Goal: Feedback & Contribution: Contribute content

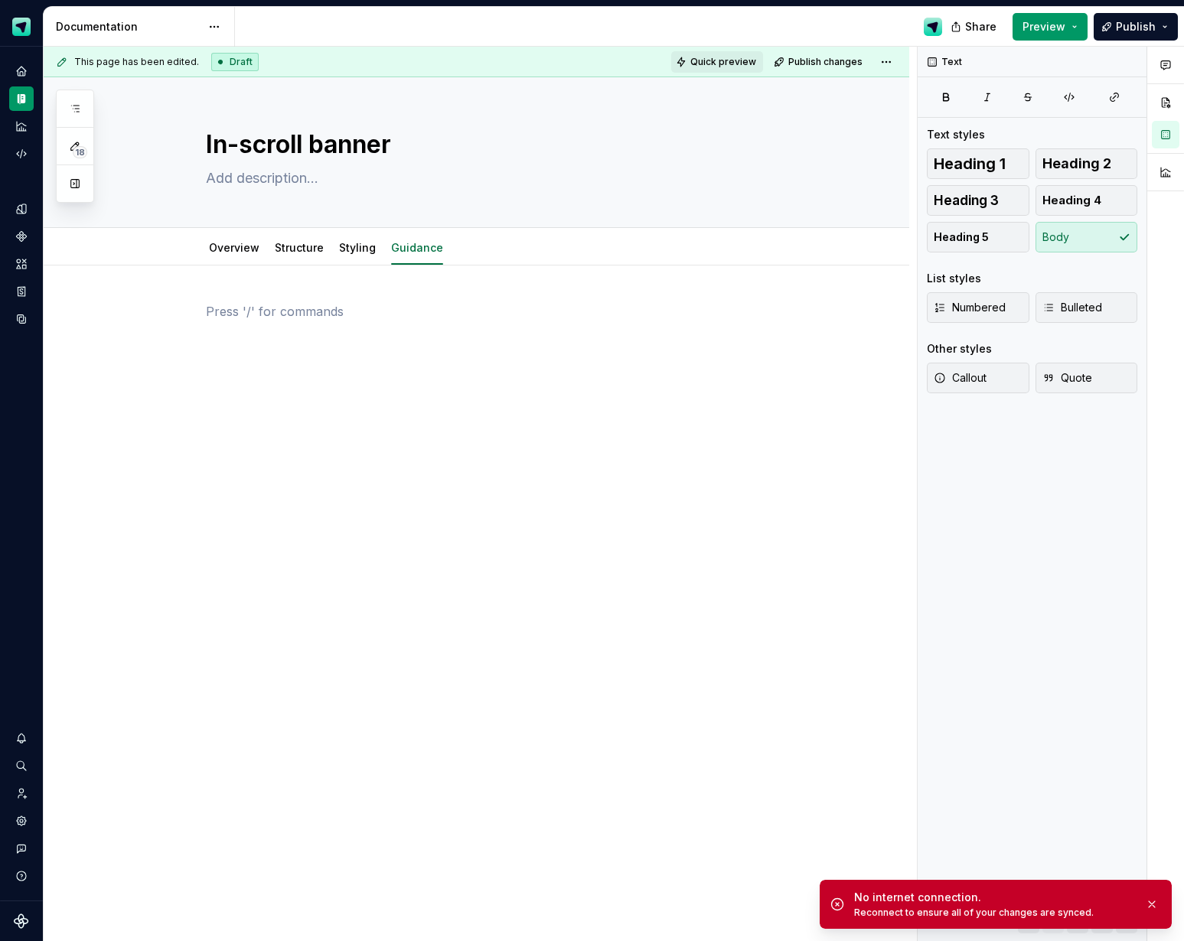
type textarea "*"
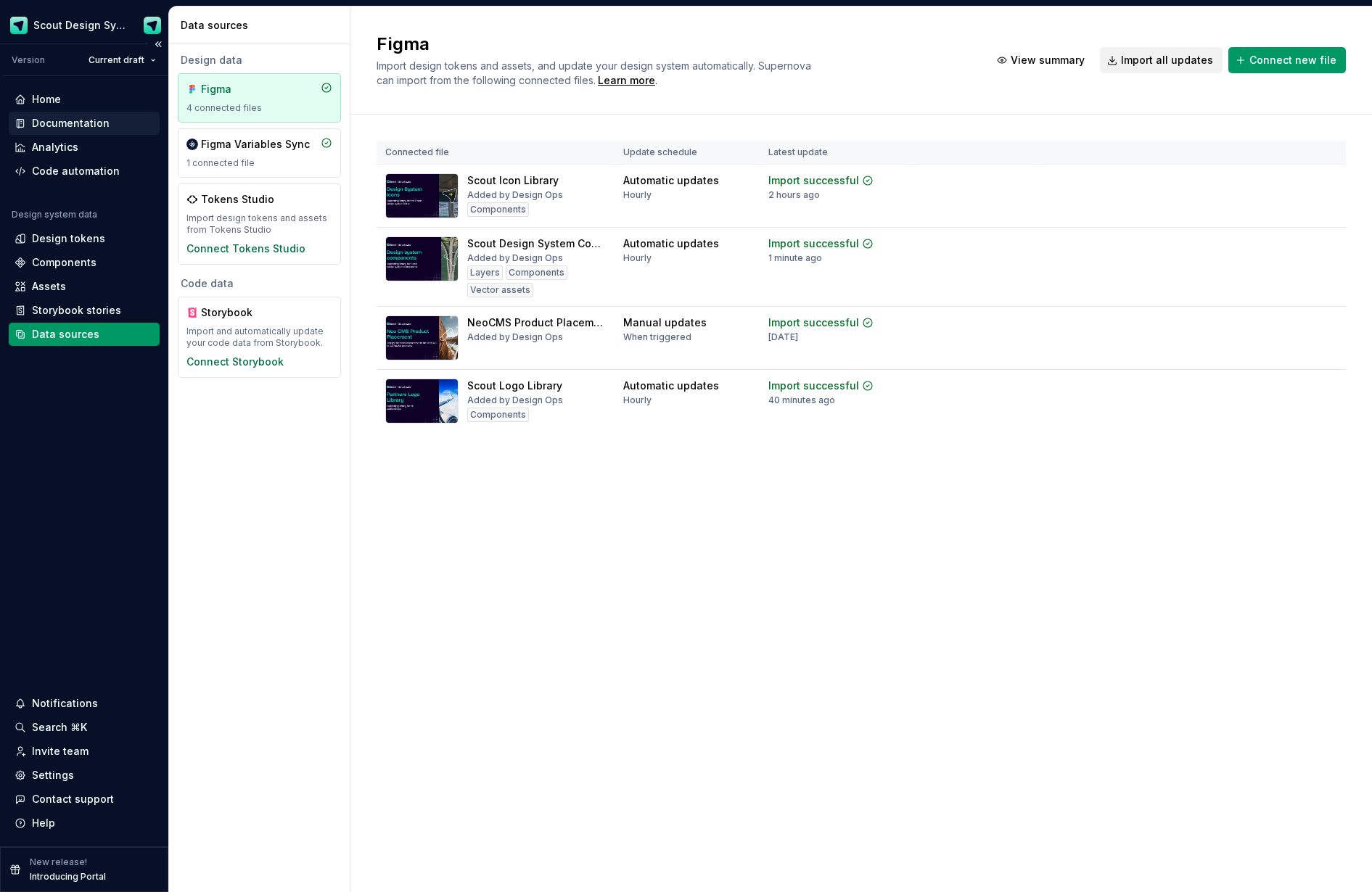
click at [88, 126] on div "Documentation" at bounding box center [71, 122] width 78 height 14
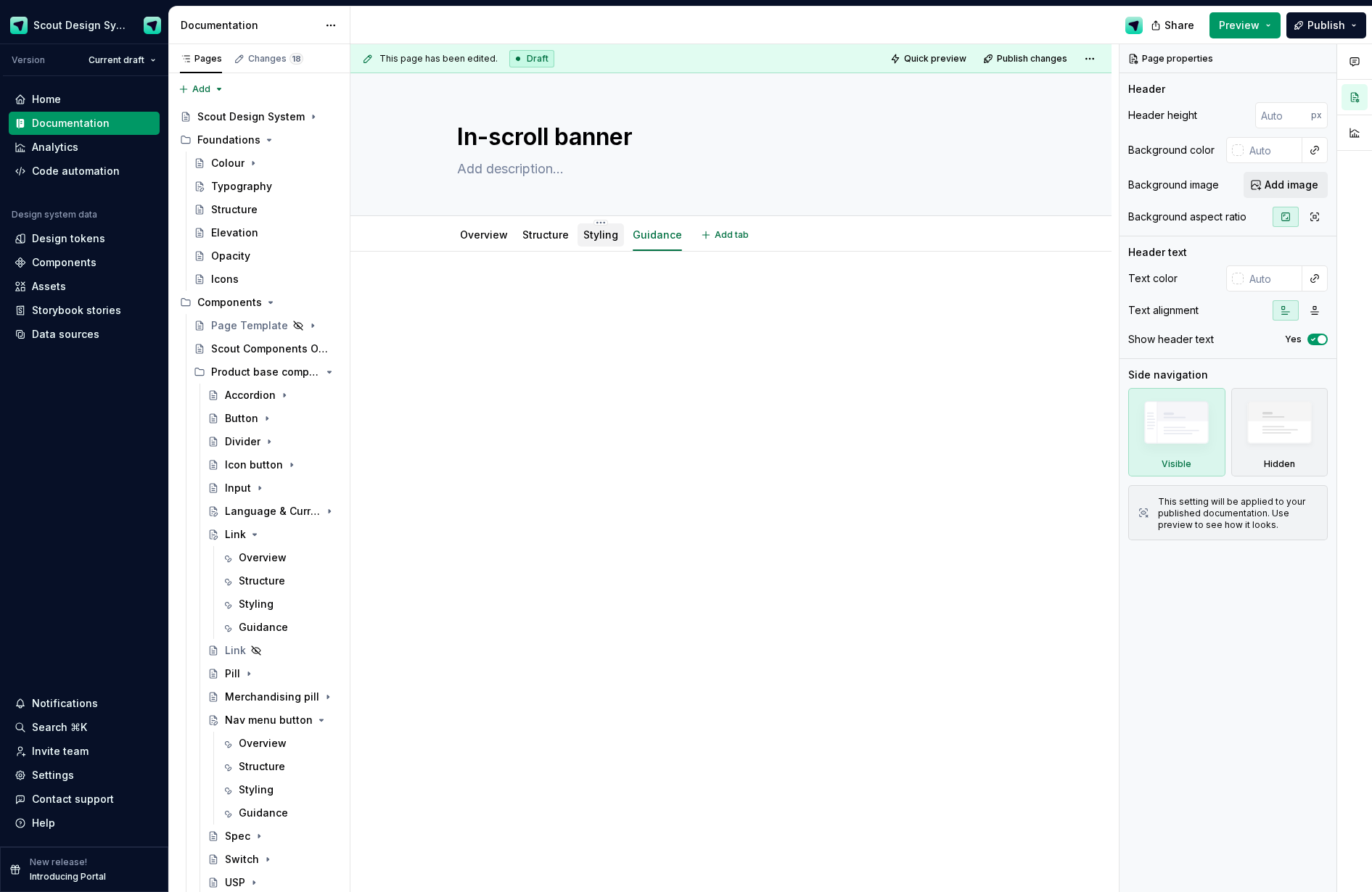
click at [586, 228] on link "Styling" at bounding box center [600, 234] width 35 height 12
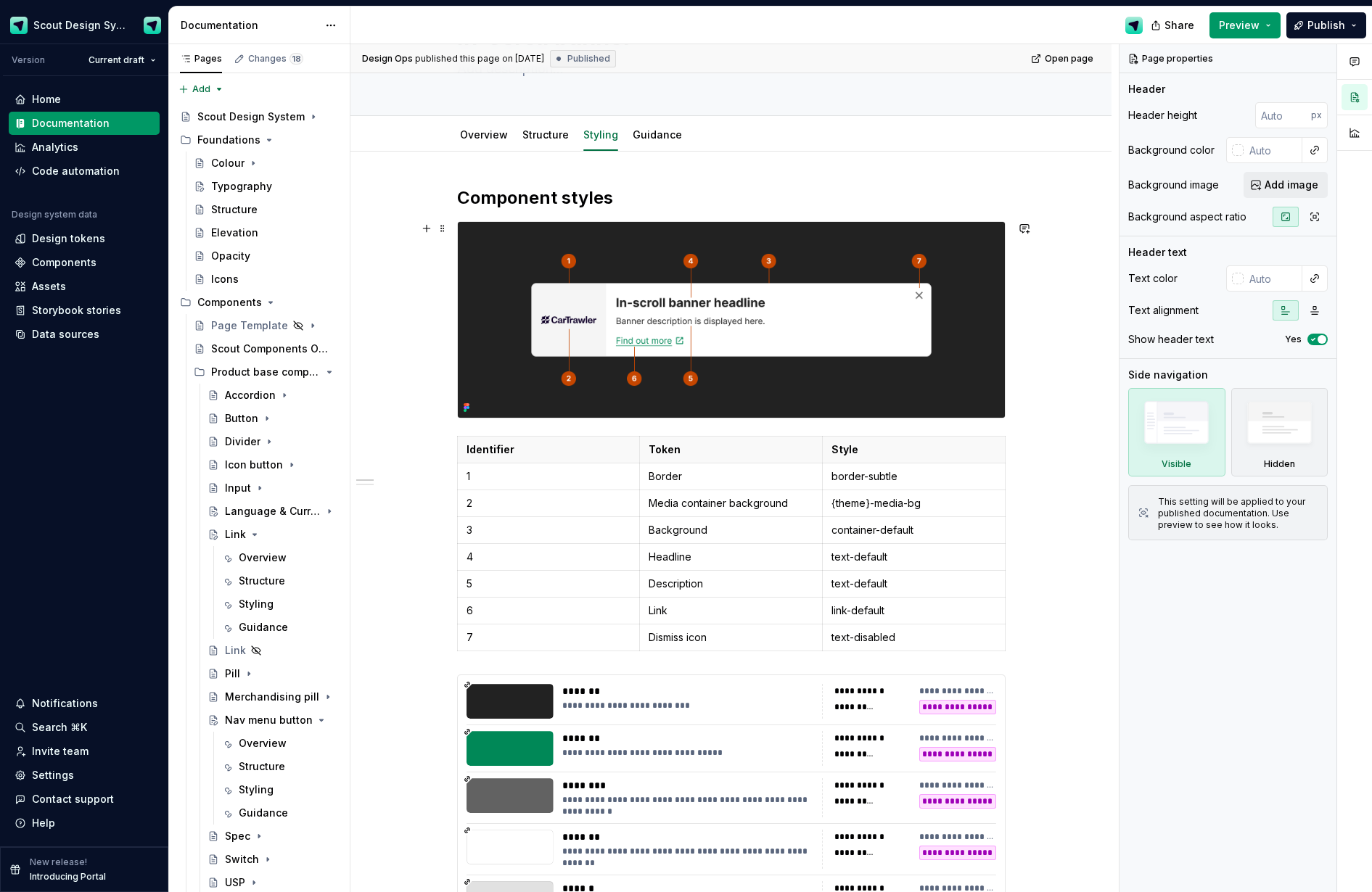
scroll to position [122, 0]
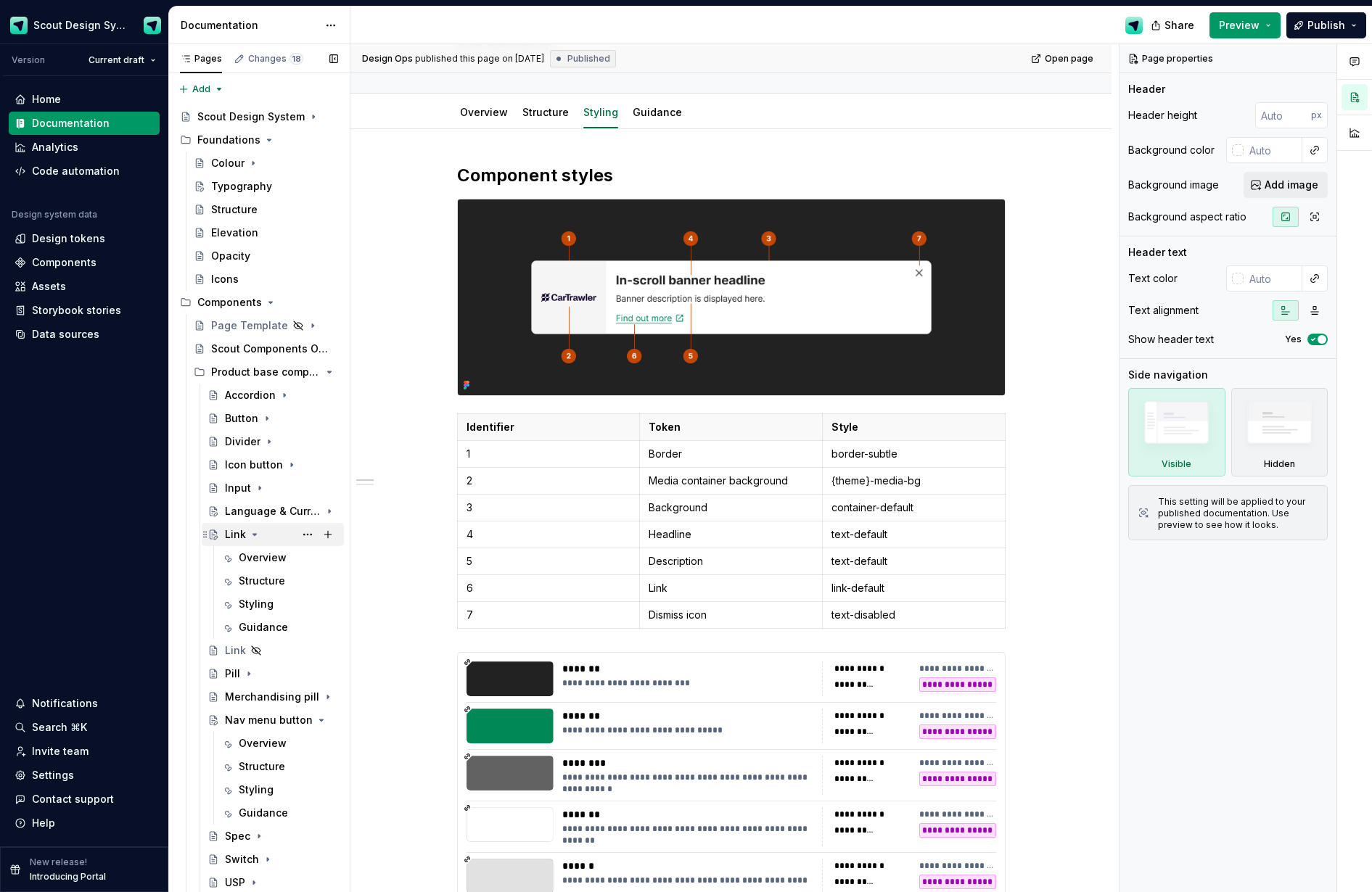
click at [240, 536] on div "Link" at bounding box center [235, 534] width 21 height 14
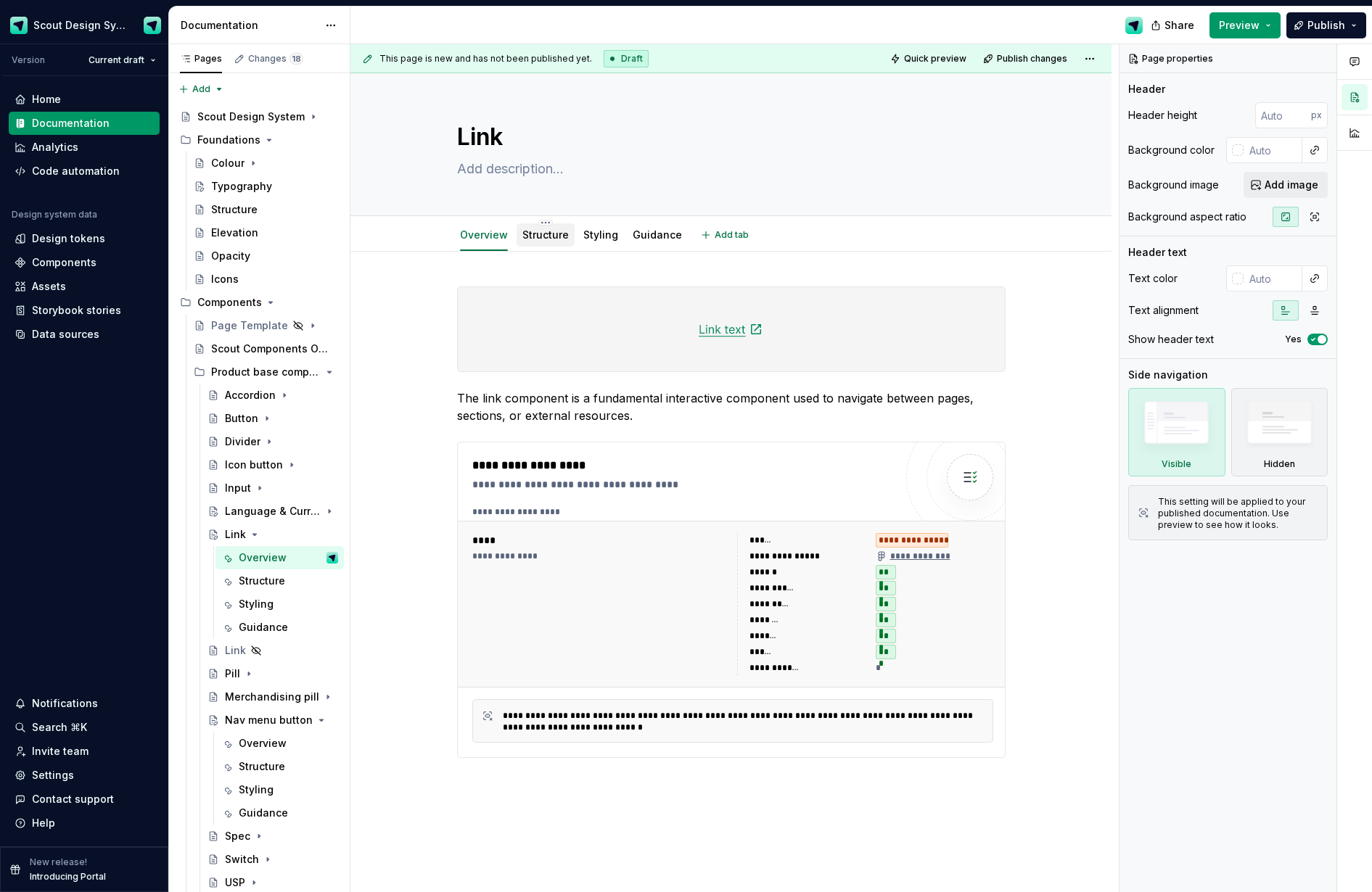
click at [548, 240] on link "Structure" at bounding box center [545, 234] width 46 height 12
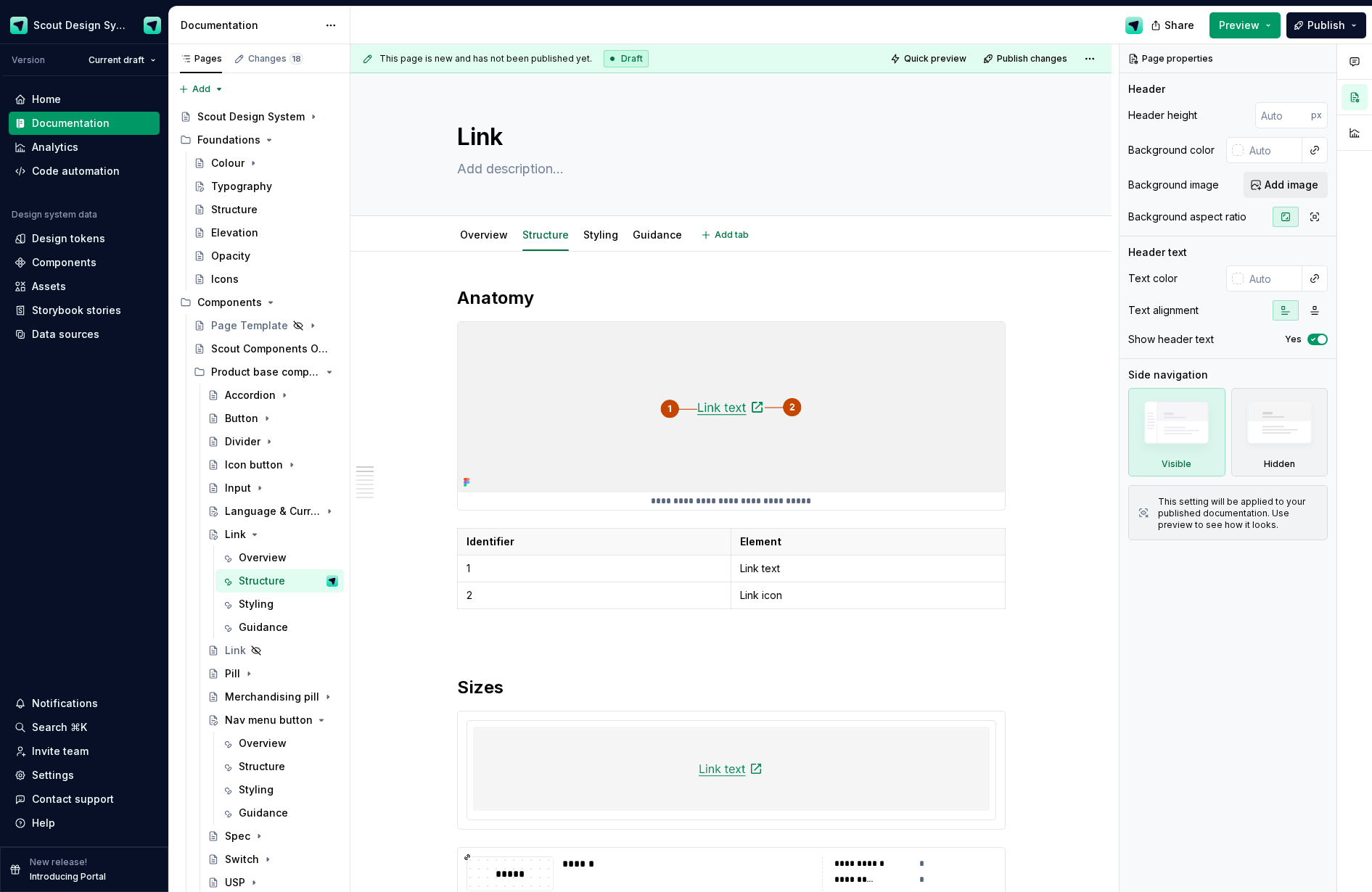
type textarea "*"
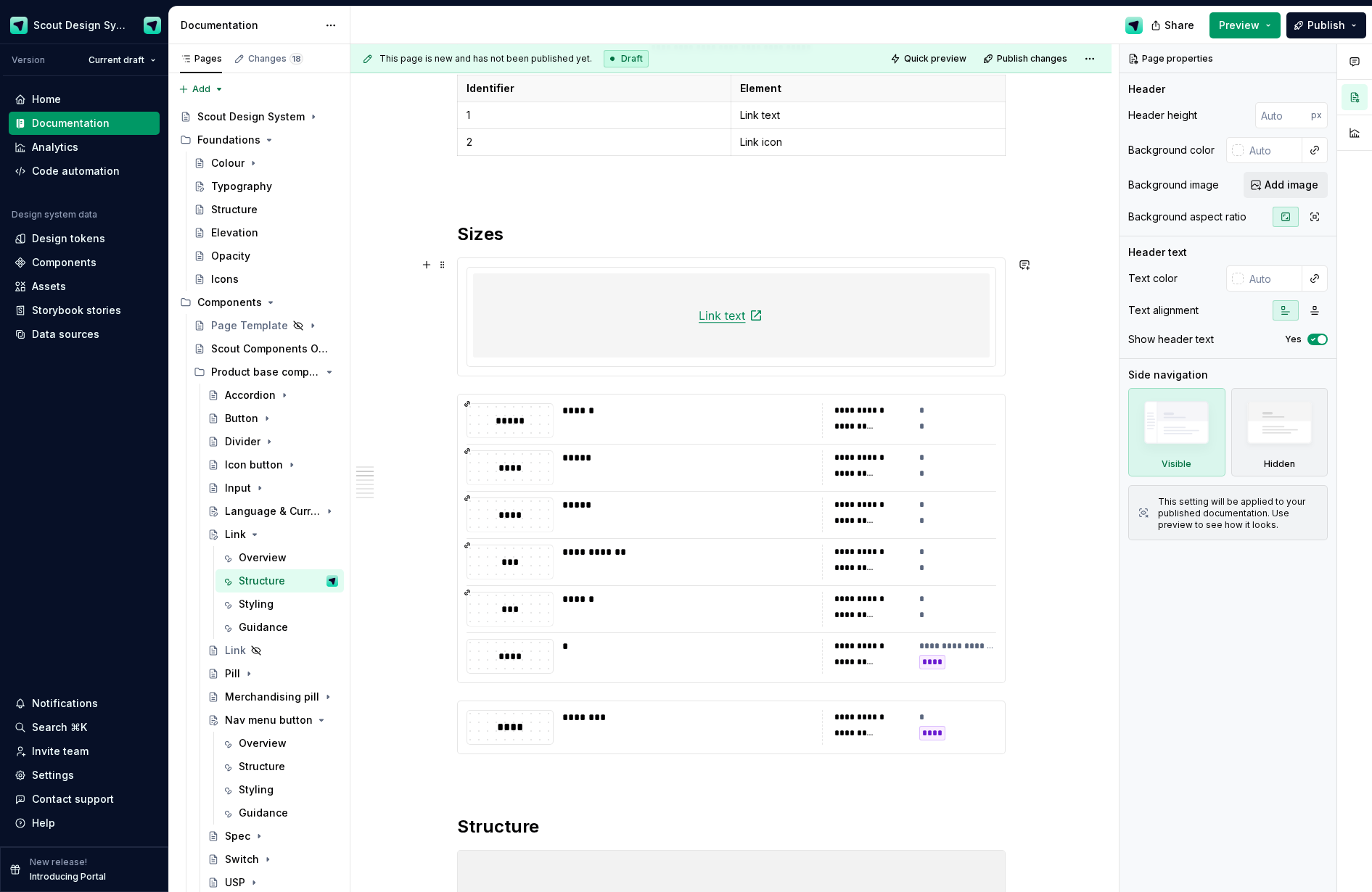
scroll to position [459, 0]
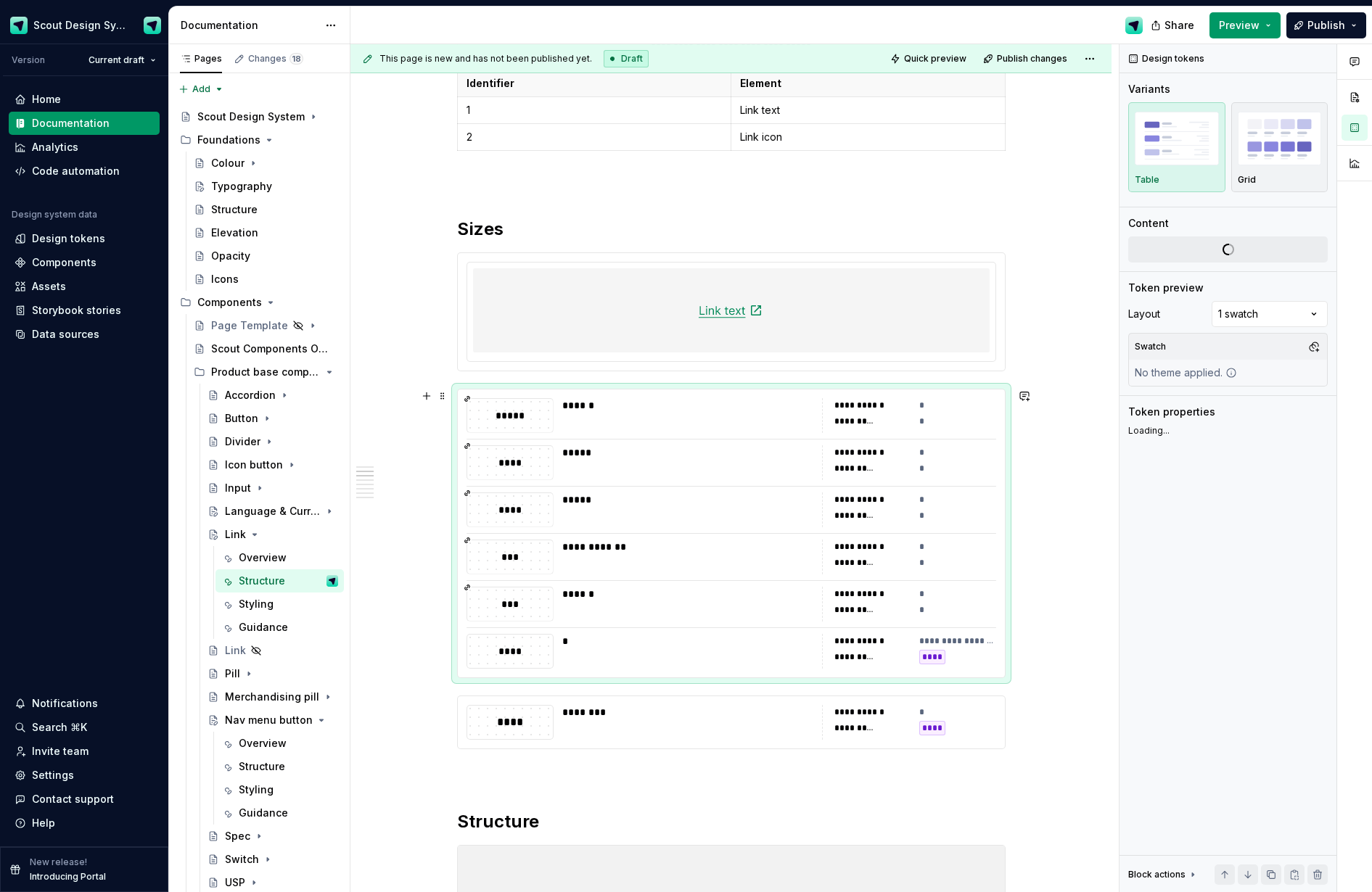
click at [624, 444] on div "**********" at bounding box center [731, 534] width 547 height 288
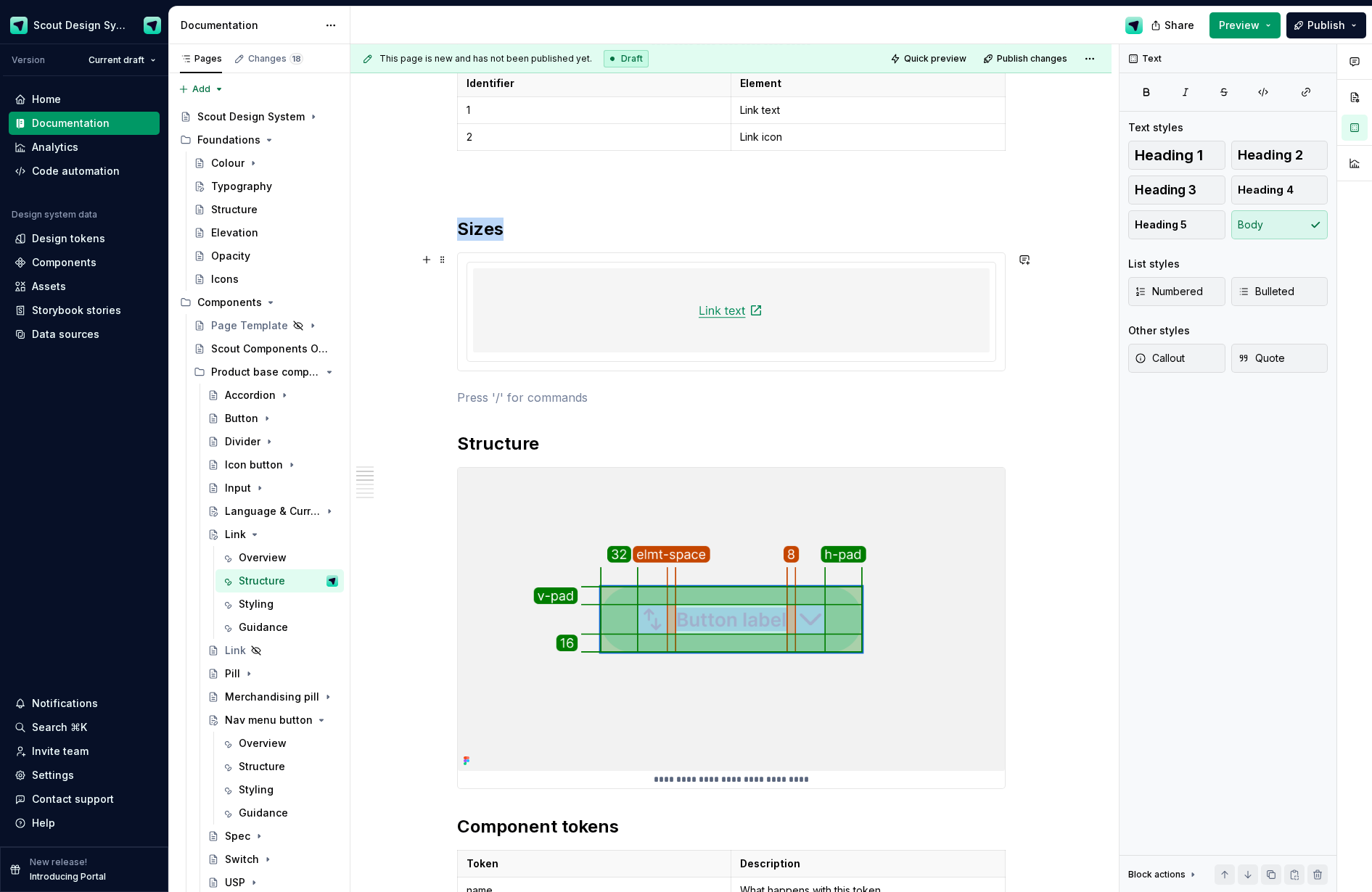
click at [623, 336] on div at bounding box center [731, 310] width 517 height 84
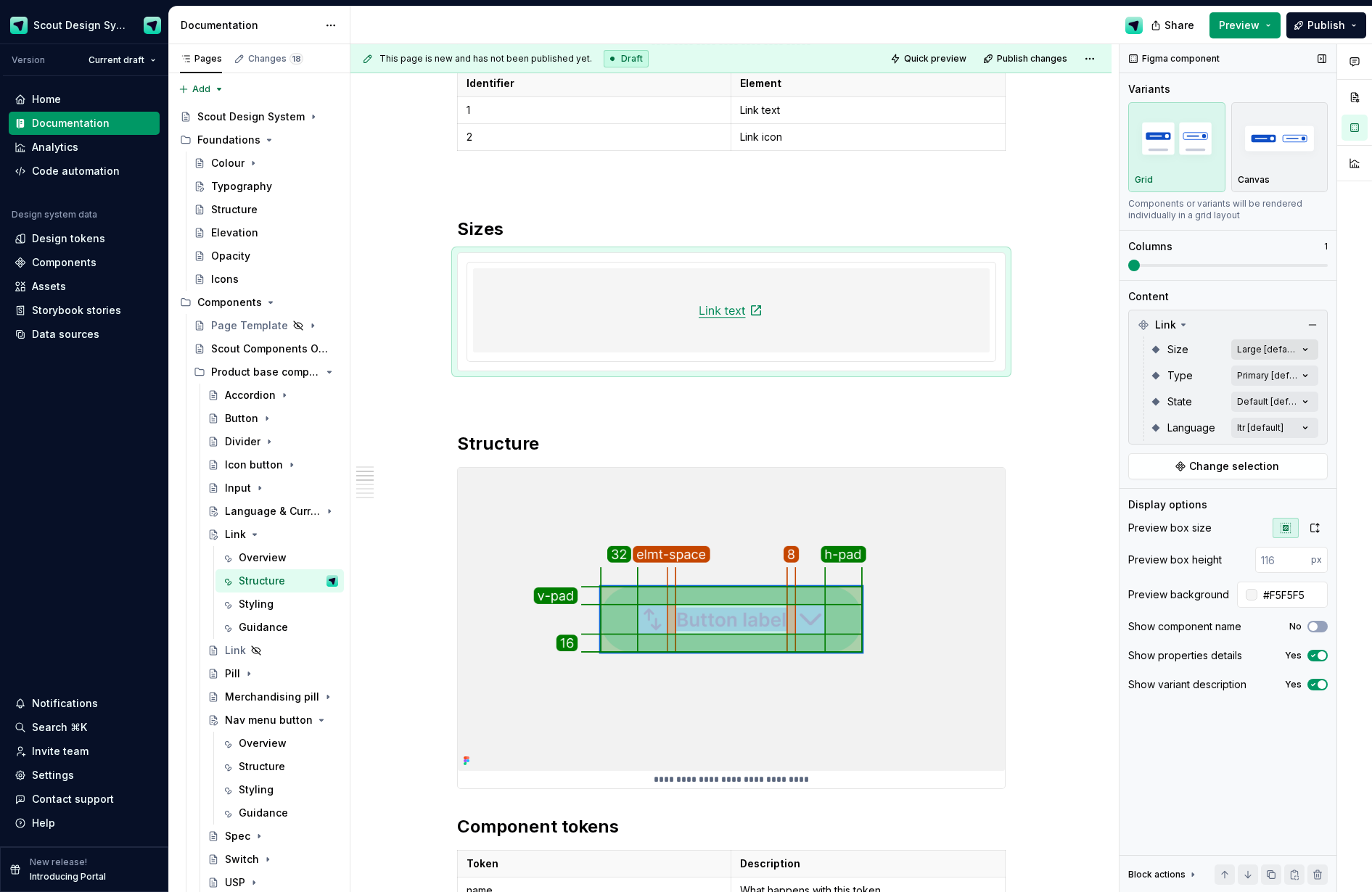
click at [1122, 351] on div "Comments Open comments No comments yet Select ‘Comment’ from the block context …" at bounding box center [1246, 468] width 252 height 848
click at [1122, 382] on div "All" at bounding box center [1220, 374] width 177 height 14
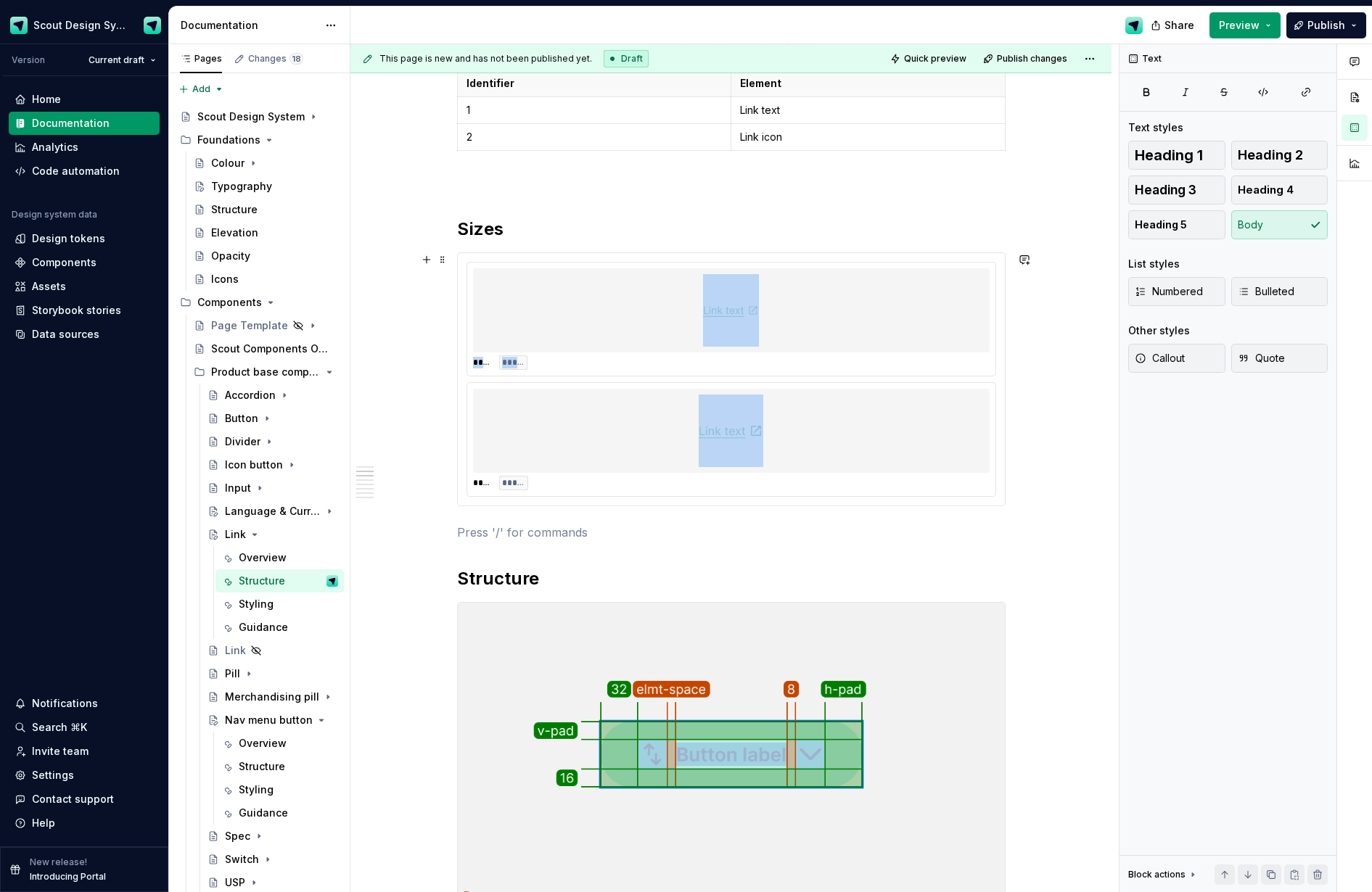
drag, startPoint x: 784, startPoint y: 448, endPoint x: 781, endPoint y: 336, distance: 112.0
click at [781, 336] on html "Scout Design System Version Current draft Home Documentation Analytics Code aut…" at bounding box center [686, 446] width 1372 height 892
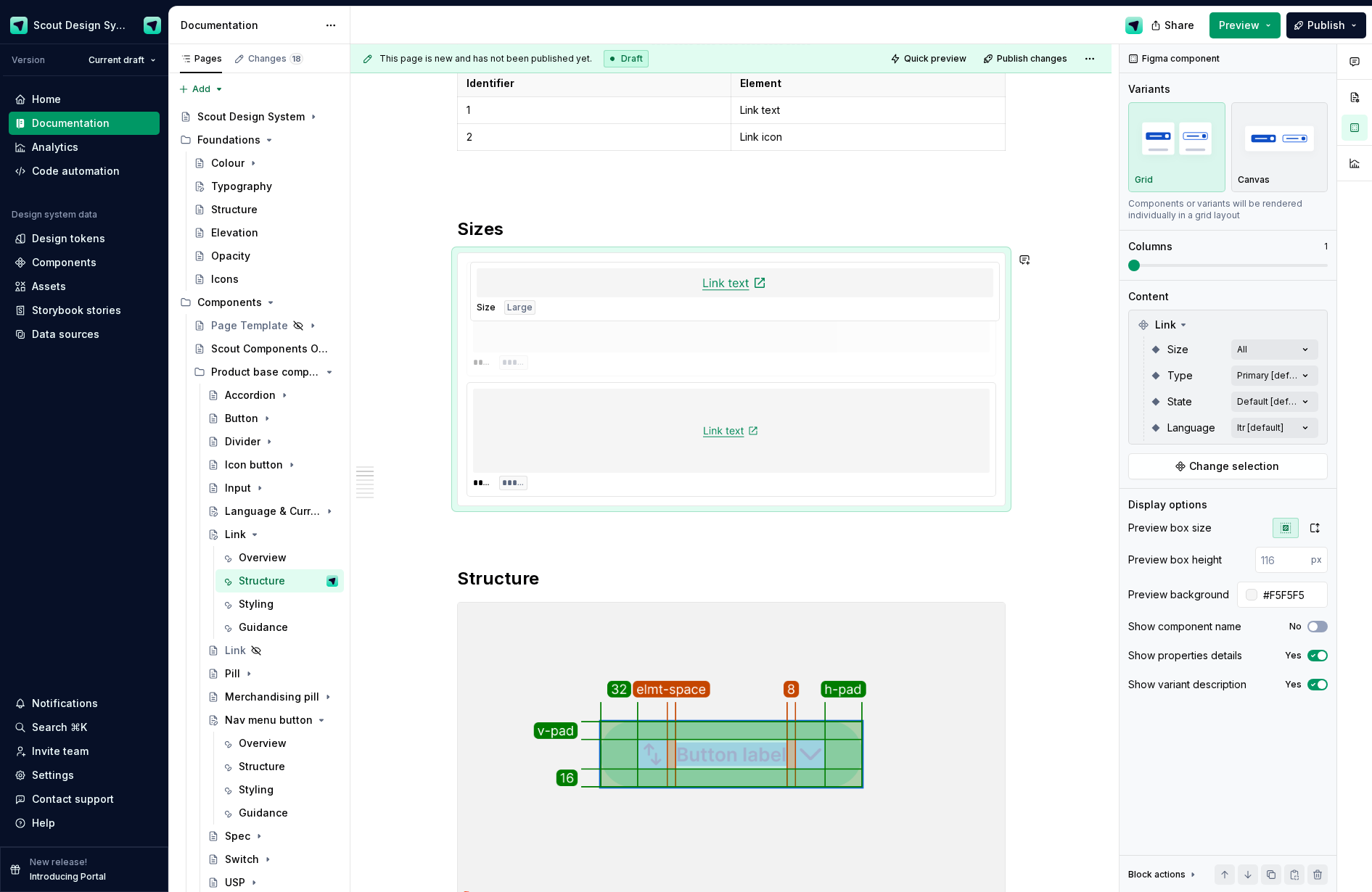
drag, startPoint x: 836, startPoint y: 420, endPoint x: 831, endPoint y: 321, distance: 99.1
click at [824, 319] on body "Scout Design System Version Current draft Home Documentation Analytics Code aut…" at bounding box center [686, 446] width 1372 height 892
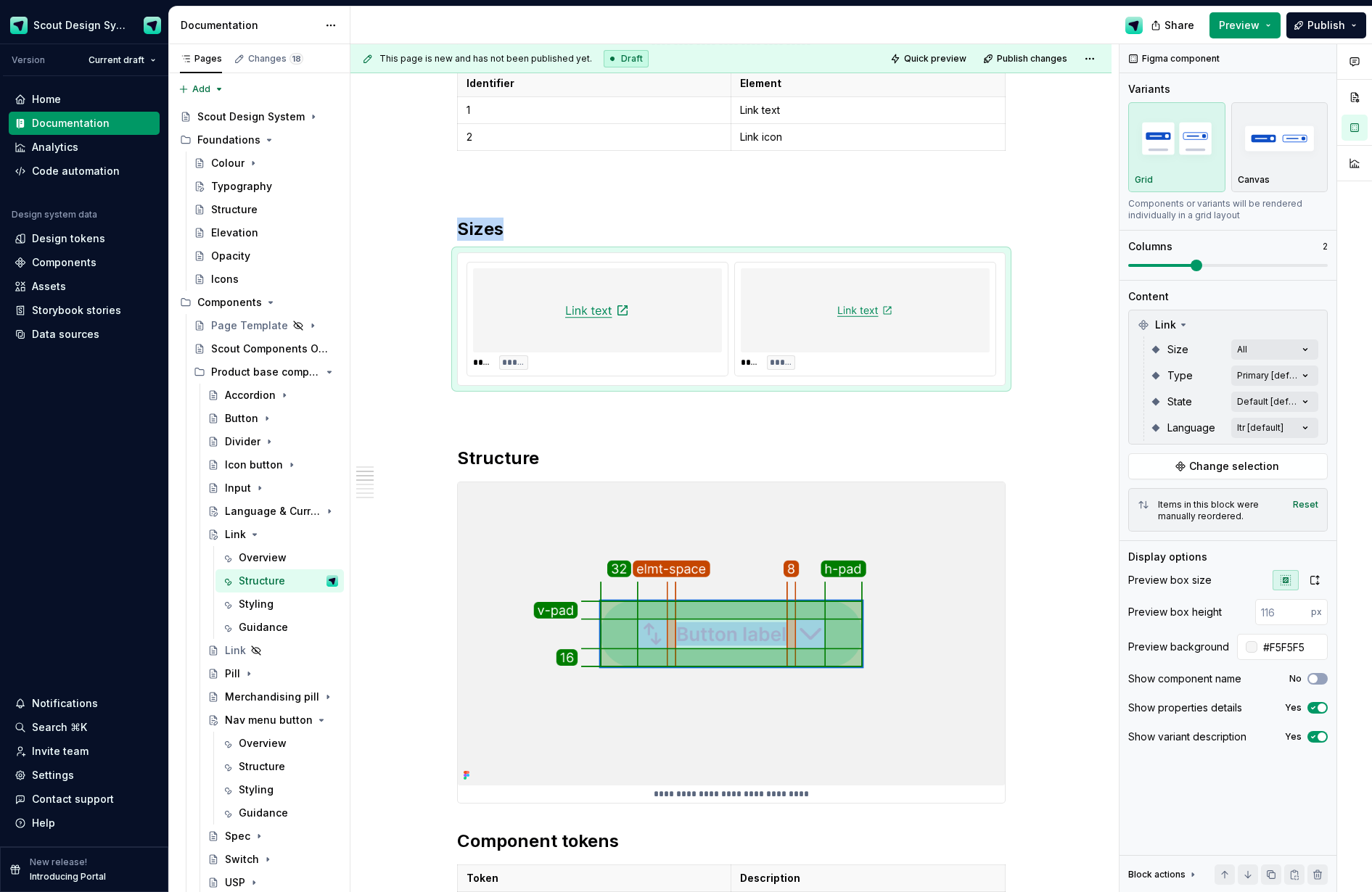
click at [1122, 268] on span at bounding box center [1228, 265] width 199 height 11
click at [635, 409] on p at bounding box center [731, 412] width 549 height 17
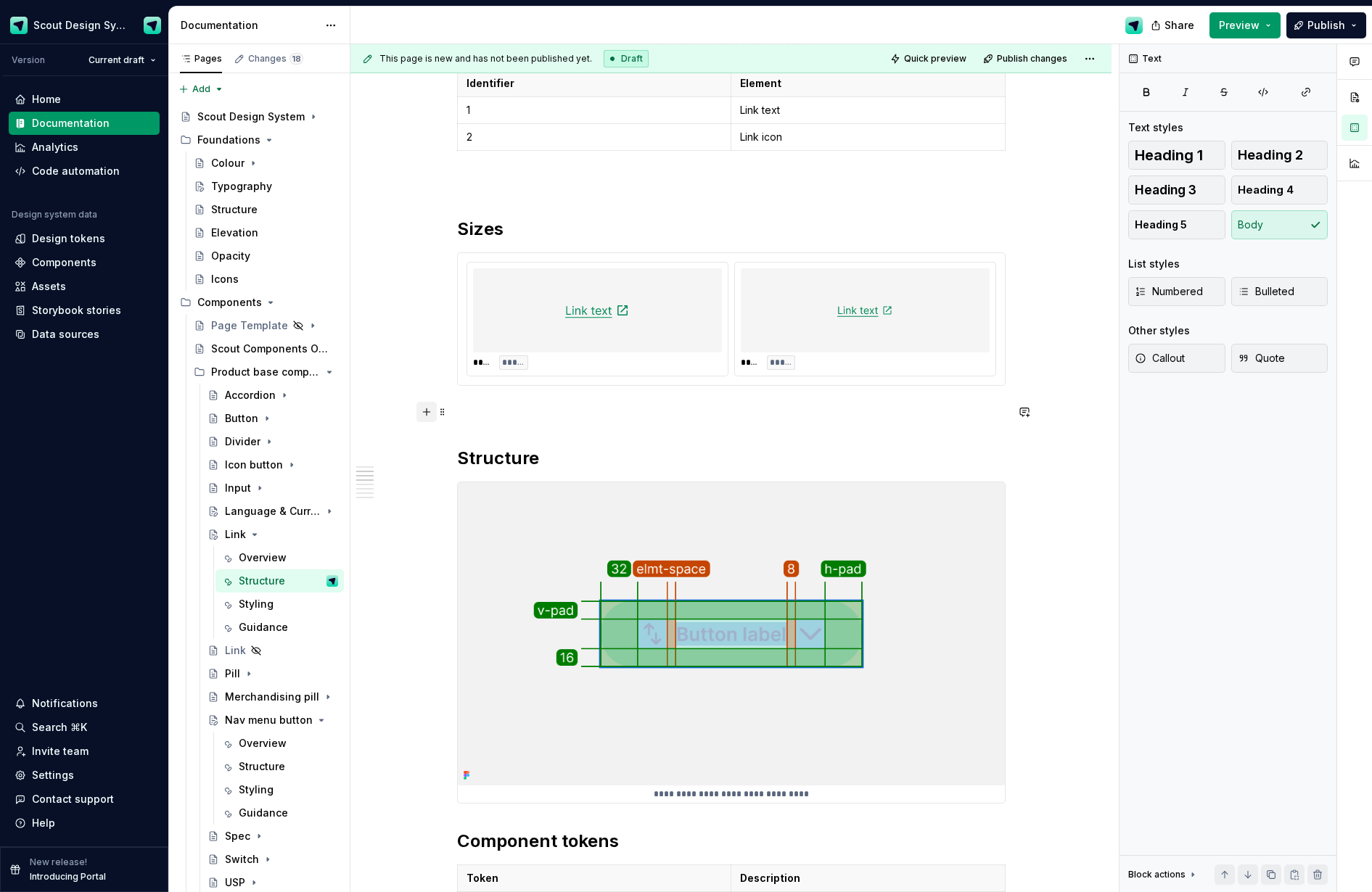
click at [430, 415] on button "button" at bounding box center [426, 411] width 20 height 20
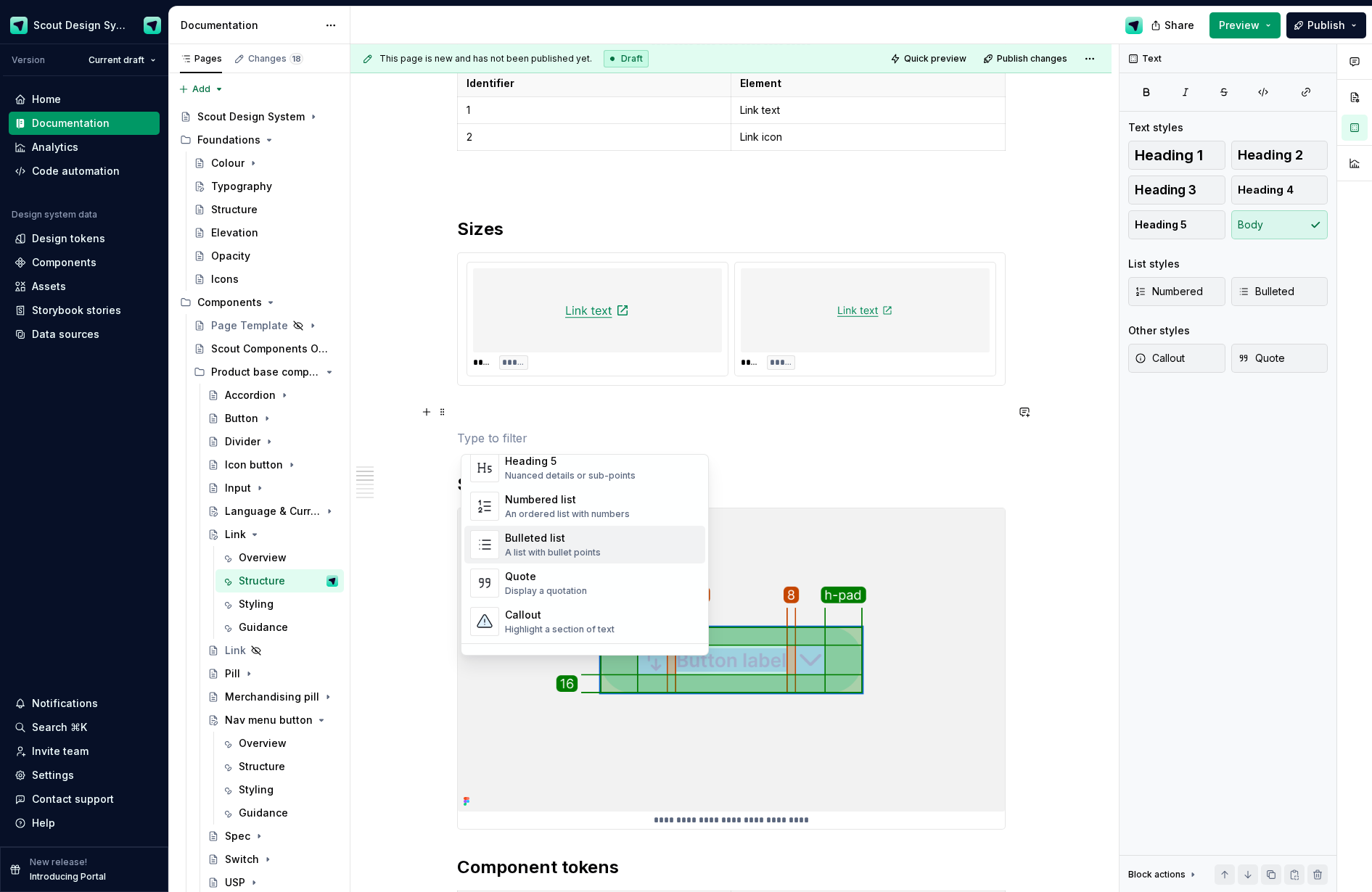
scroll to position [226, 0]
click at [573, 555] on span "Bulleted list A list with bullet points" at bounding box center [585, 540] width 241 height 38
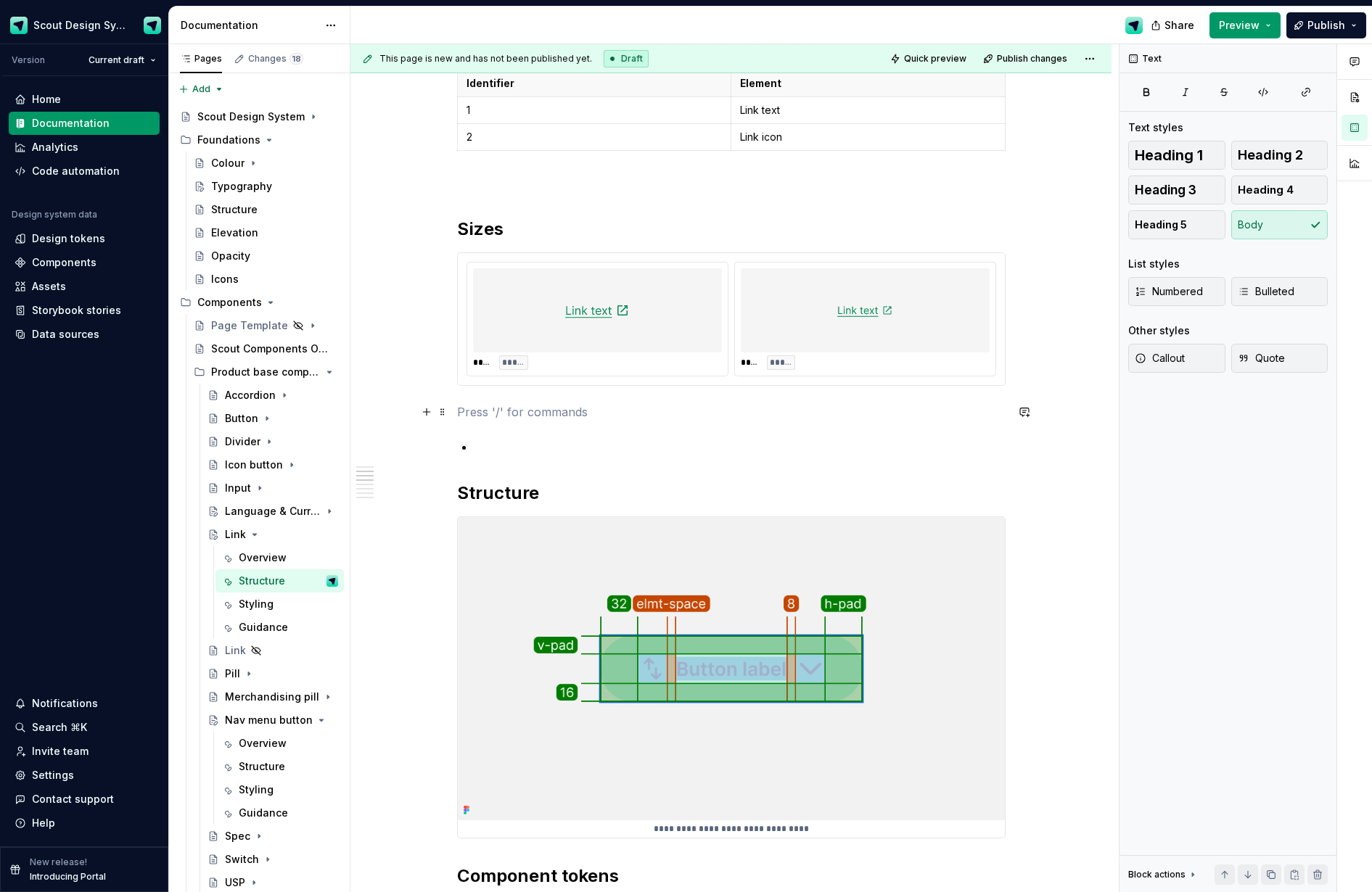
click at [496, 413] on p at bounding box center [731, 412] width 549 height 17
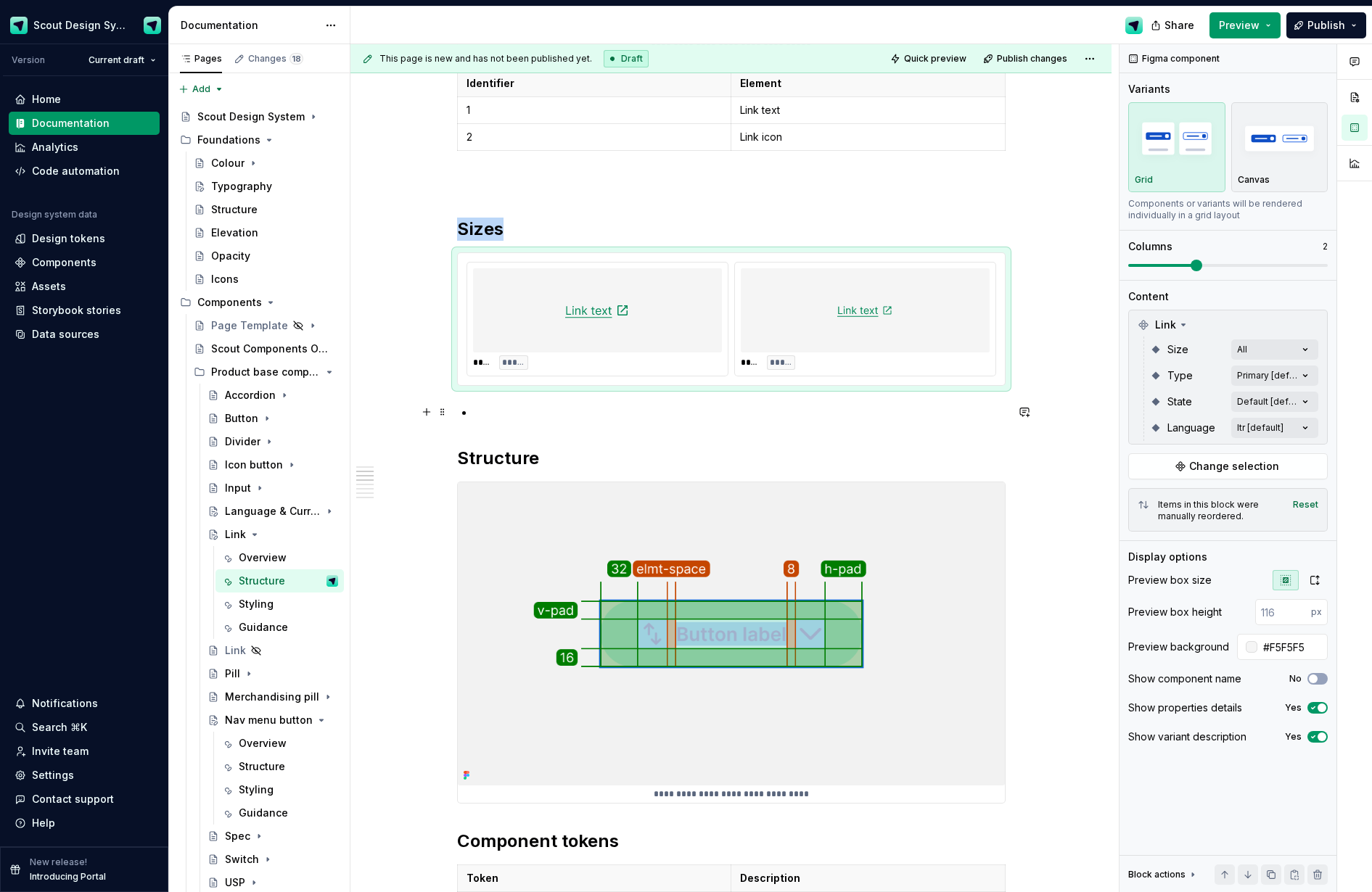
click at [501, 416] on p at bounding box center [741, 412] width 531 height 17
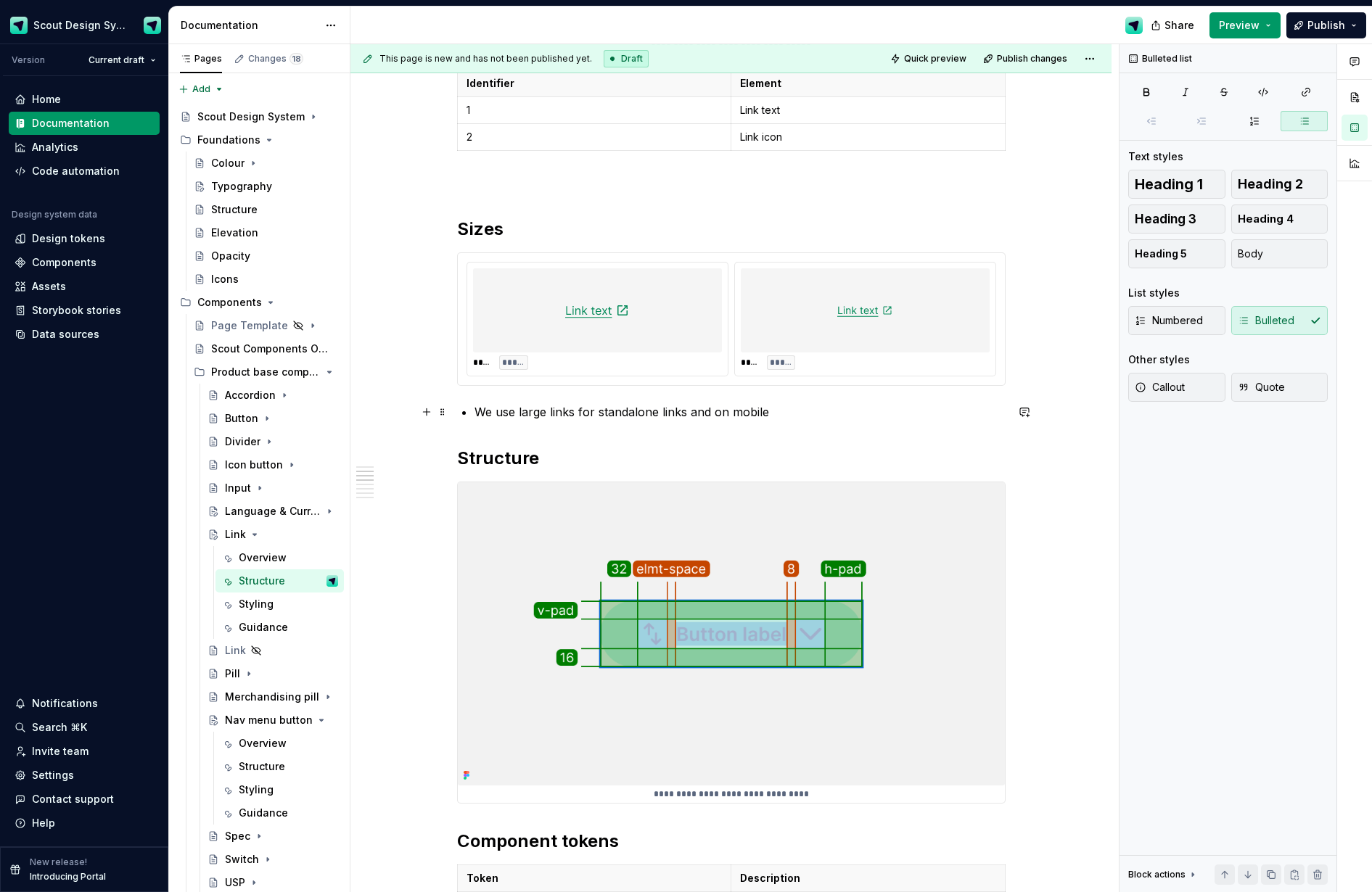
click at [710, 412] on p "We use large links for standalone links and on mobile" at bounding box center [741, 412] width 531 height 17
click at [753, 411] on p "We use large links for standalone links on mobile" at bounding box center [741, 412] width 531 height 17
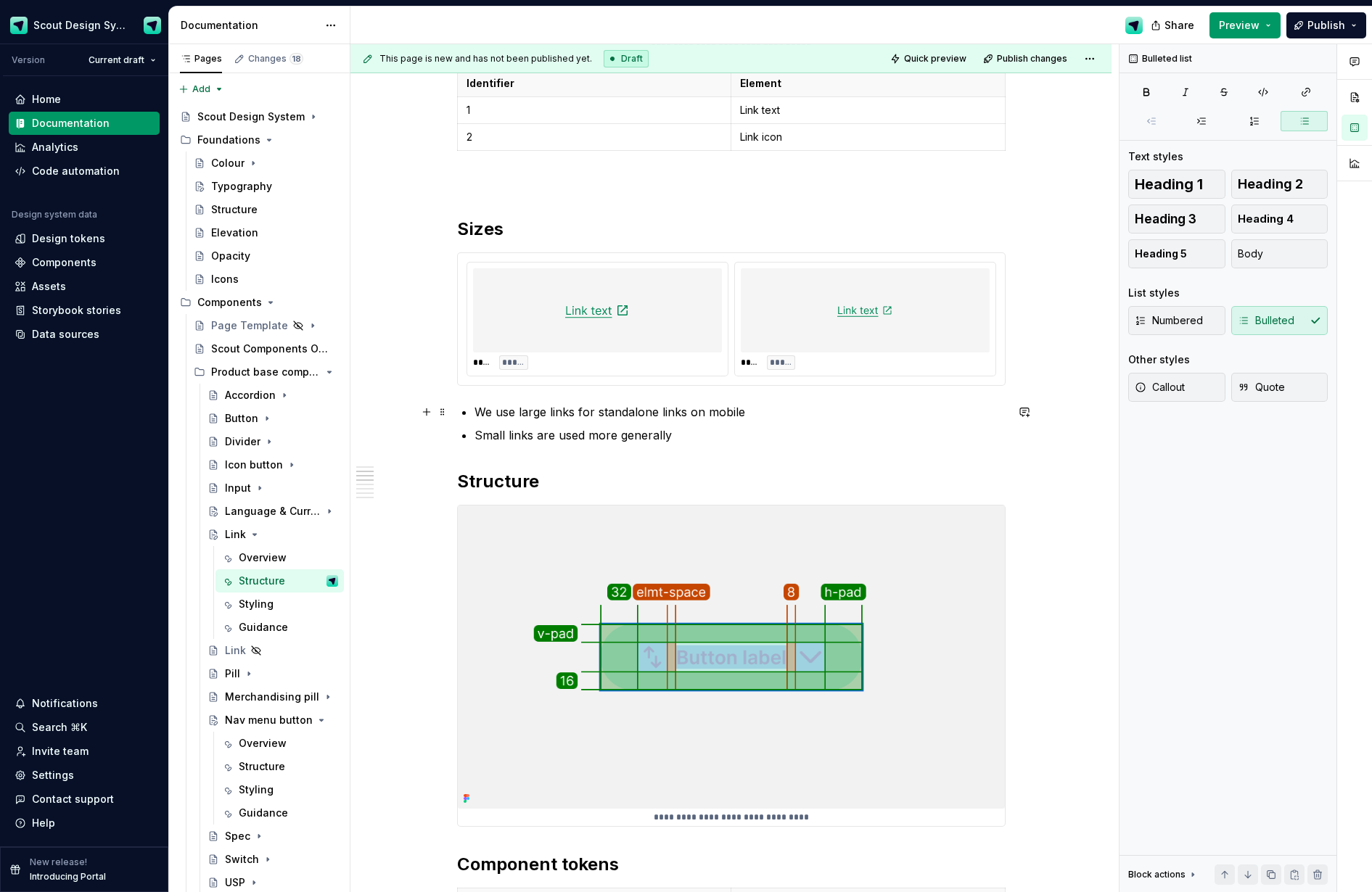
drag, startPoint x: 755, startPoint y: 414, endPoint x: 791, endPoint y: 419, distance: 36.3
click at [755, 414] on p "We use large links for standalone links on mobile" at bounding box center [741, 412] width 531 height 17
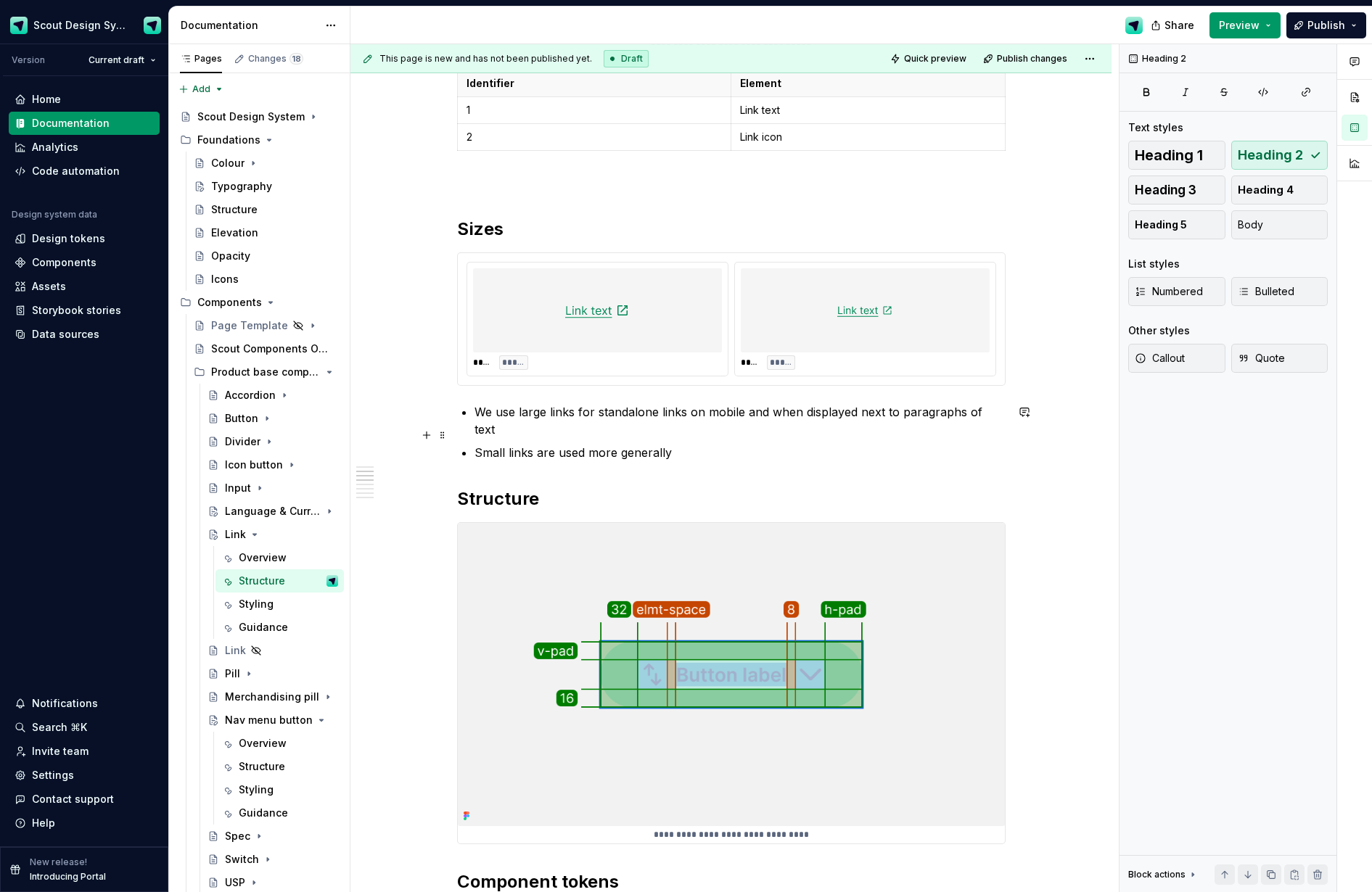
click at [686, 444] on p "Small links are used more generally" at bounding box center [741, 452] width 531 height 17
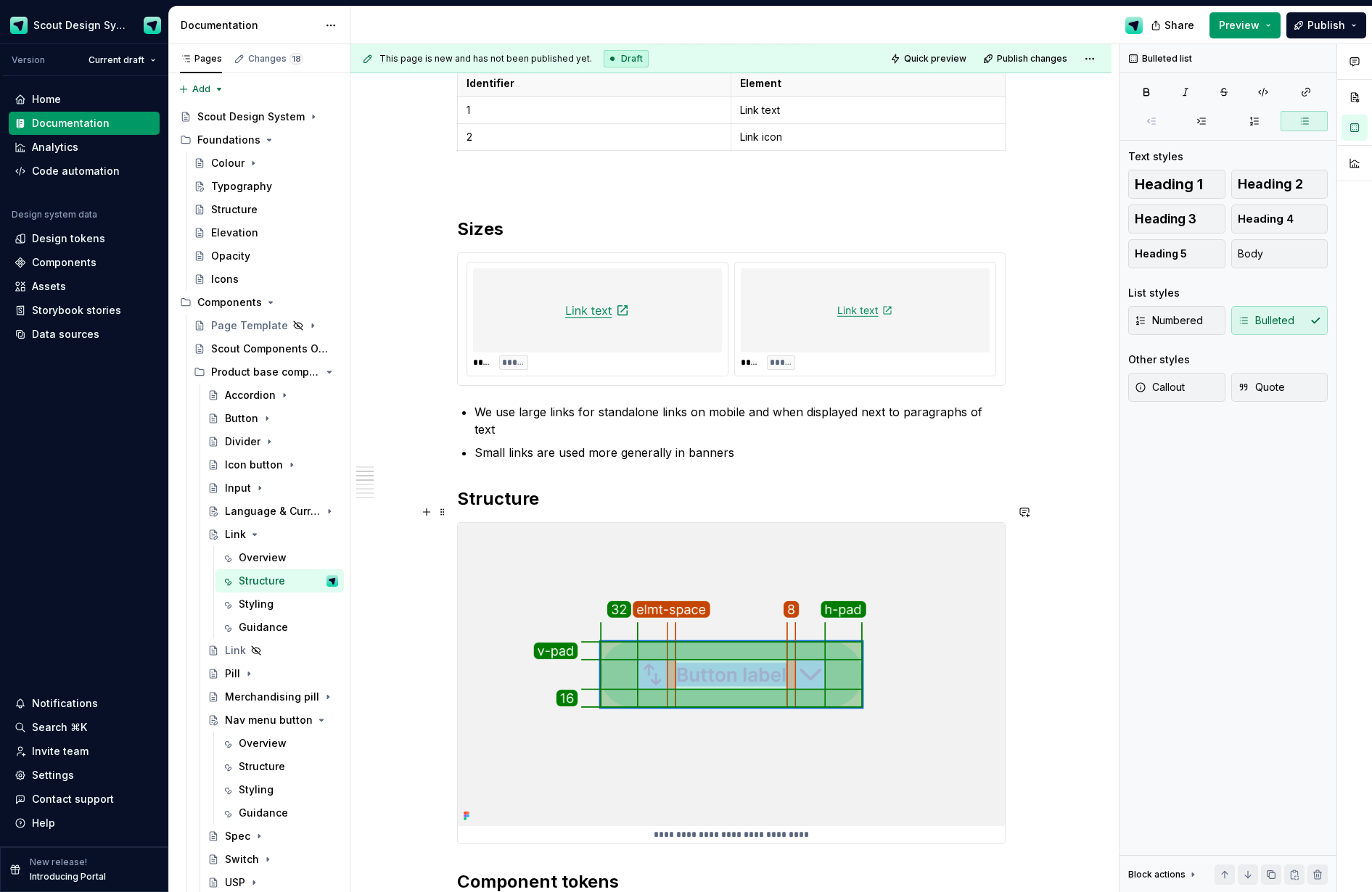
drag, startPoint x: 580, startPoint y: 628, endPoint x: 688, endPoint y: 586, distance: 115.9
click at [580, 628] on img at bounding box center [731, 675] width 547 height 304
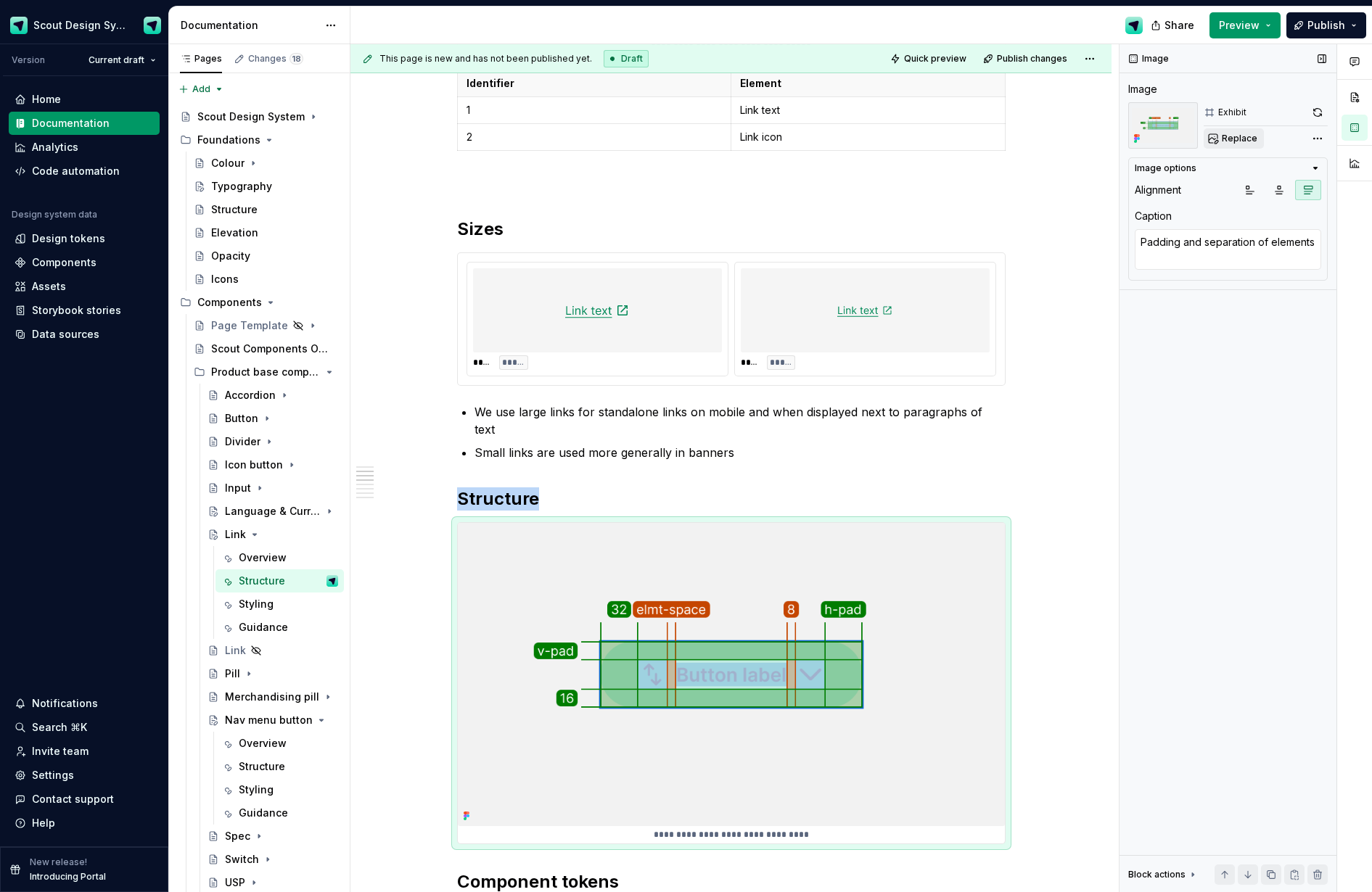
click at [1122, 139] on span "Replace" at bounding box center [1240, 138] width 36 height 11
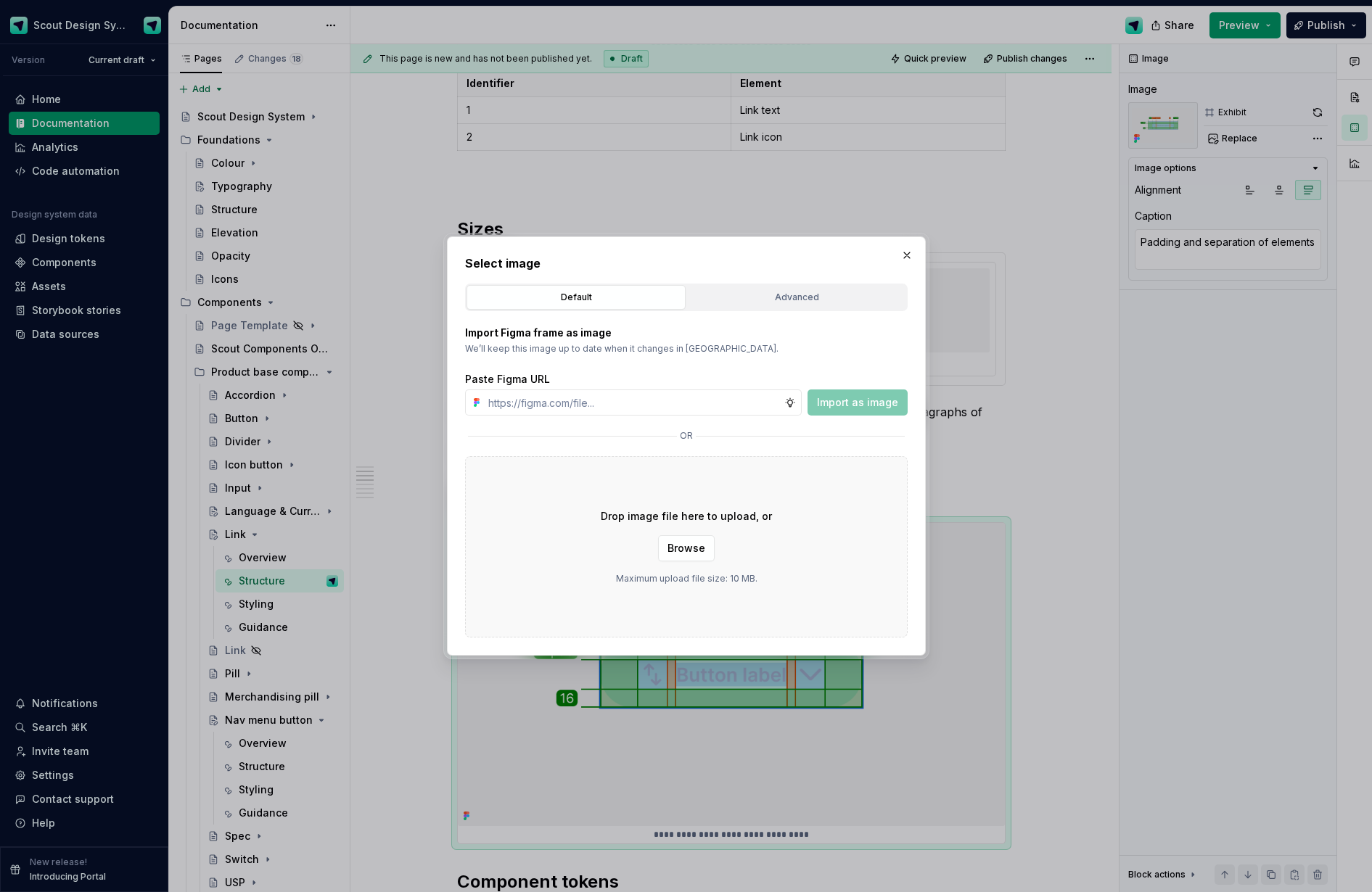
type textarea "*"
type input "https://www.figma.com/design/Ma4o8aUoC29DAP2Z0RSzwm/Scout-Design-System-Compone…"
click at [851, 400] on span "Import as image" at bounding box center [858, 402] width 82 height 14
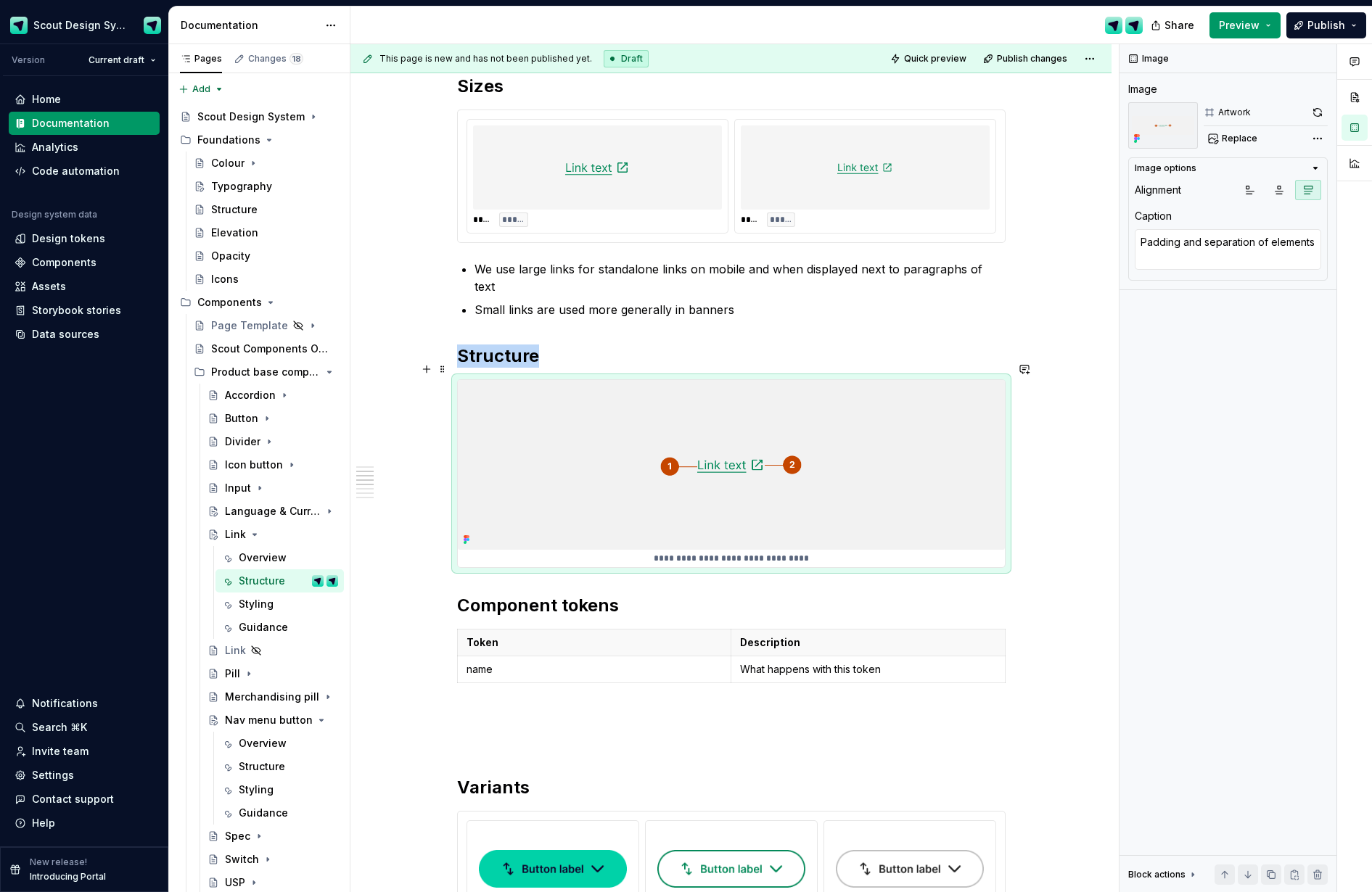
scroll to position [604, 0]
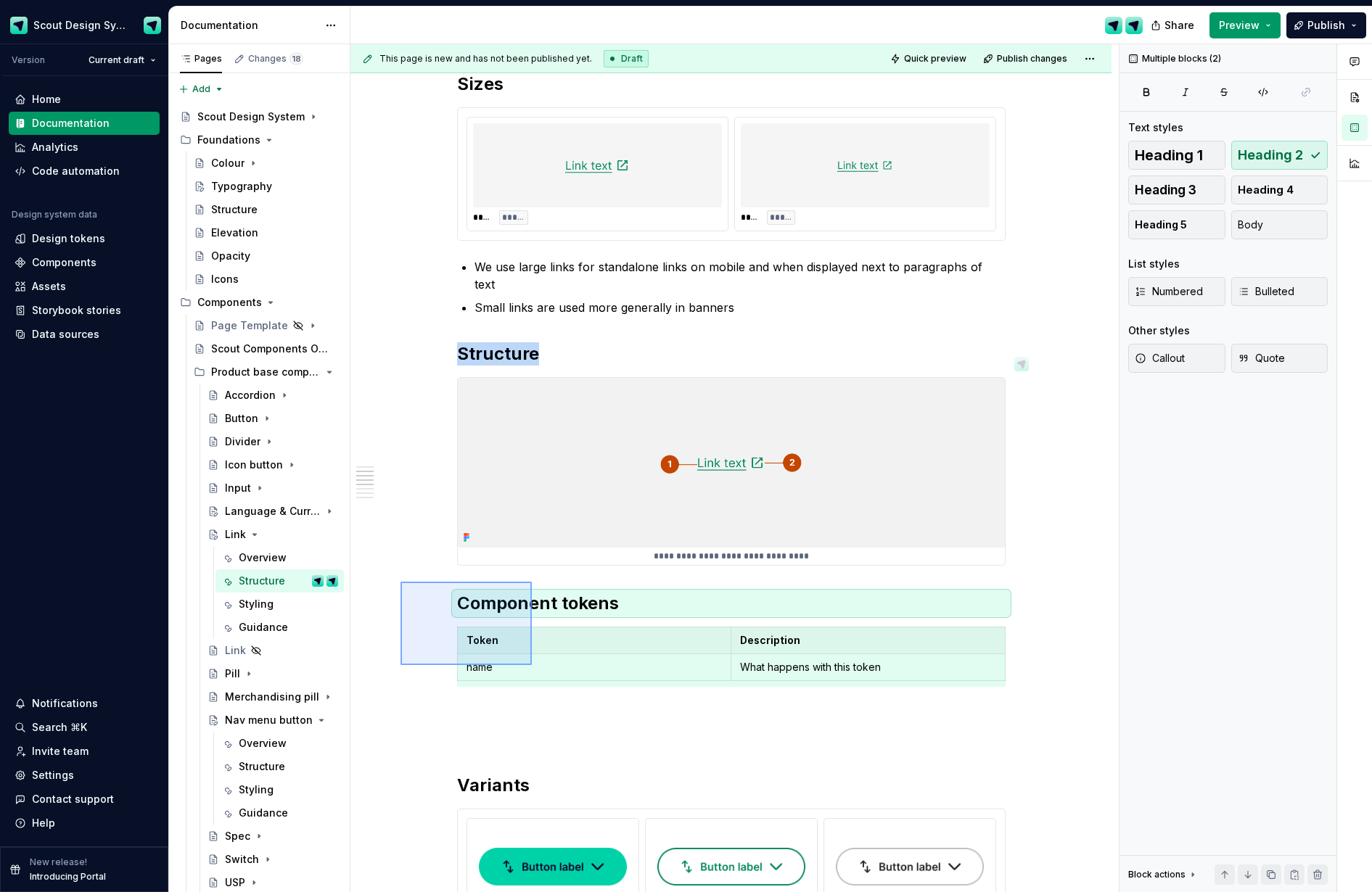
drag, startPoint x: 400, startPoint y: 582, endPoint x: 531, endPoint y: 664, distance: 154.5
click at [531, 665] on div "**********" at bounding box center [735, 468] width 769 height 848
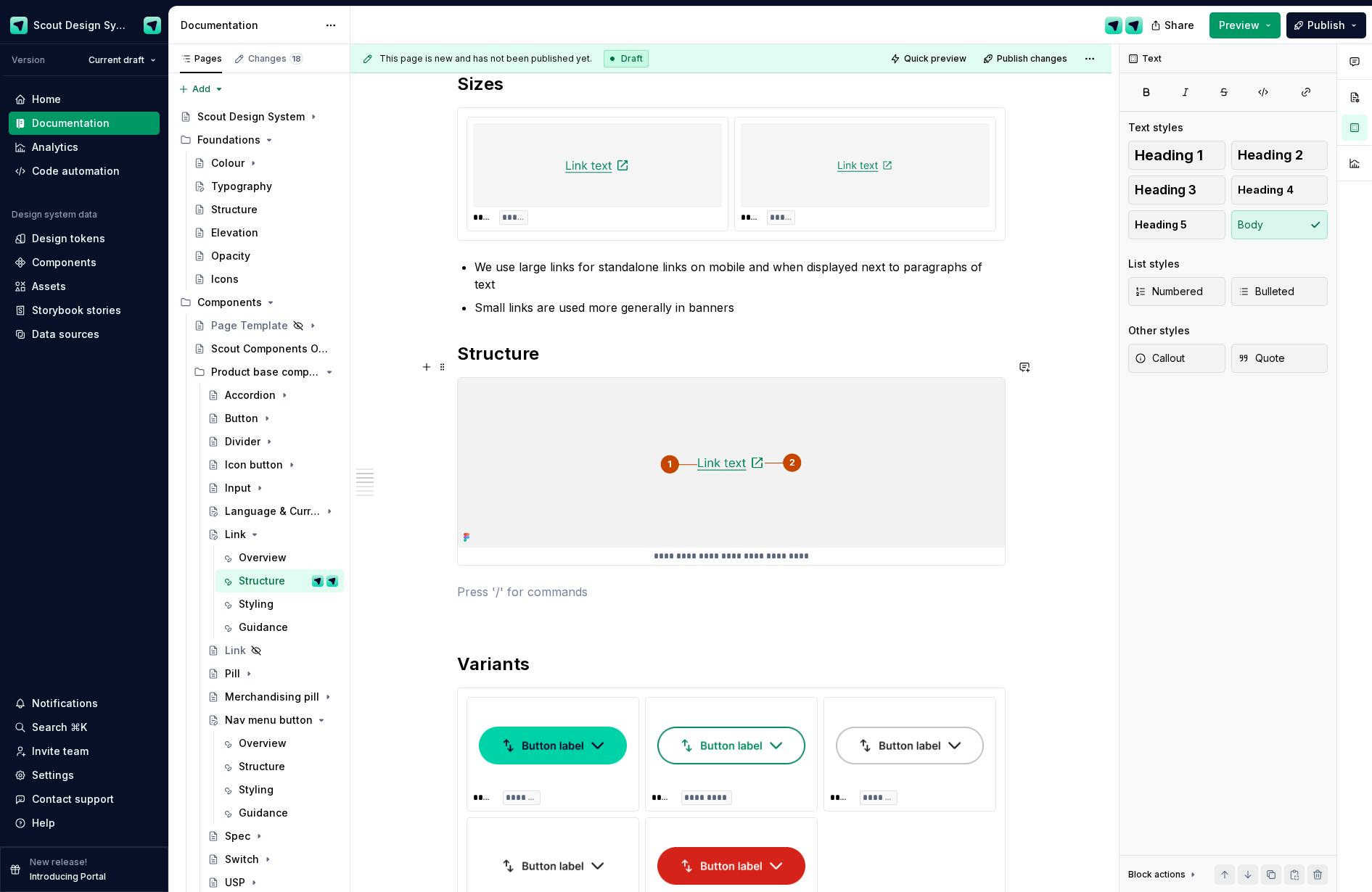
click at [631, 505] on img at bounding box center [731, 464] width 547 height 171
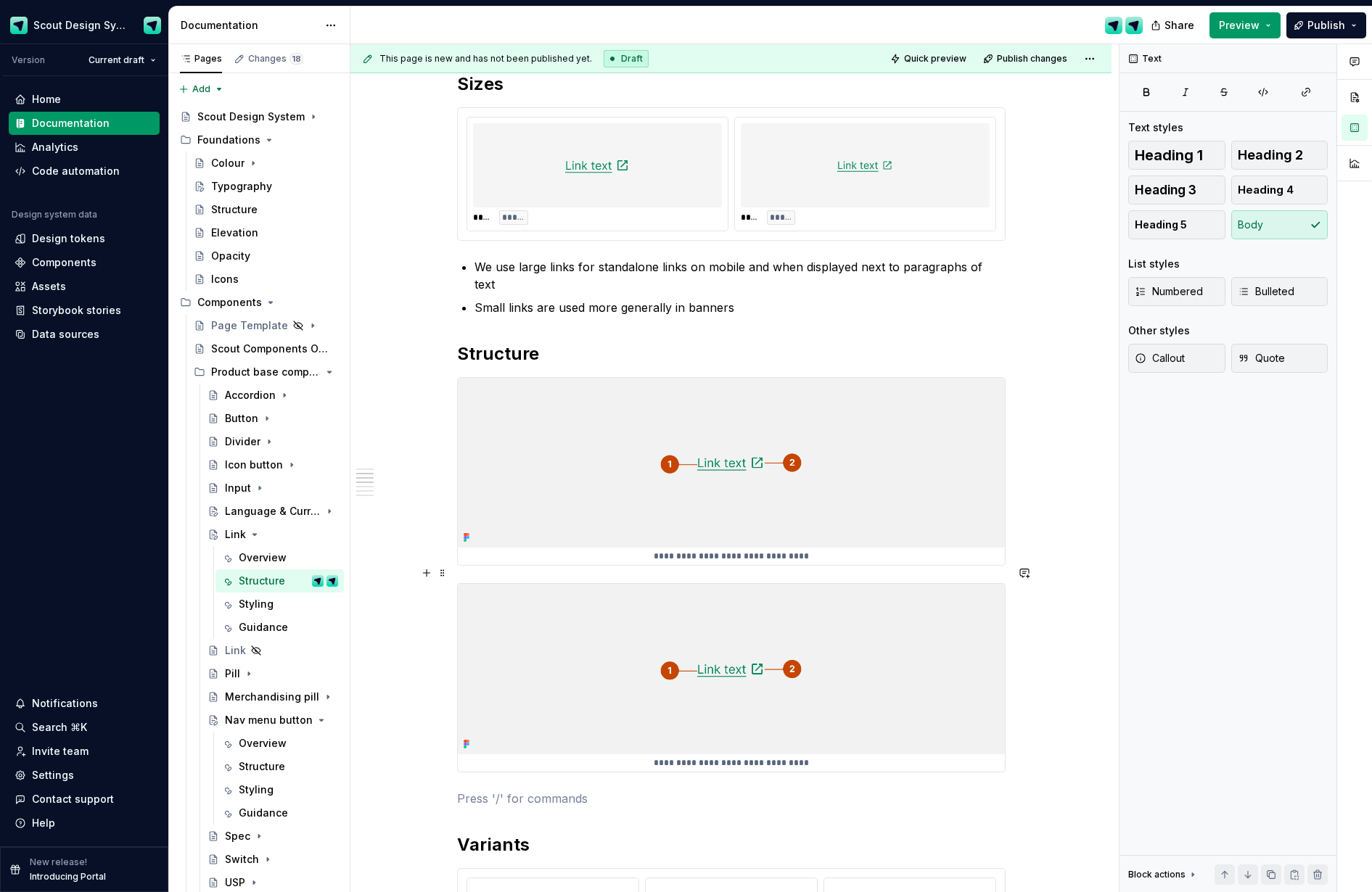
click at [827, 688] on img at bounding box center [731, 669] width 547 height 171
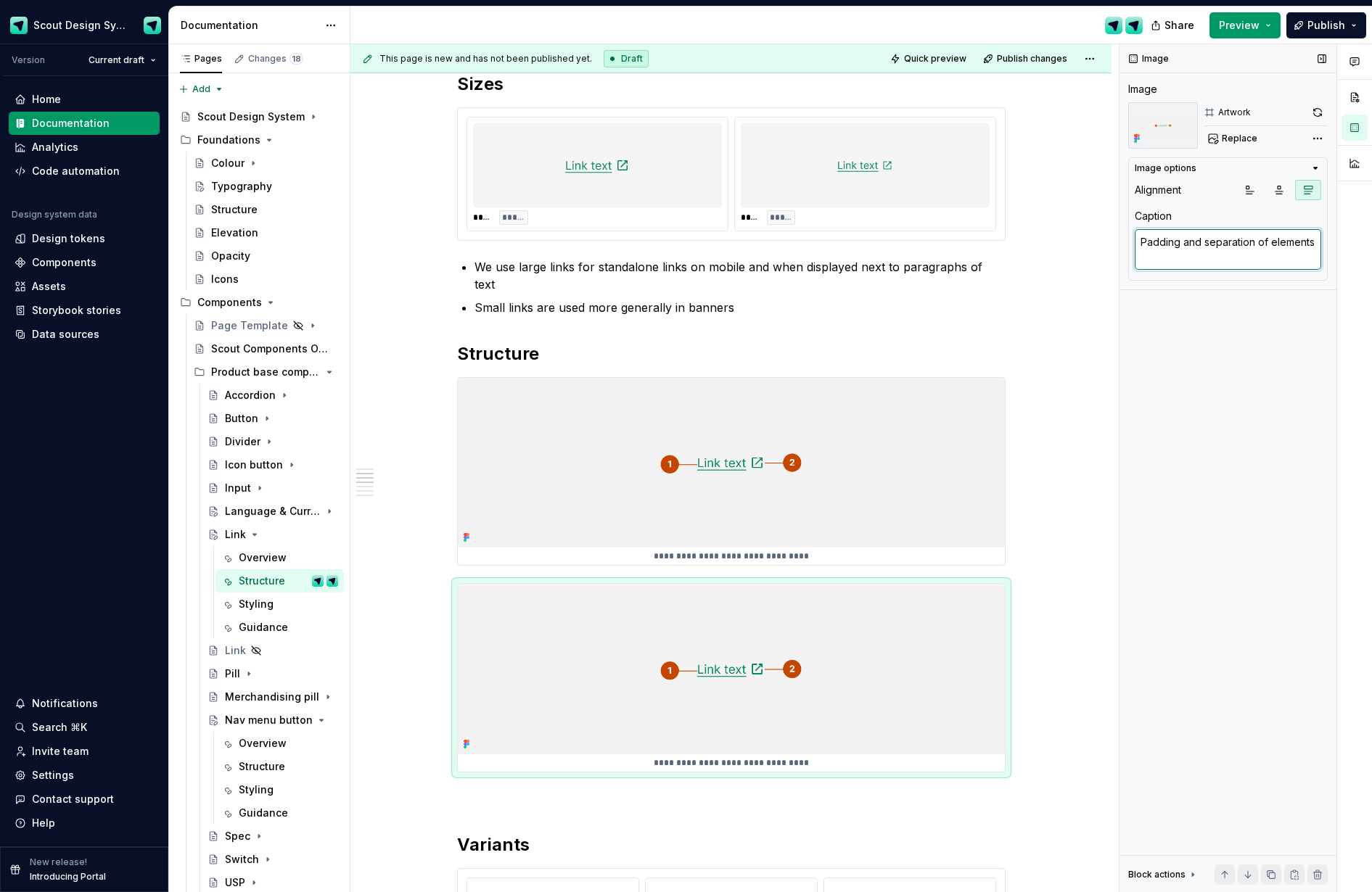
click at [1122, 259] on textarea "Padding and separation of elements" at bounding box center [1228, 249] width 187 height 41
click at [1122, 147] on button "Replace" at bounding box center [1235, 137] width 61 height 20
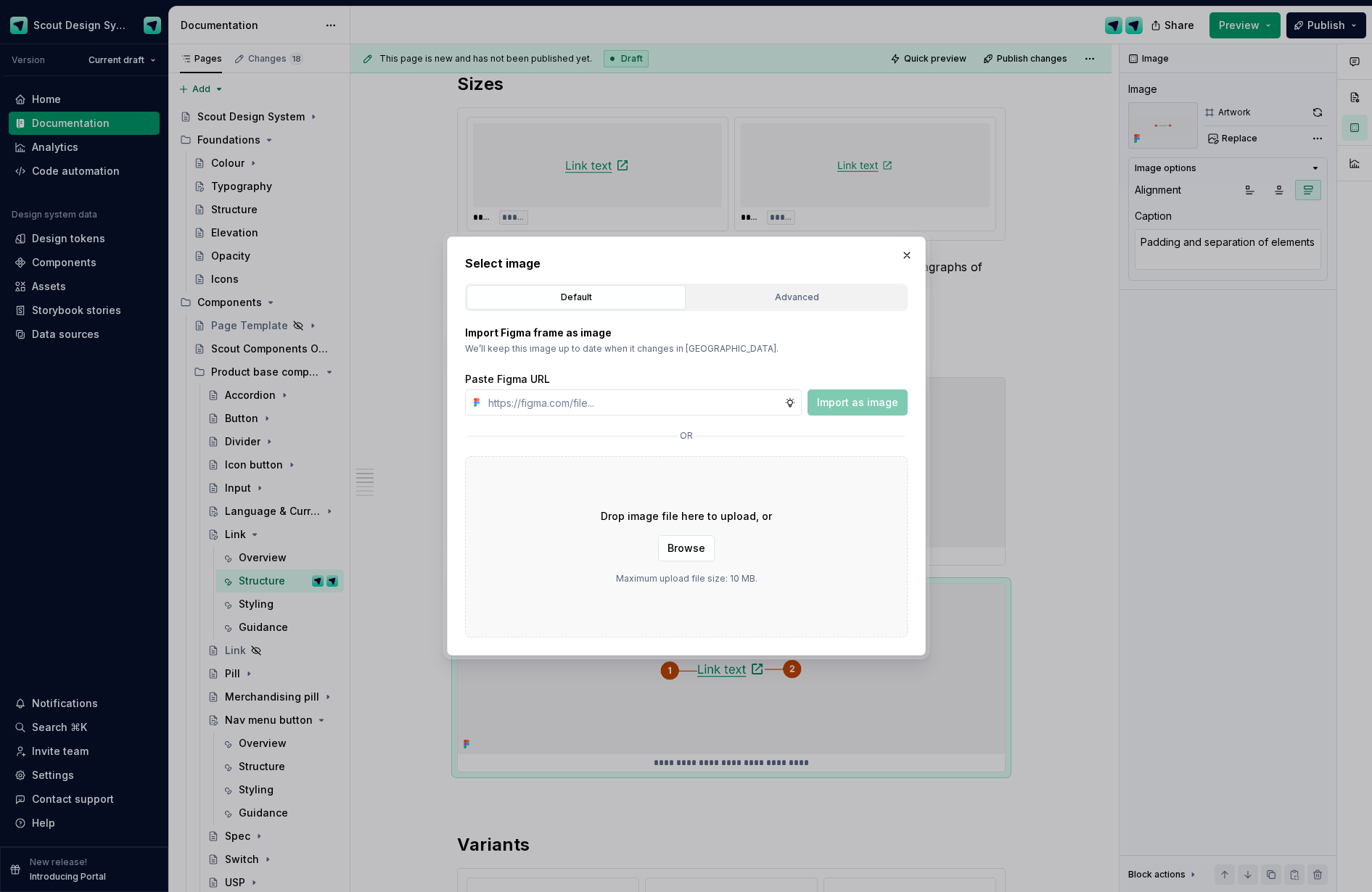
type textarea "*"
type input "https://www.figma.com/design/Ma4o8aUoC29DAP2Z0RSzwm/Scout-Design-System-Compone…"
type textarea "*"
type input "https://www.figma.com/design/Ma4o8aUoC29DAP2Z0RSzwm/Scout-Design-System-Compone…"
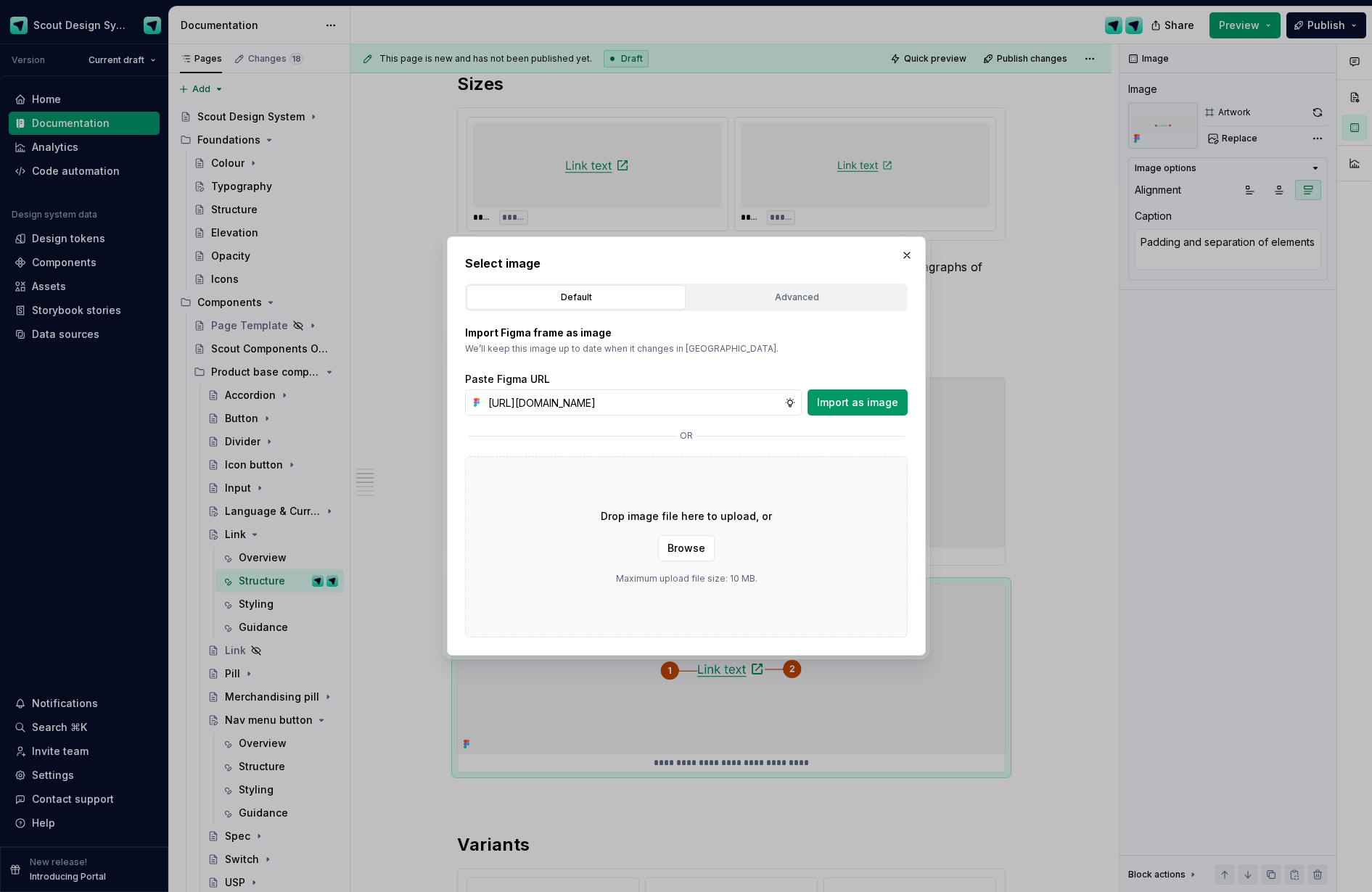
click at [880, 409] on span "Import as image" at bounding box center [858, 402] width 82 height 14
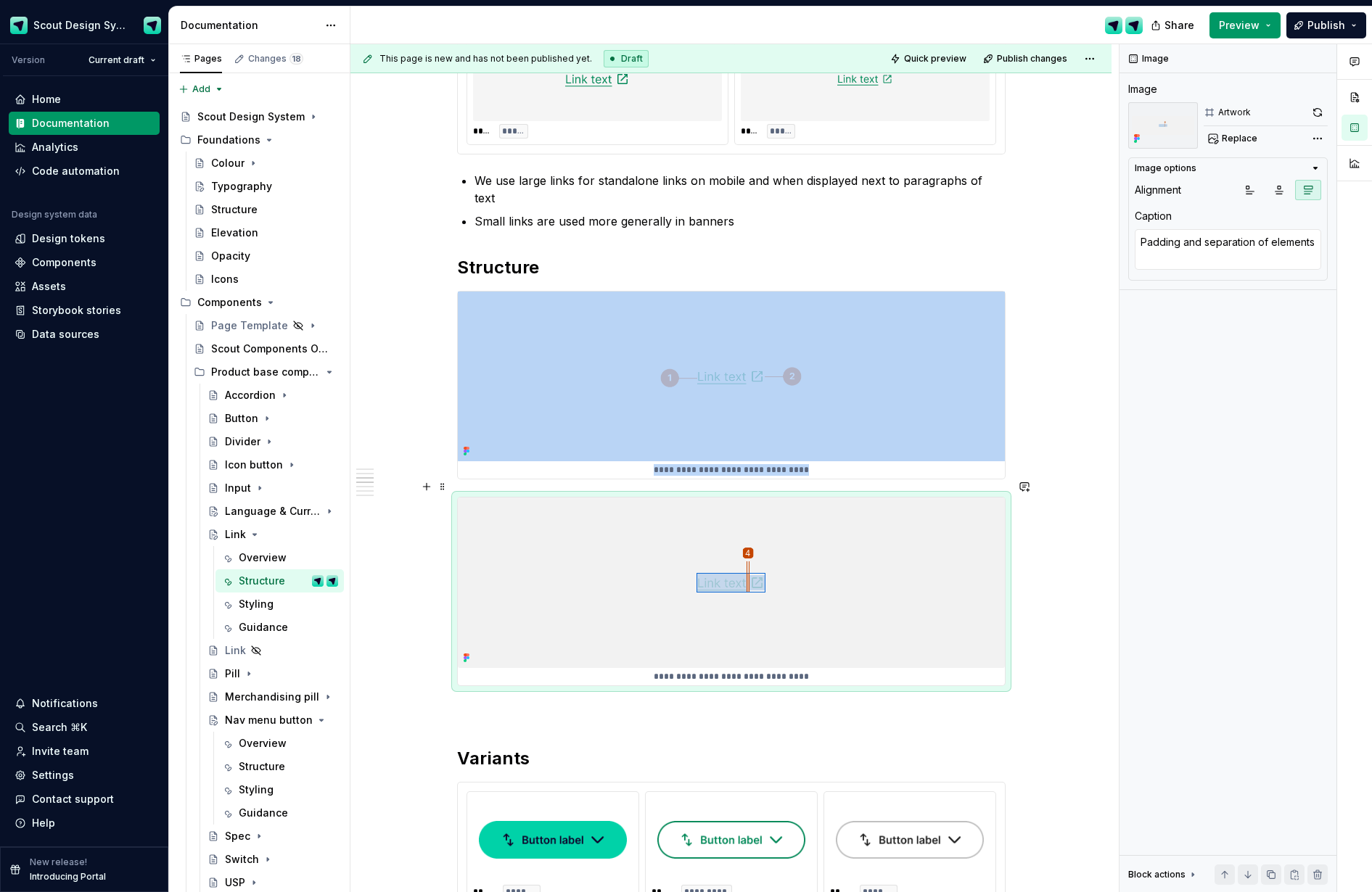
scroll to position [883, 0]
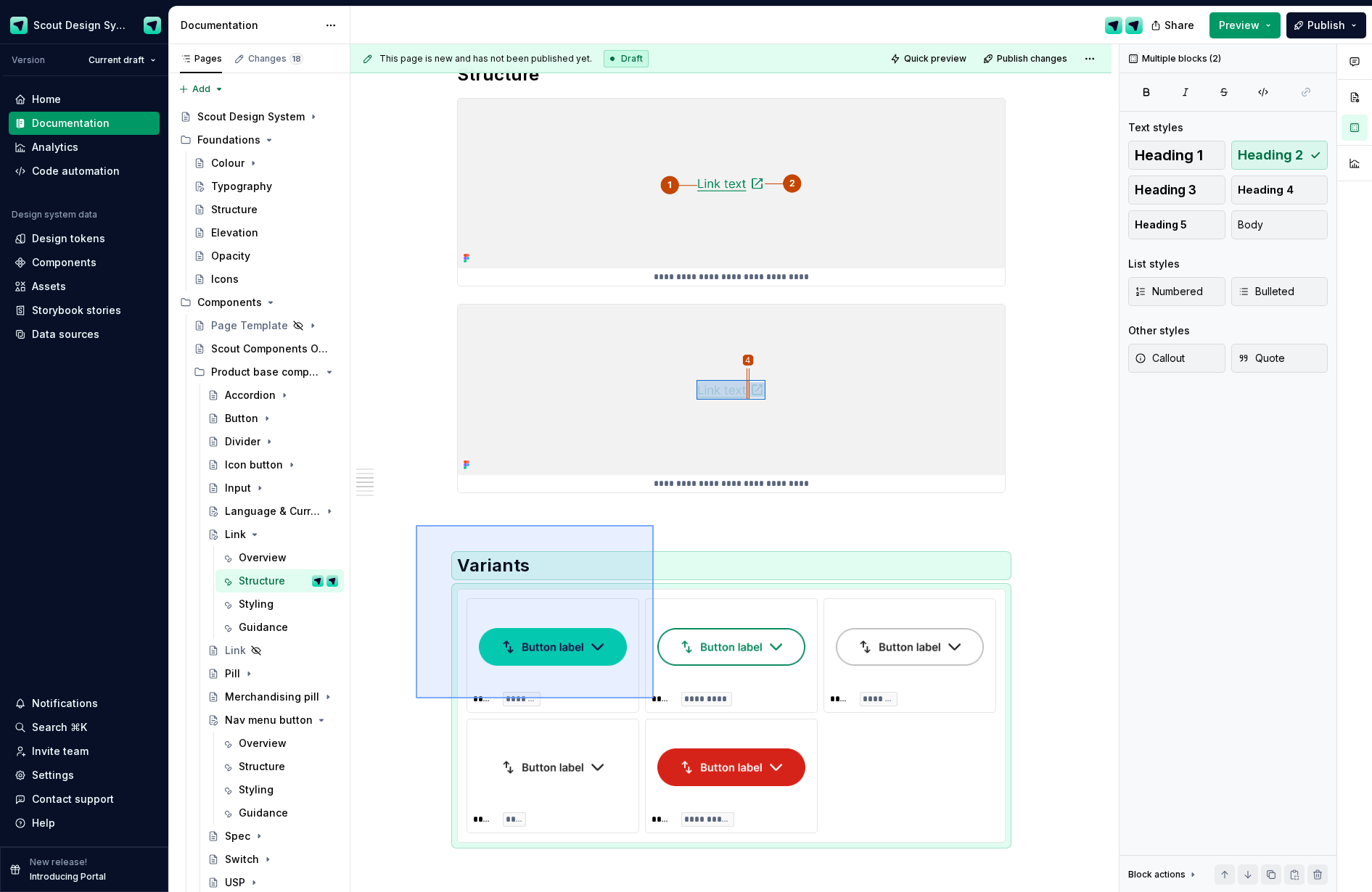
drag, startPoint x: 608, startPoint y: 669, endPoint x: 652, endPoint y: 698, distance: 52.7
click at [654, 699] on div "**********" at bounding box center [735, 468] width 769 height 848
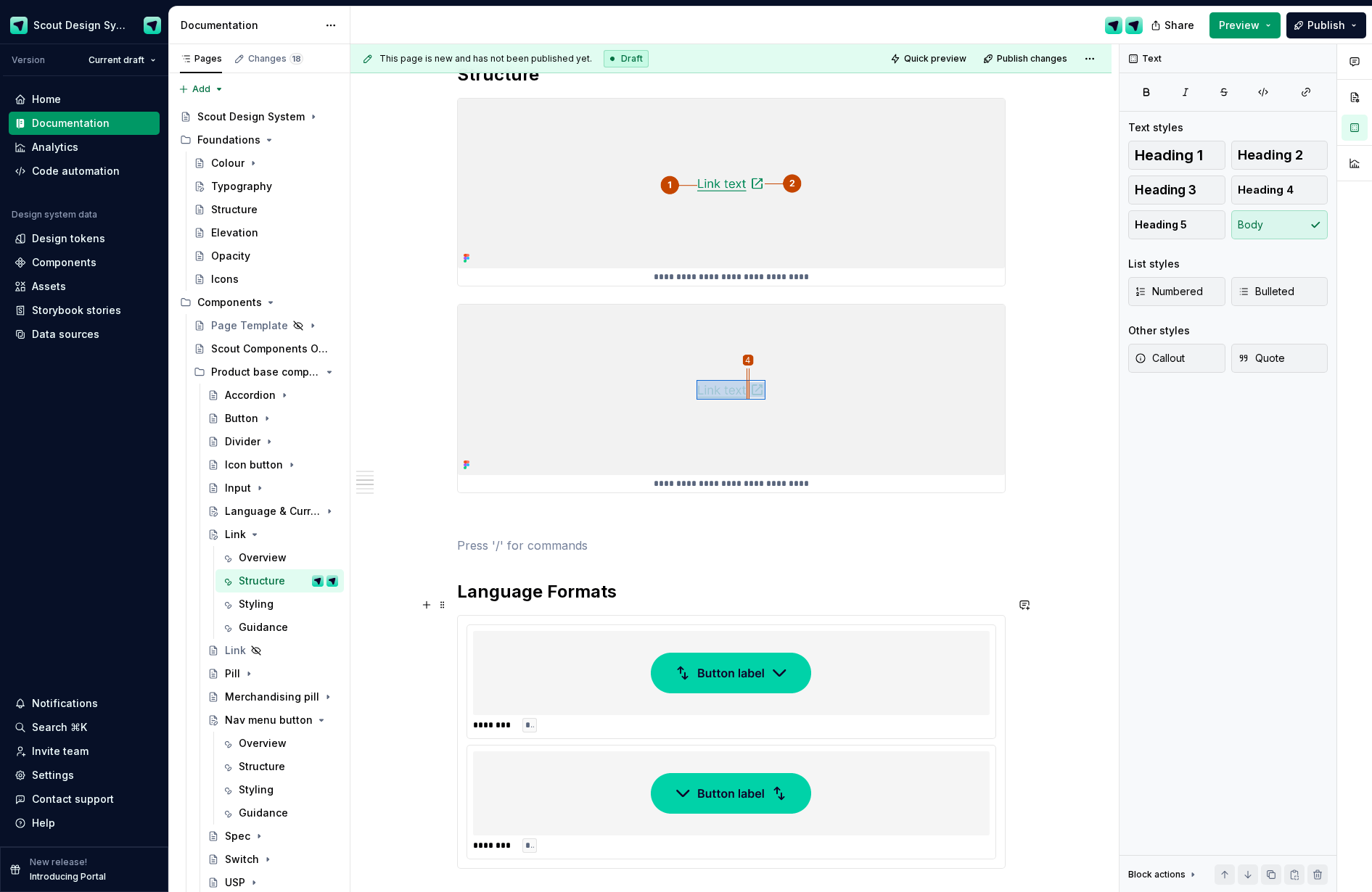
scroll to position [982, 0]
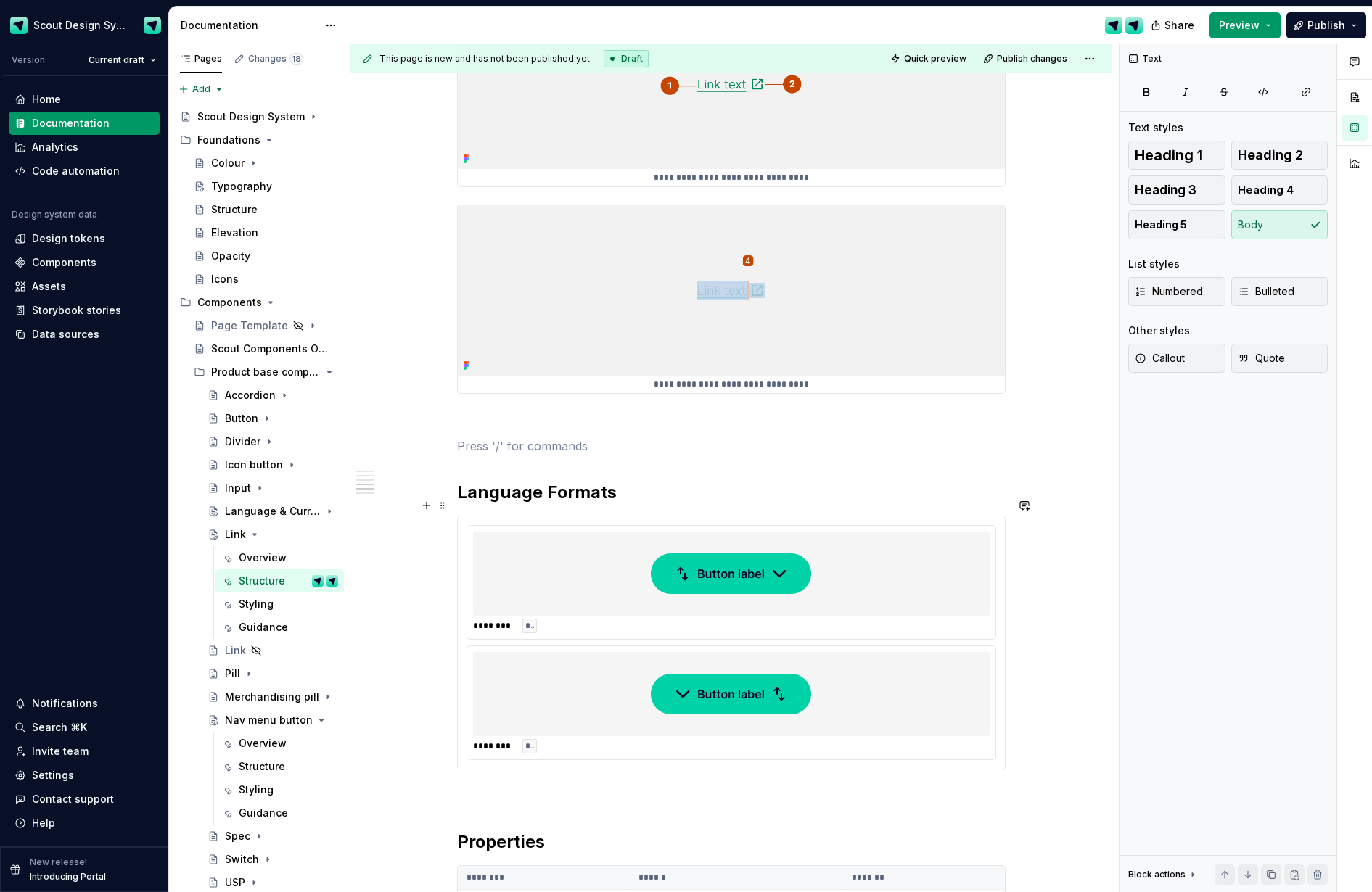
click at [633, 619] on div "******** ***" at bounding box center [731, 626] width 517 height 14
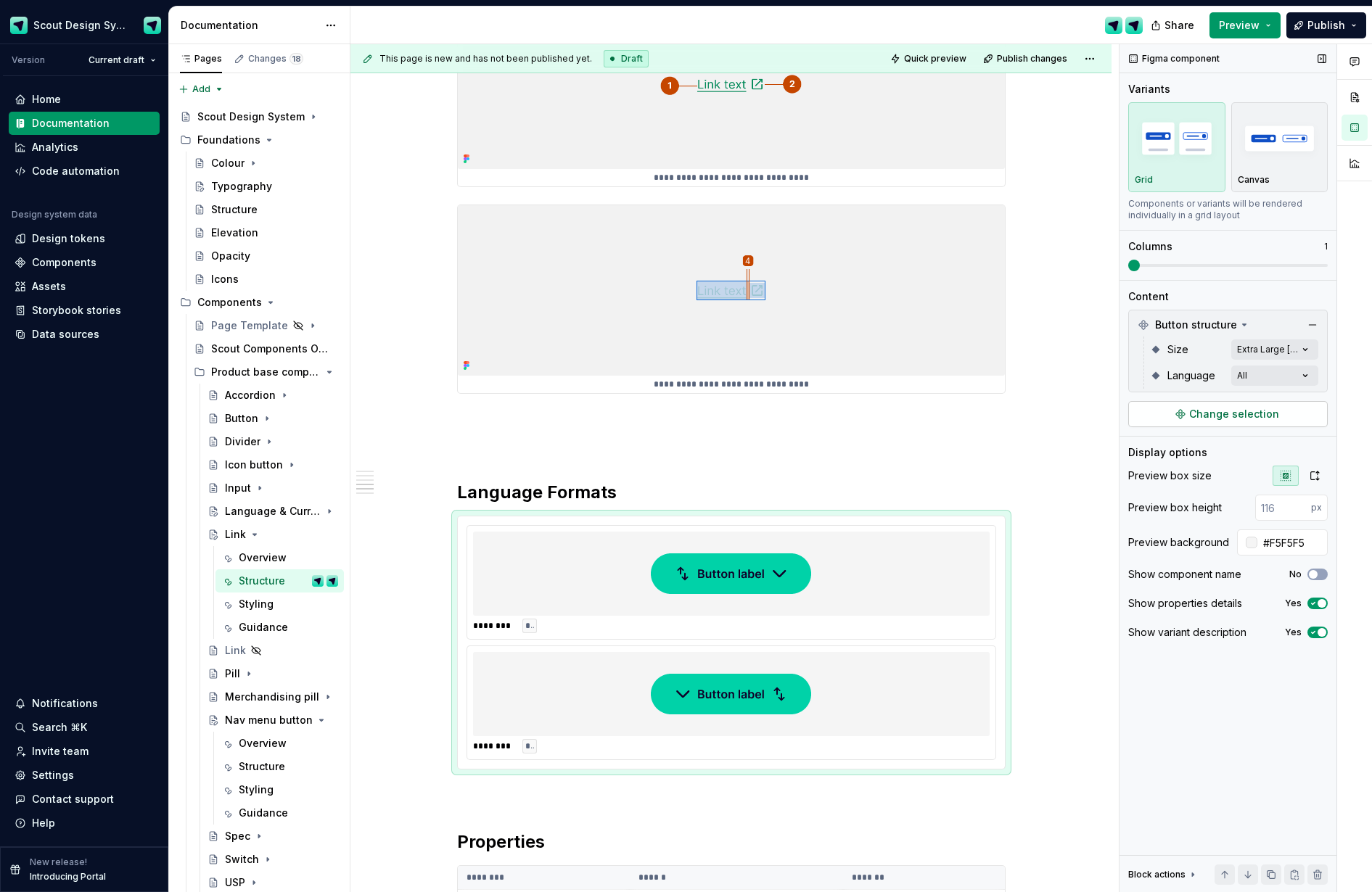
click at [1122, 415] on span "Change selection" at bounding box center [1234, 413] width 90 height 14
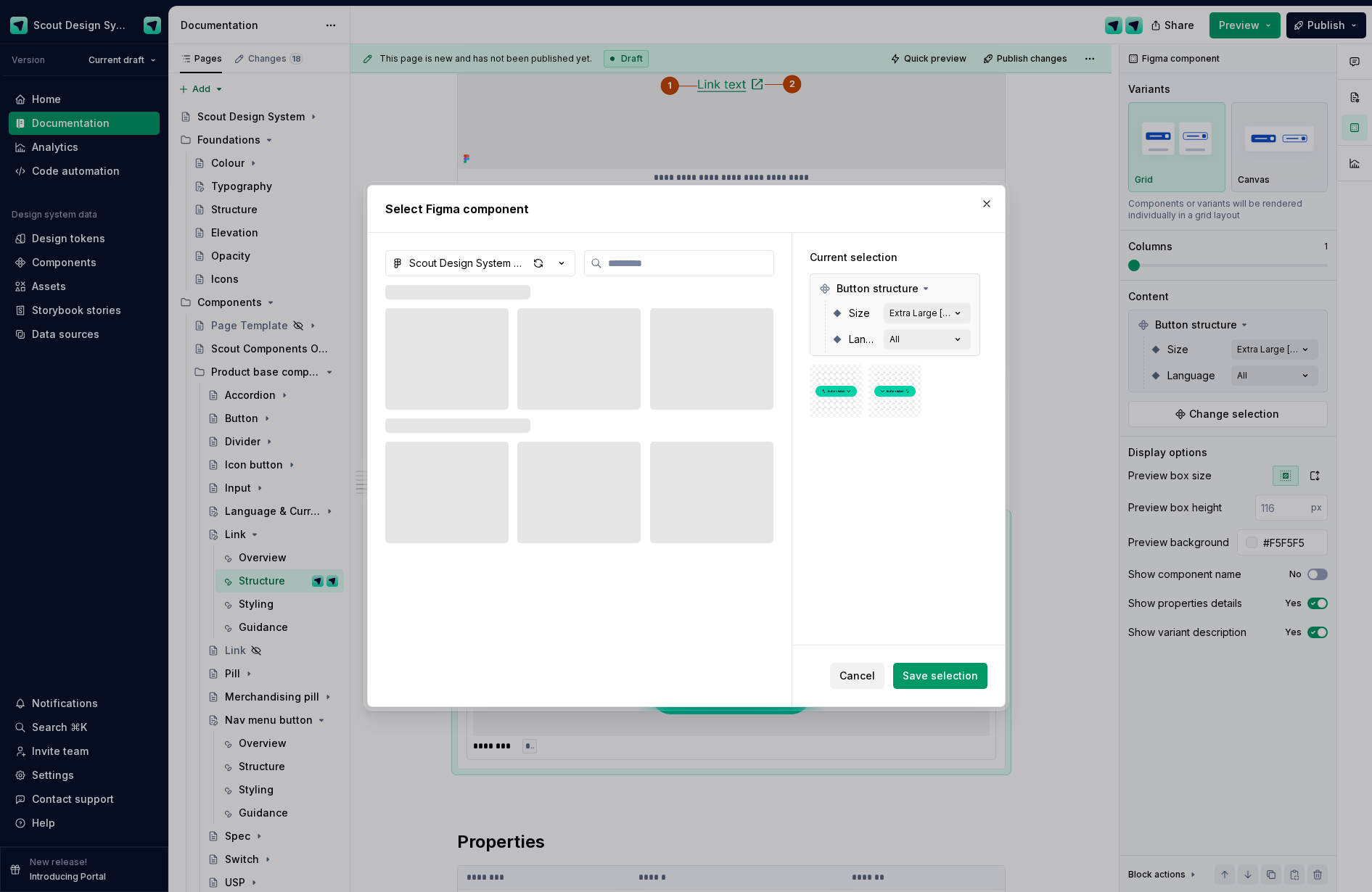
type textarea "*"
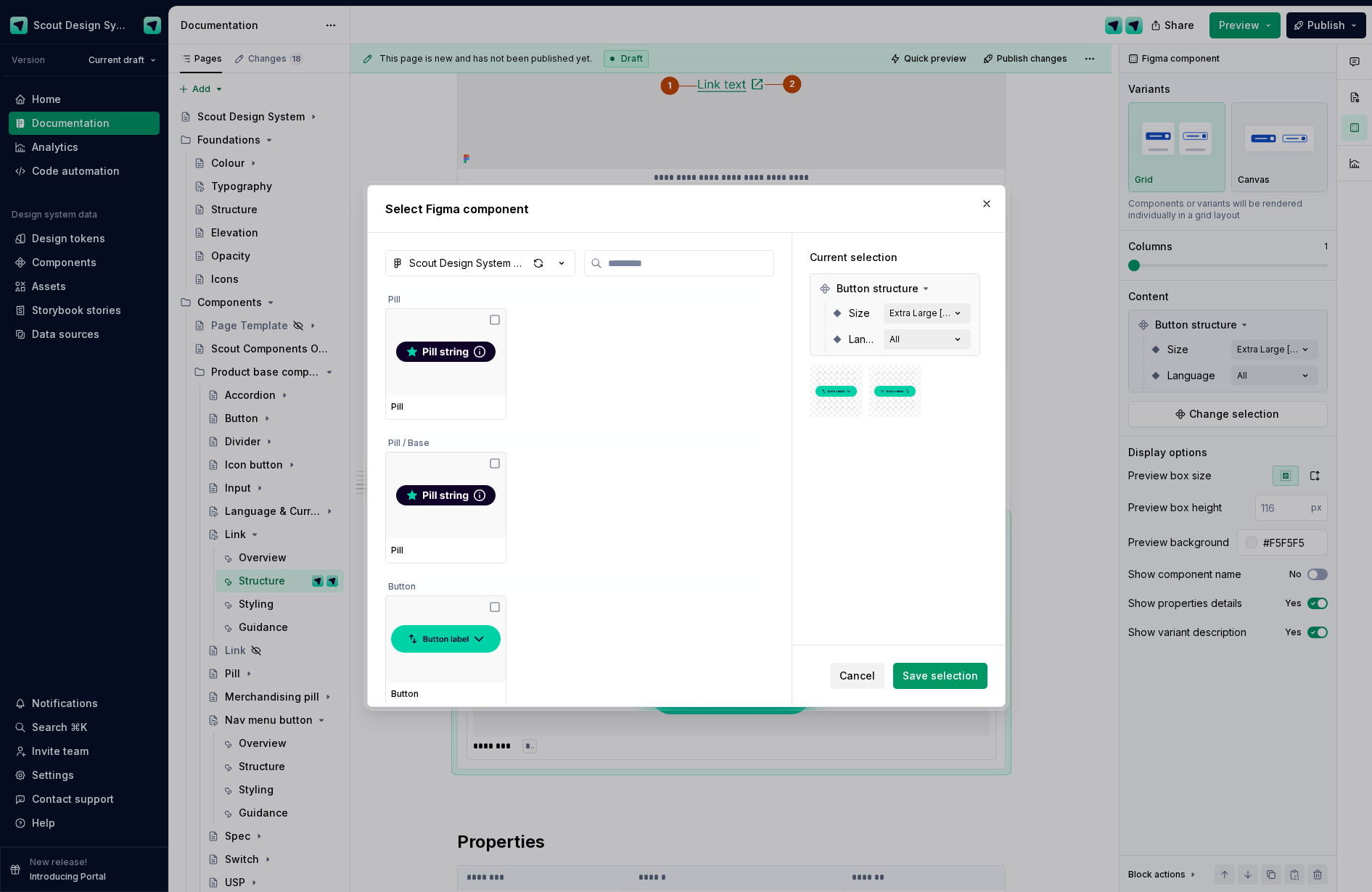
type input "*"
type textarea "*"
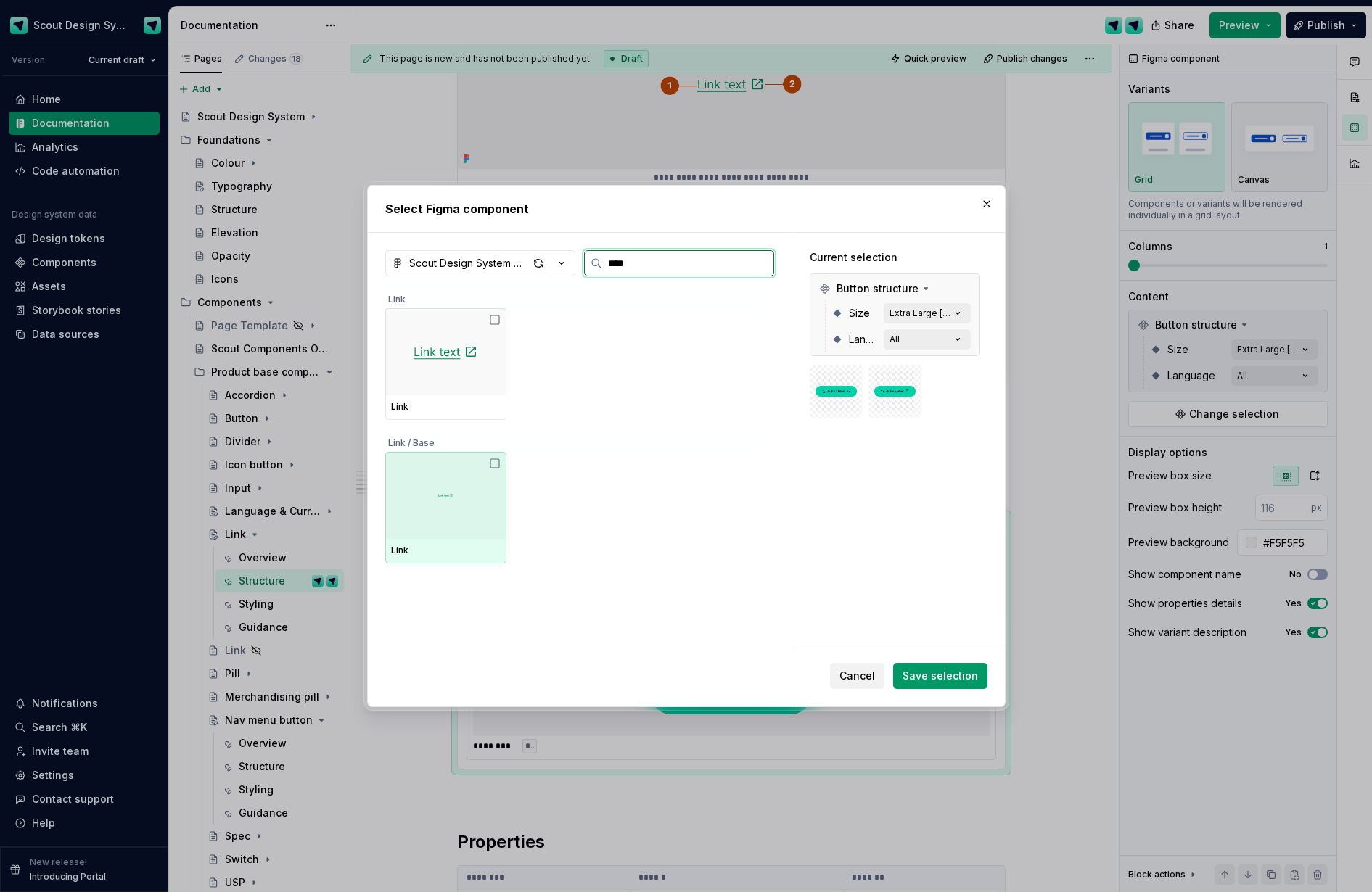
click at [438, 487] on div at bounding box center [446, 496] width 121 height 87
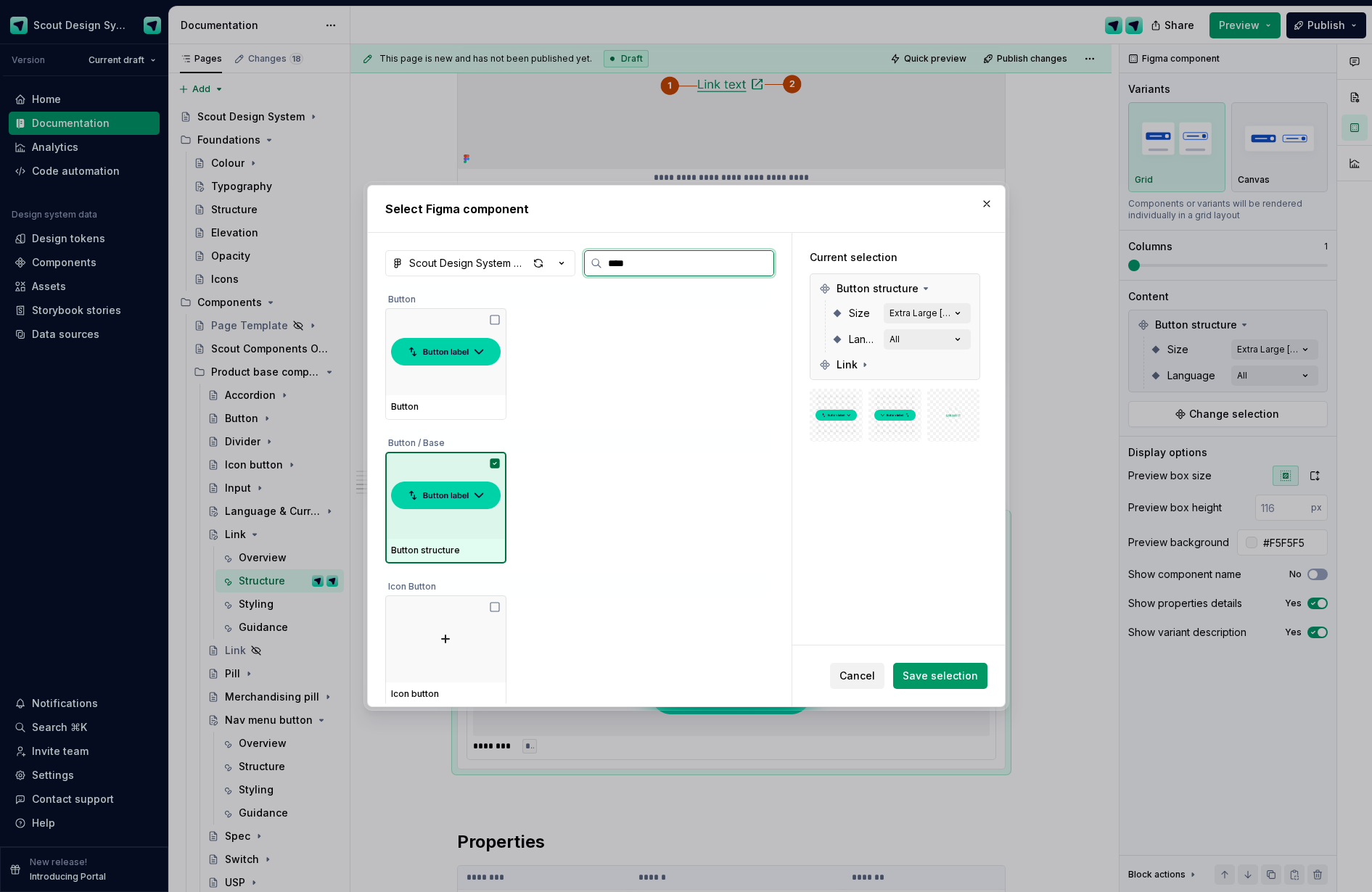
click at [444, 493] on img at bounding box center [447, 495] width 110 height 41
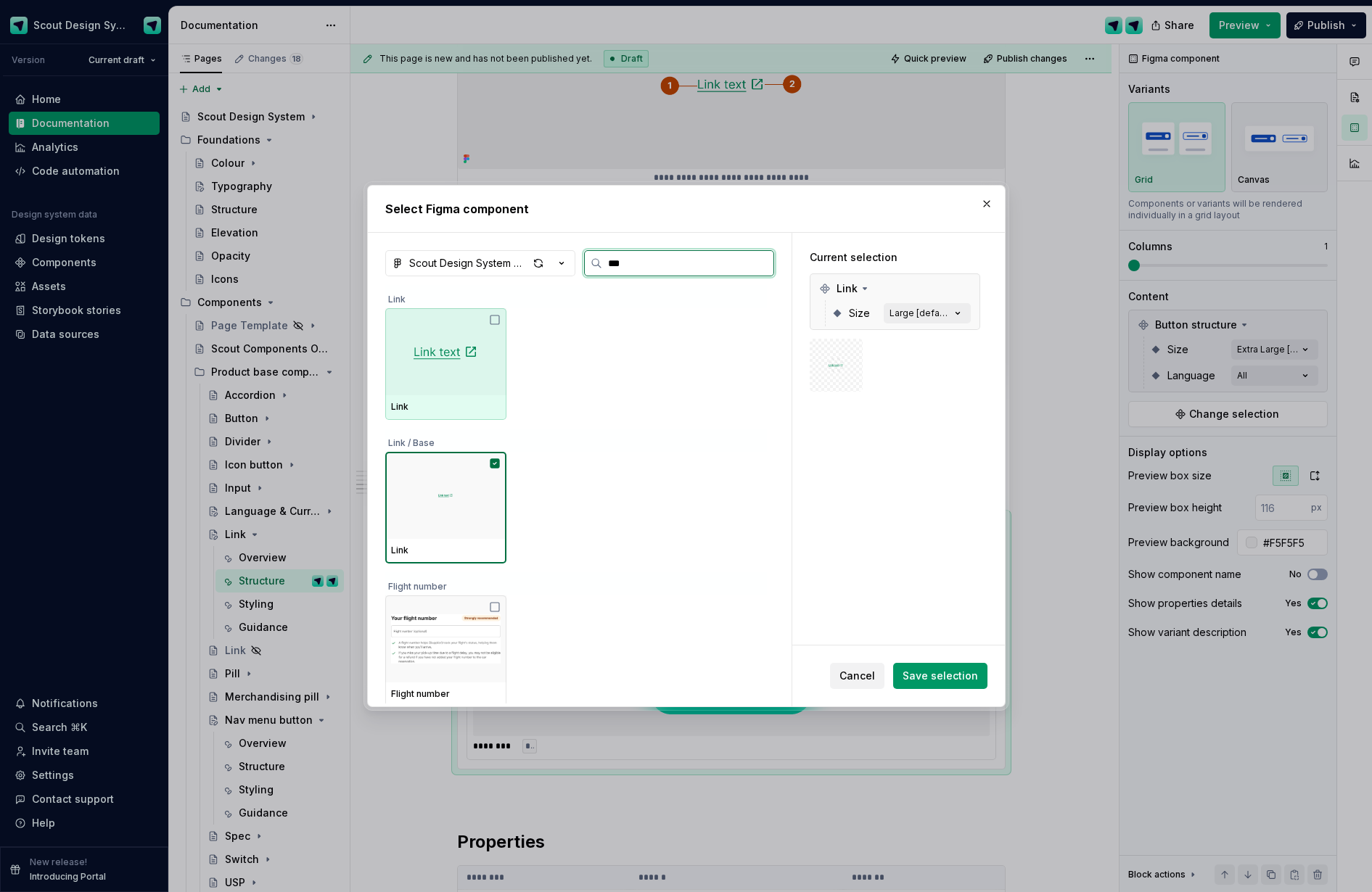
type input "****"
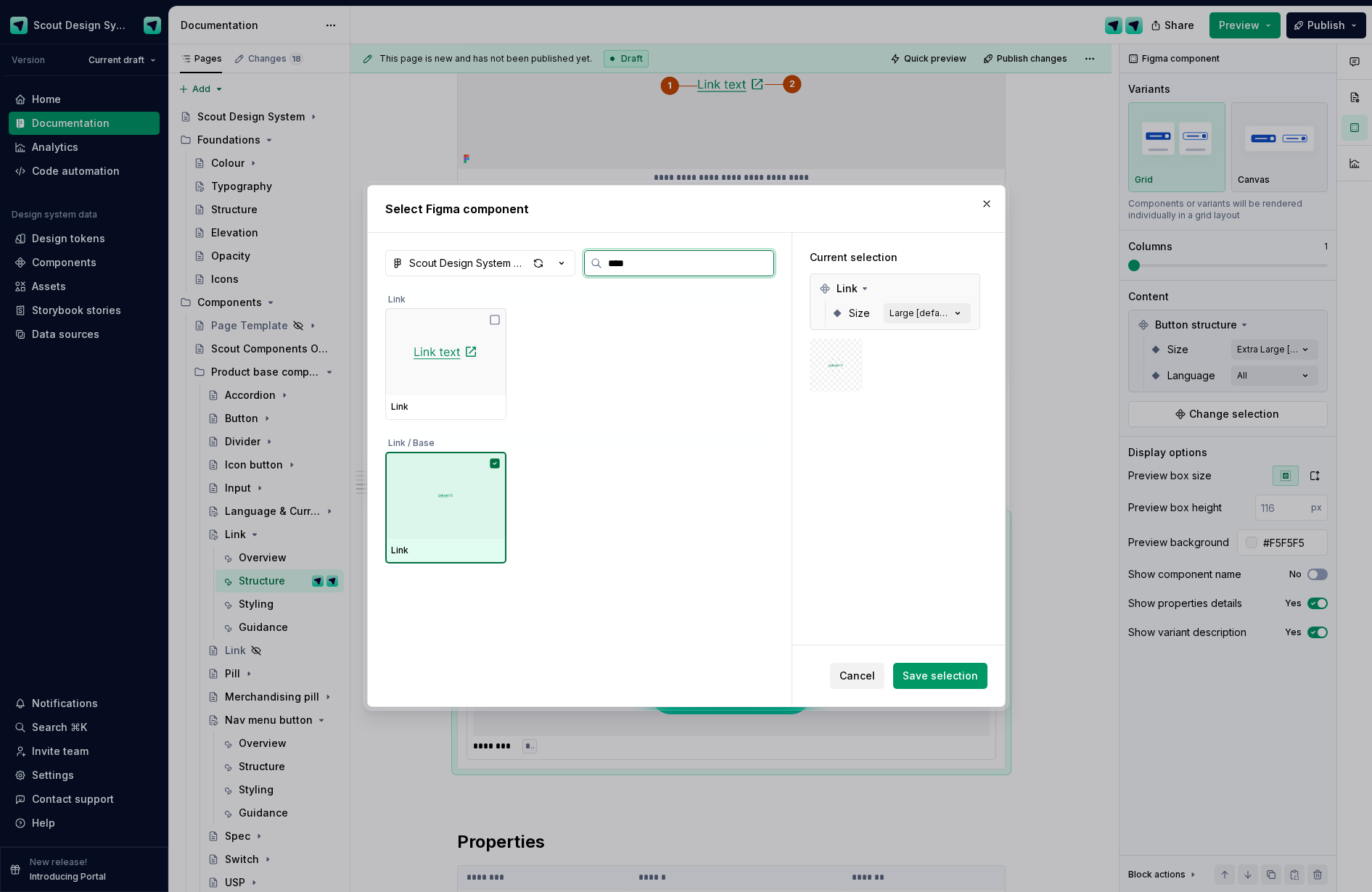
drag, startPoint x: 460, startPoint y: 490, endPoint x: 462, endPoint y: 434, distance: 56.0
click at [460, 490] on div at bounding box center [446, 496] width 121 height 87
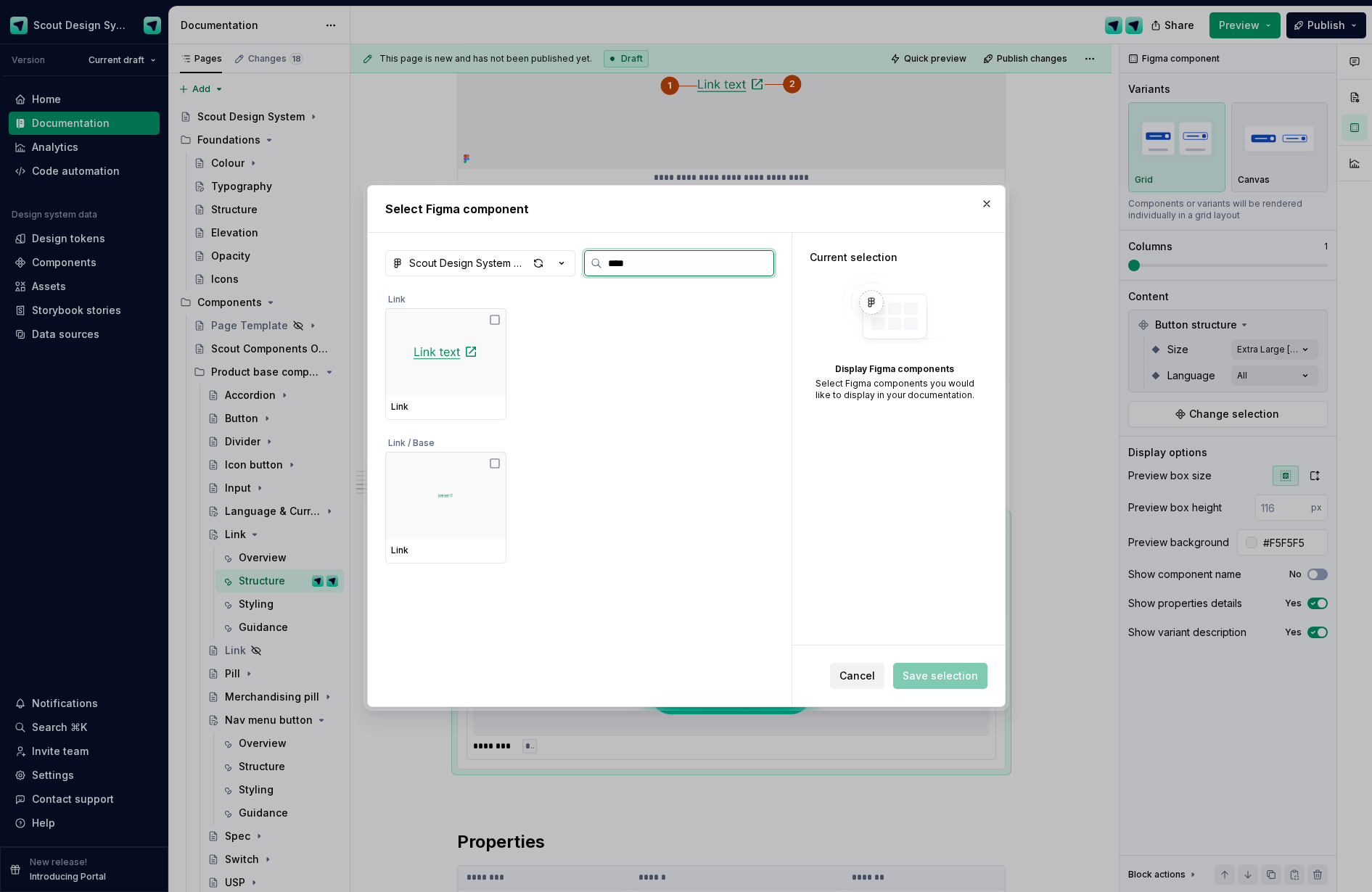
click at [465, 404] on div "Link" at bounding box center [447, 407] width 110 height 11
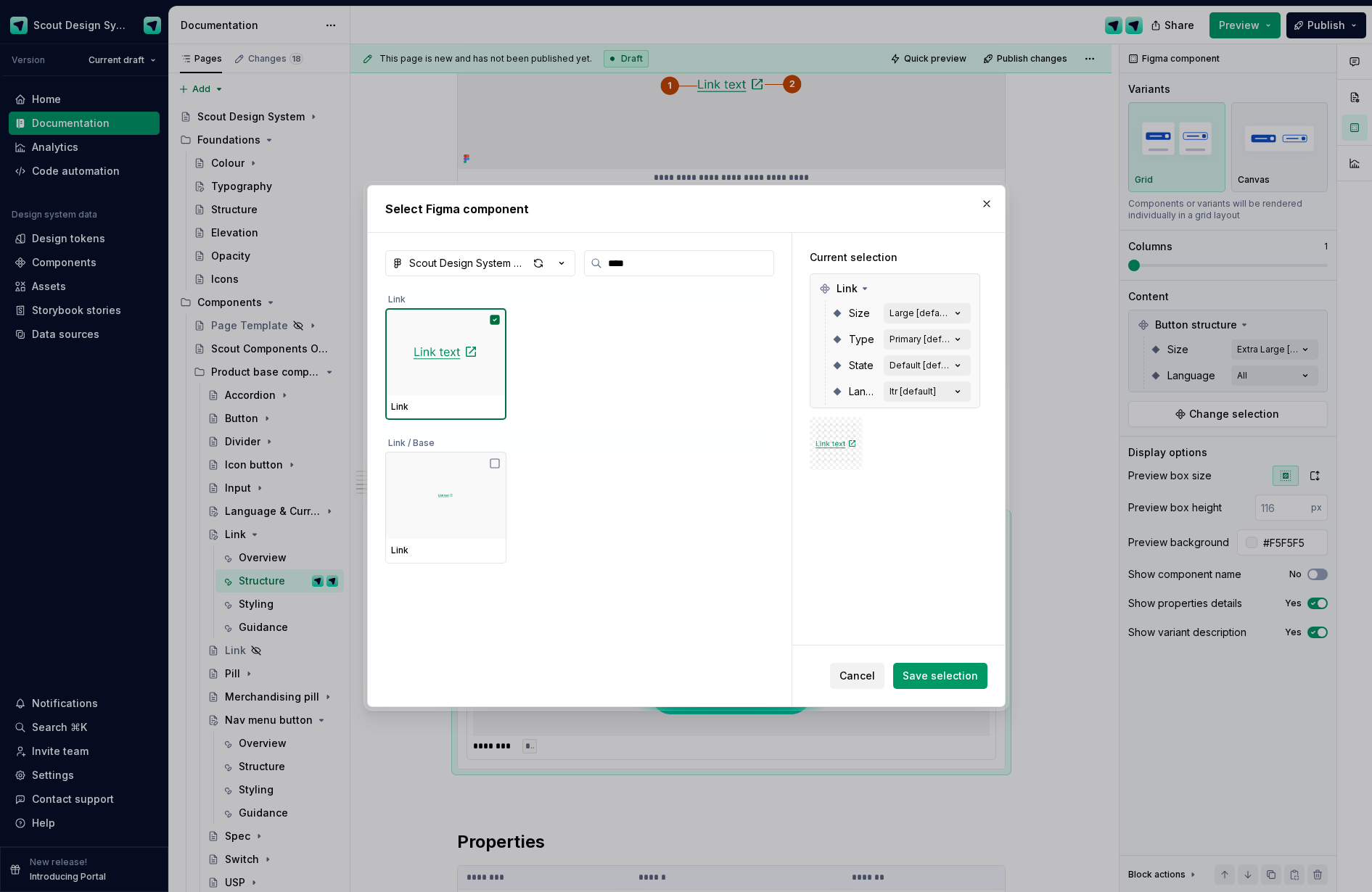
drag, startPoint x: 931, startPoint y: 683, endPoint x: 960, endPoint y: 655, distance: 40.3
click at [930, 683] on button "Save selection" at bounding box center [940, 677] width 94 height 27
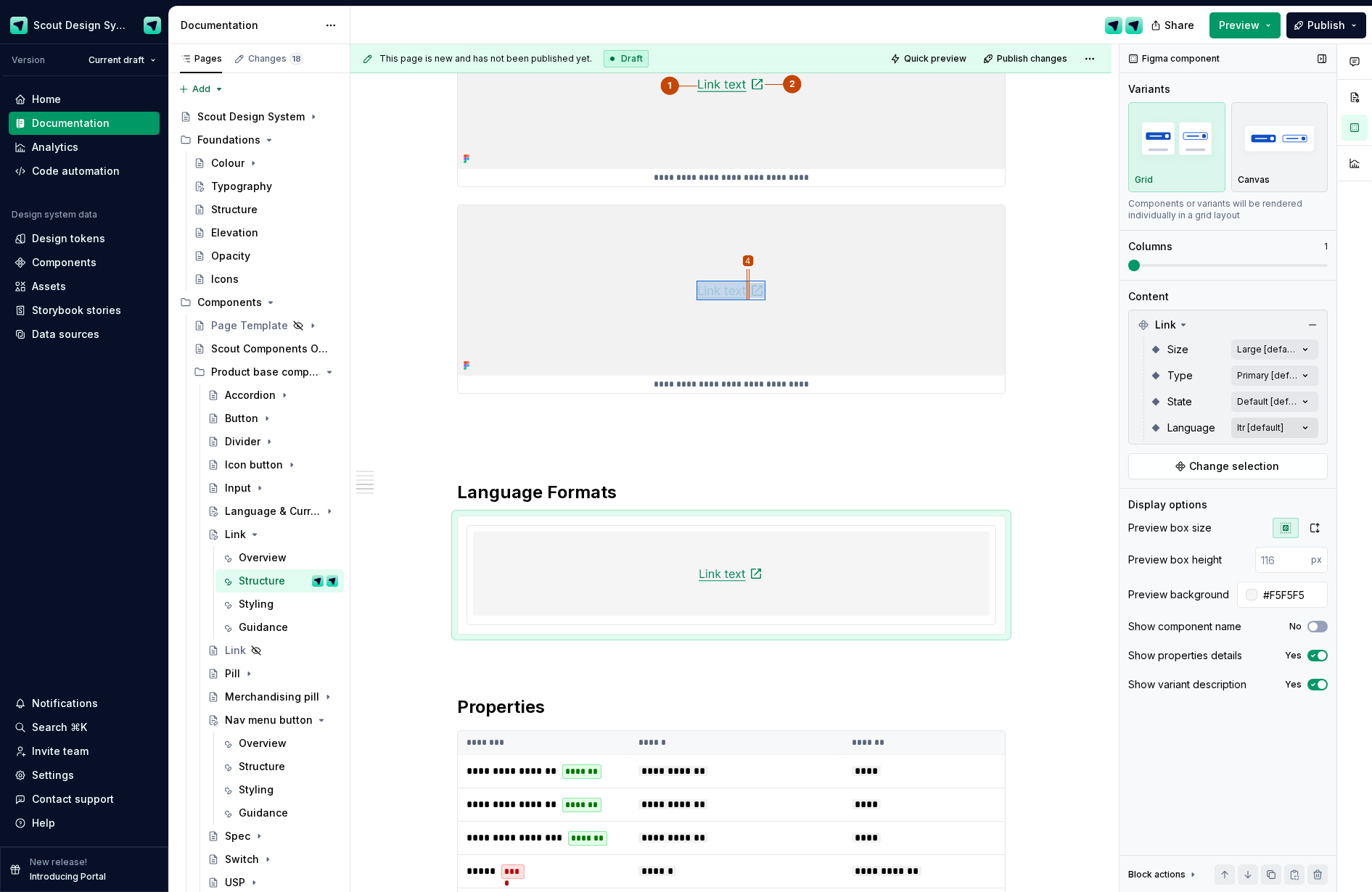
click at [1122, 428] on div "Comments Open comments No comments yet Select ‘Comment’ from the block context …" at bounding box center [1246, 468] width 252 height 848
click at [1122, 453] on icon "button" at bounding box center [1294, 453] width 11 height 9
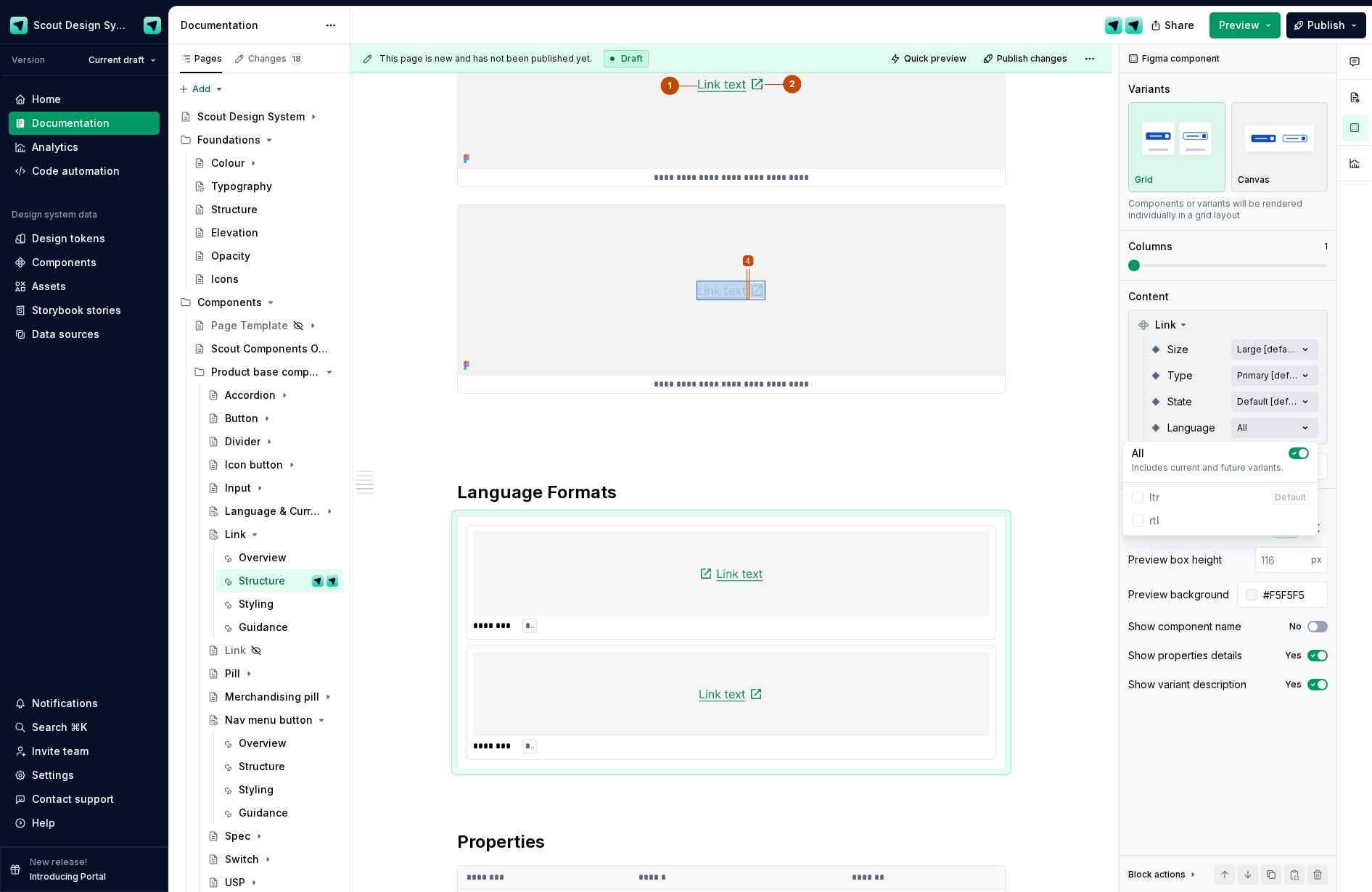
click at [1122, 261] on div "Comments Open comments No comments yet Select ‘Comment’ from the block context …" at bounding box center [1246, 468] width 252 height 848
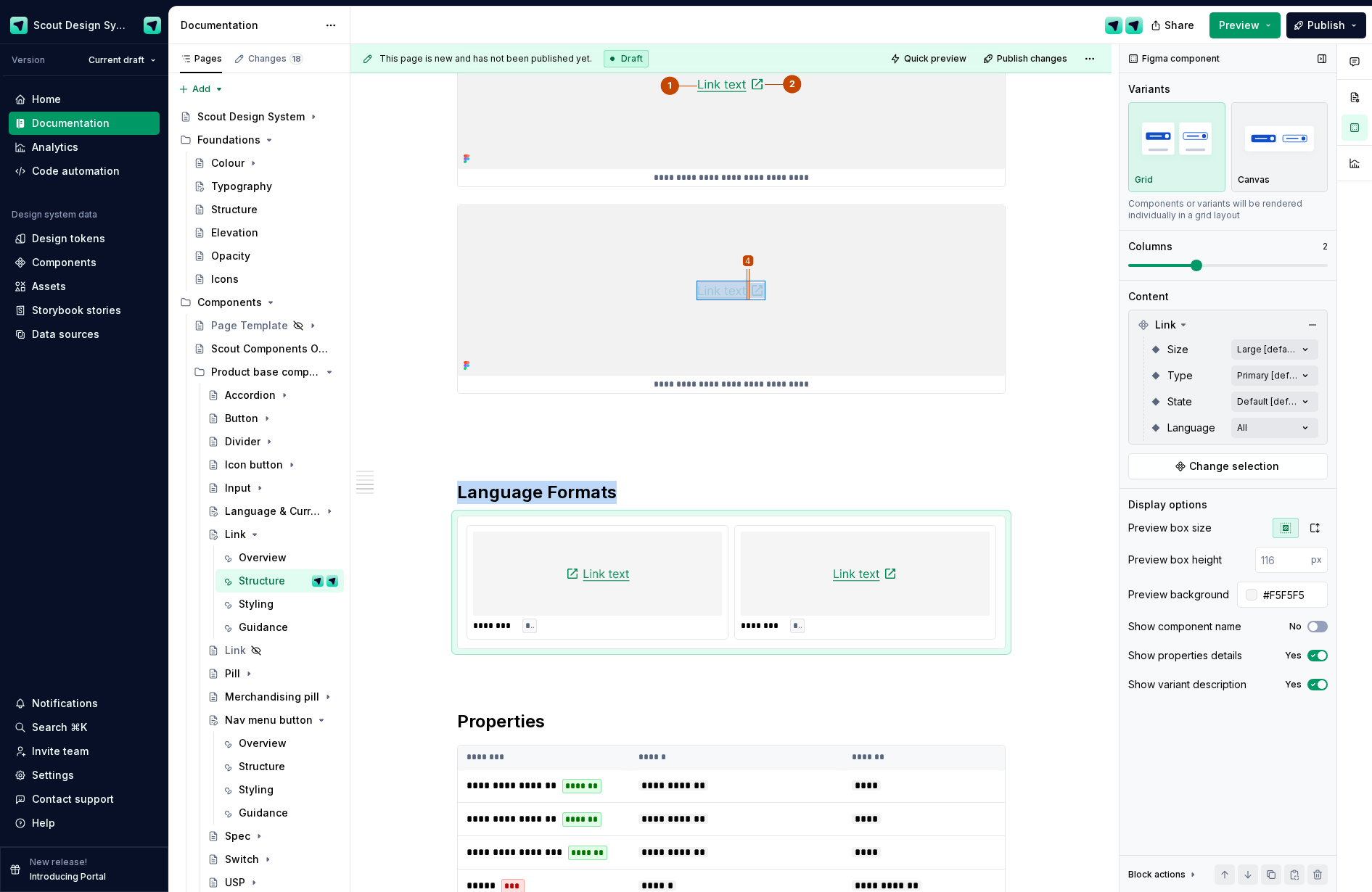
click at [1122, 272] on div "Variants Grid Canvas Components or variants will be rendered individually in a …" at bounding box center [1228, 180] width 199 height 198
drag, startPoint x: 798, startPoint y: 573, endPoint x: 591, endPoint y: 571, distance: 207.0
click at [591, 571] on body "Scout Design System Version Current draft Home Documentation Analytics Code aut…" at bounding box center [686, 446] width 1372 height 892
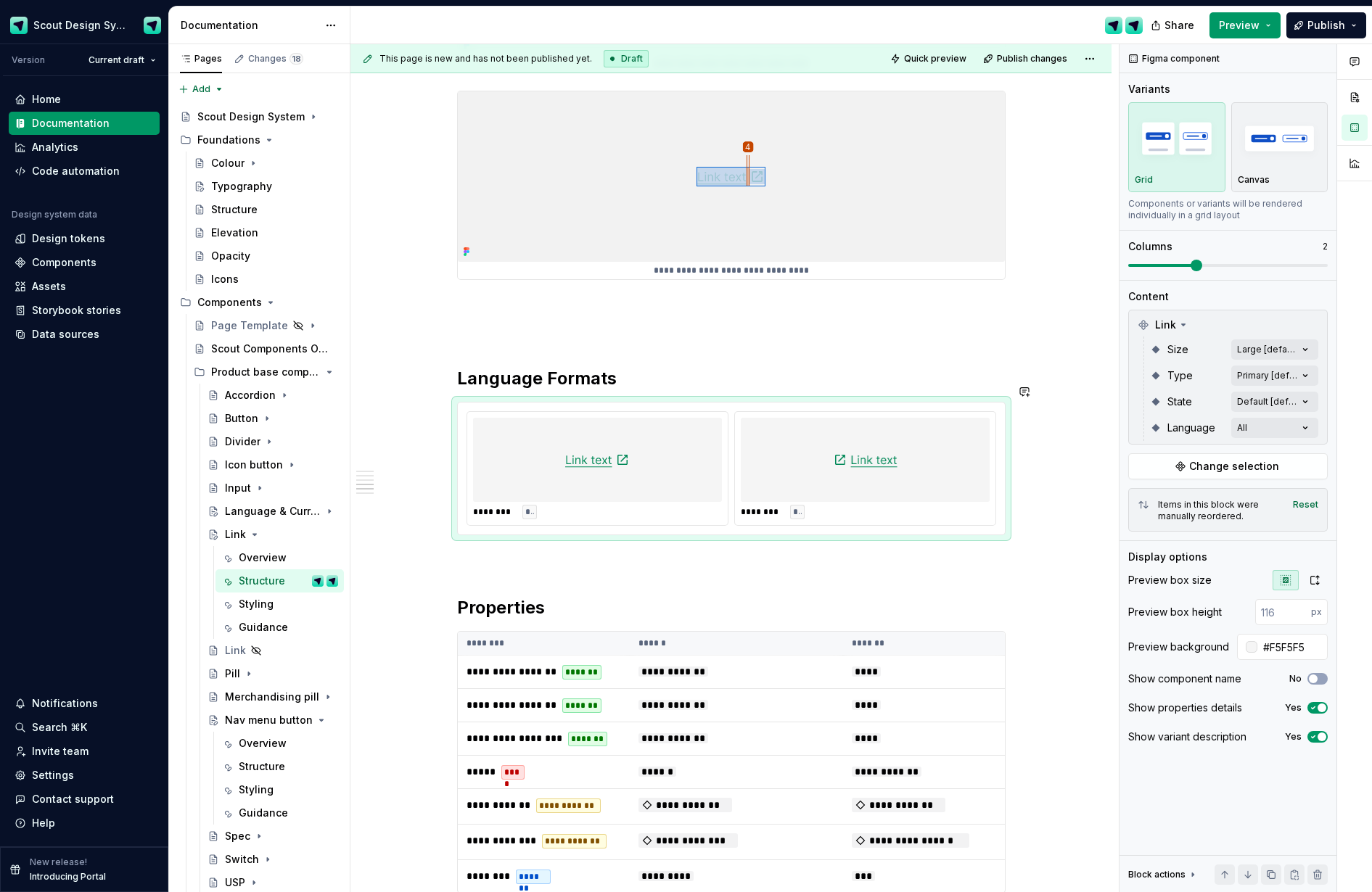
scroll to position [1184, 0]
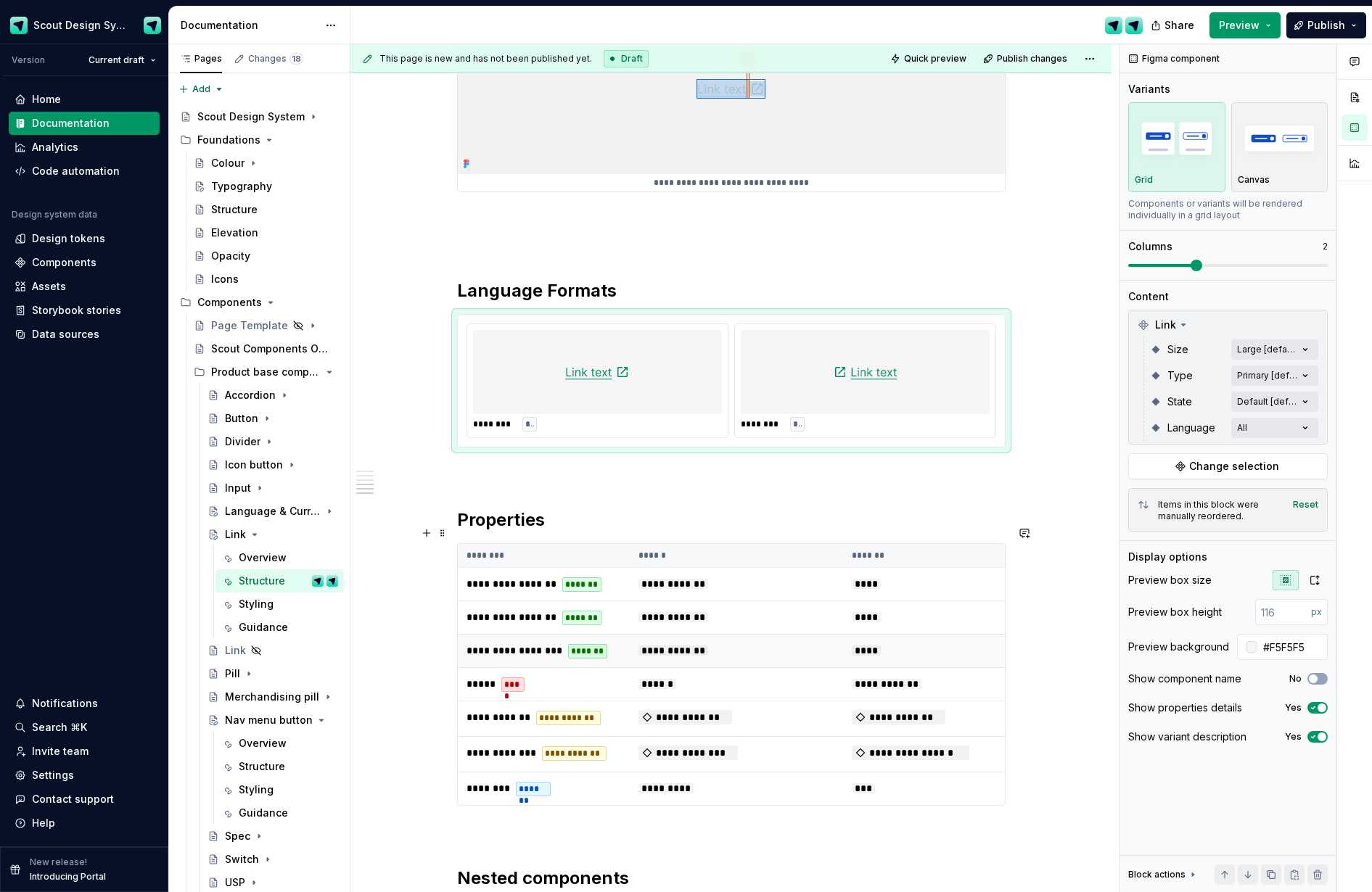
click at [704, 646] on span "**********" at bounding box center [673, 650] width 69 height 10
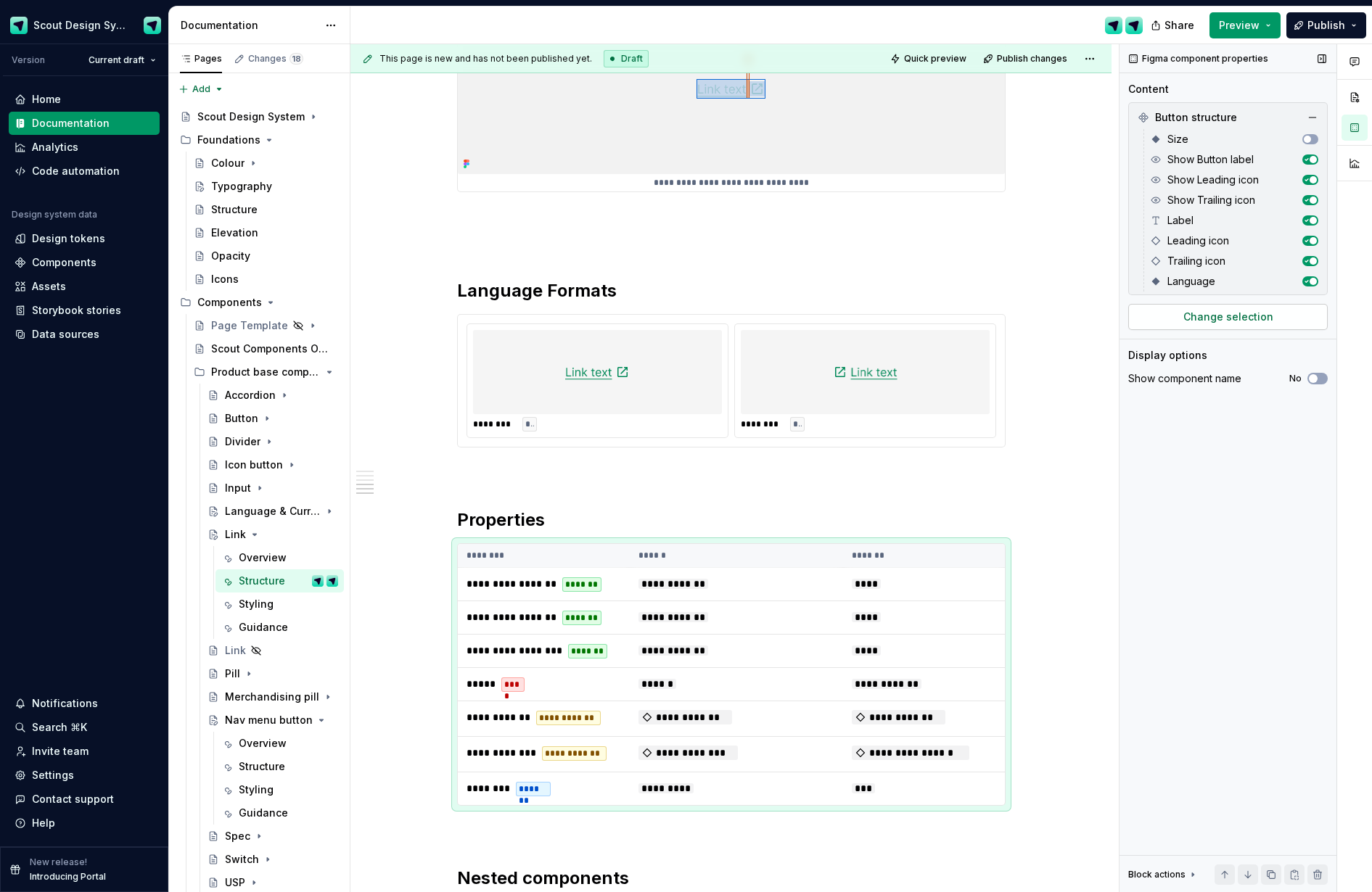
click at [1122, 318] on span "Change selection" at bounding box center [1228, 317] width 90 height 14
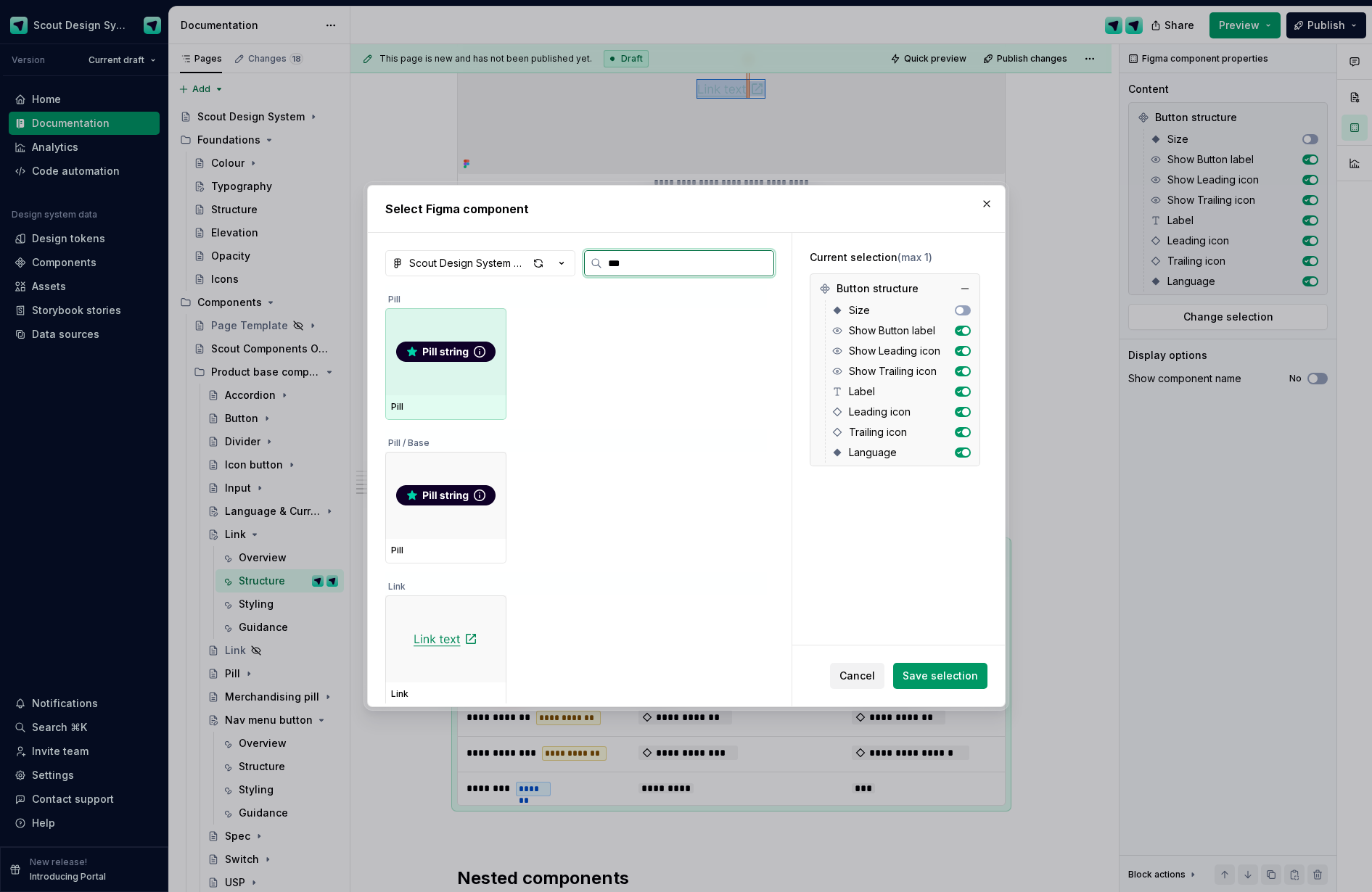
type input "****"
click at [448, 396] on div "Link" at bounding box center [446, 408] width 121 height 25
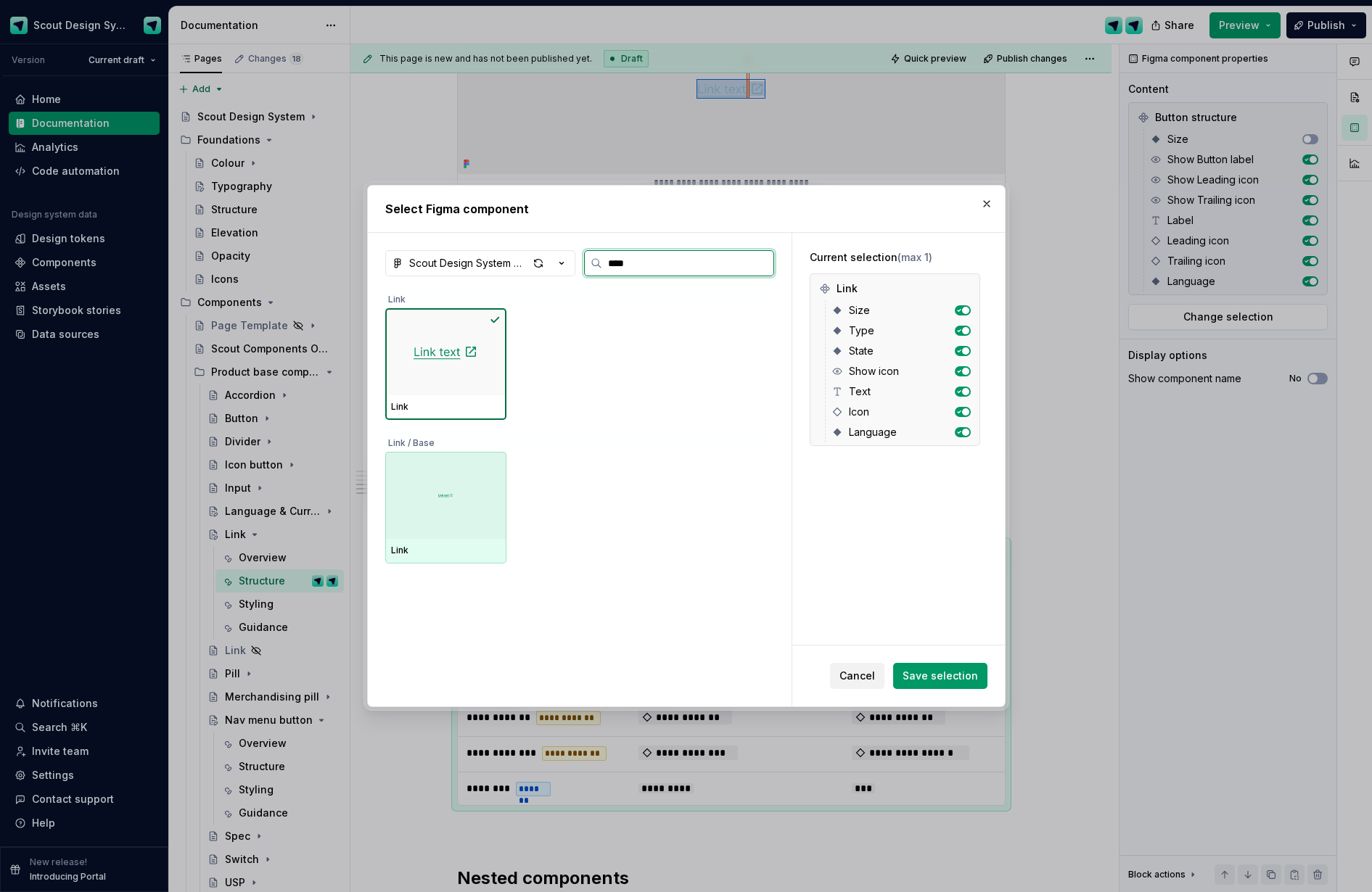
click at [431, 523] on div at bounding box center [446, 496] width 121 height 87
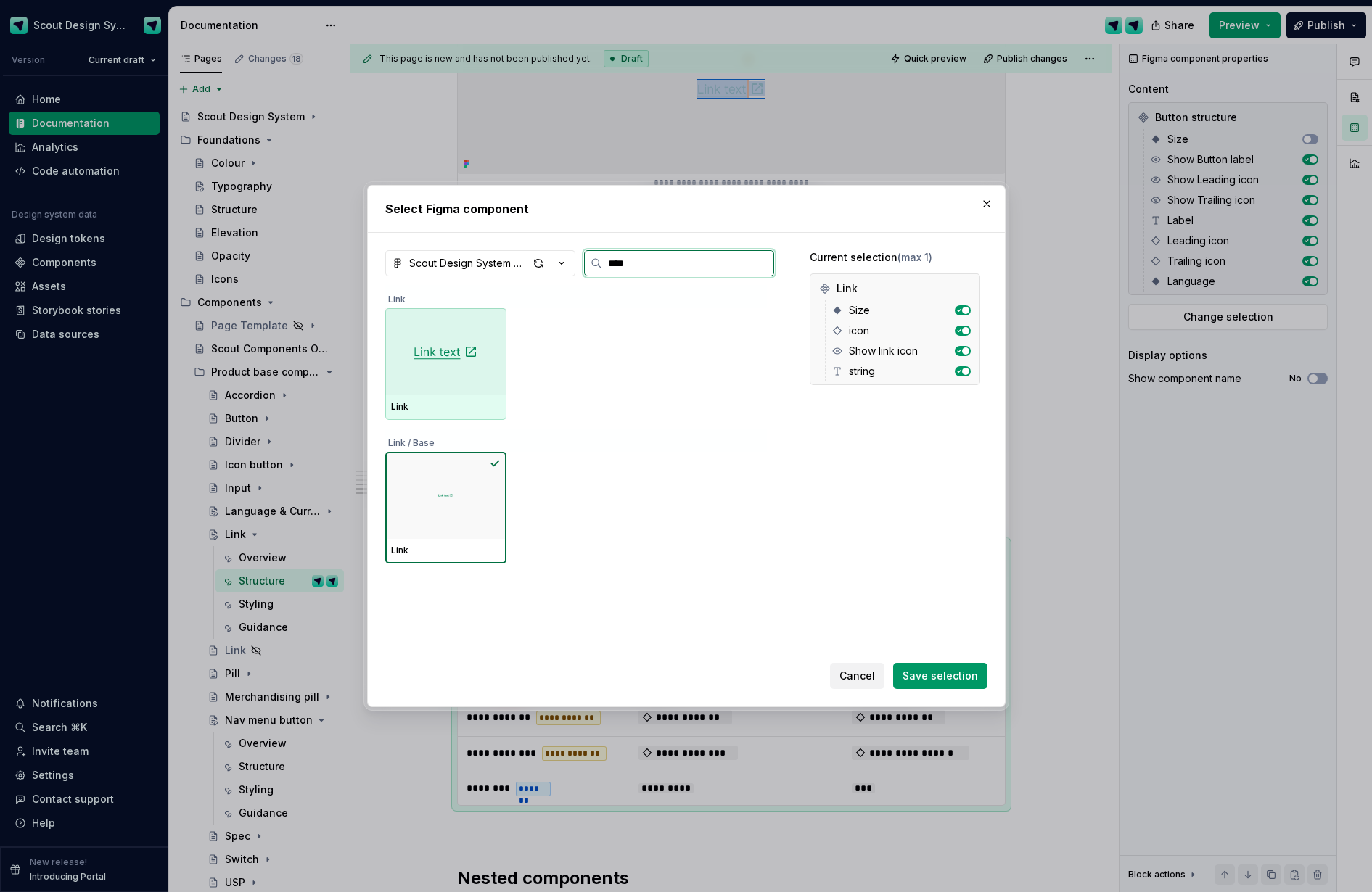
click at [451, 359] on img at bounding box center [446, 352] width 64 height 17
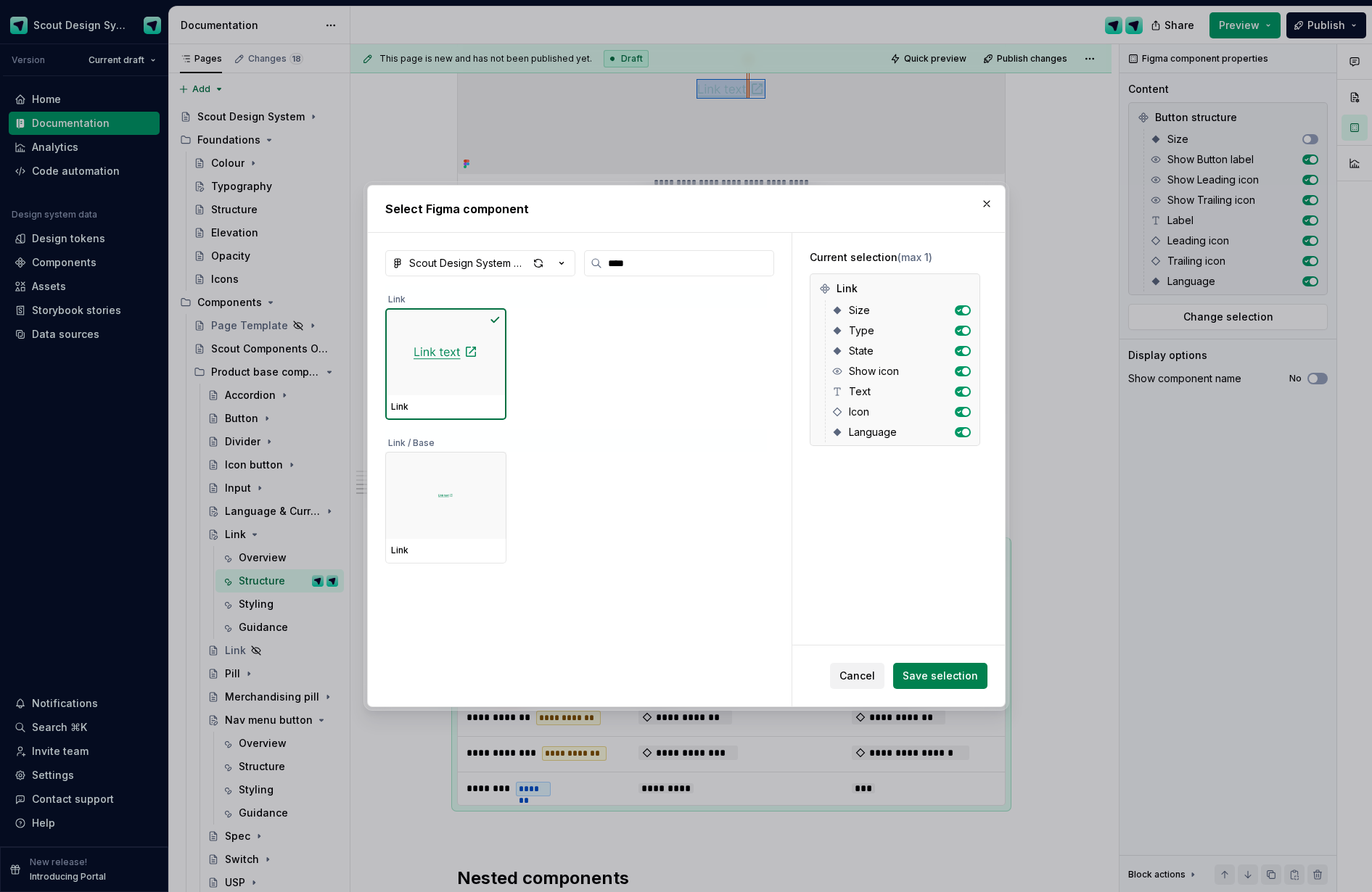
click at [951, 680] on span "Save selection" at bounding box center [941, 676] width 76 height 14
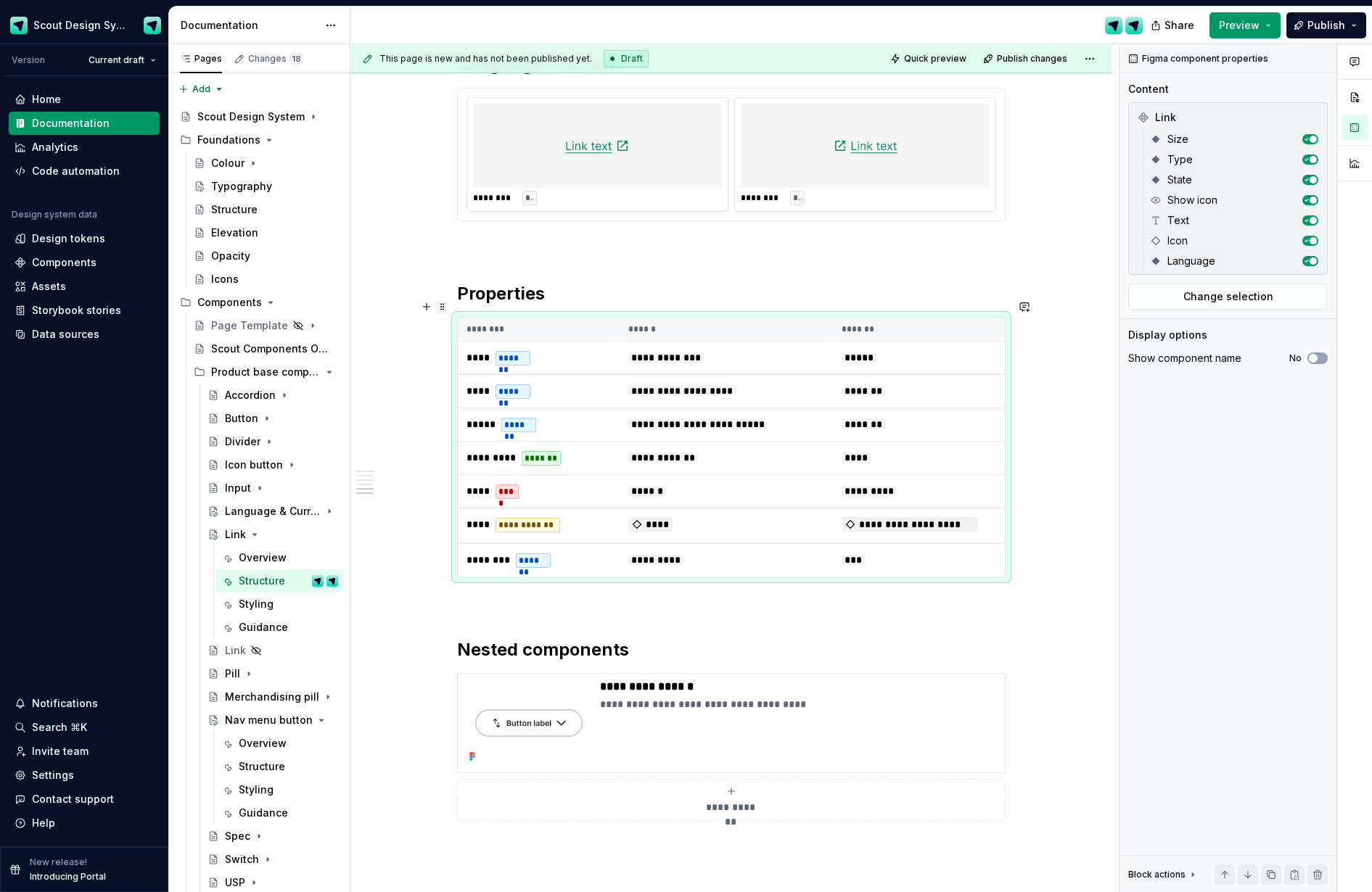
scroll to position [1480, 0]
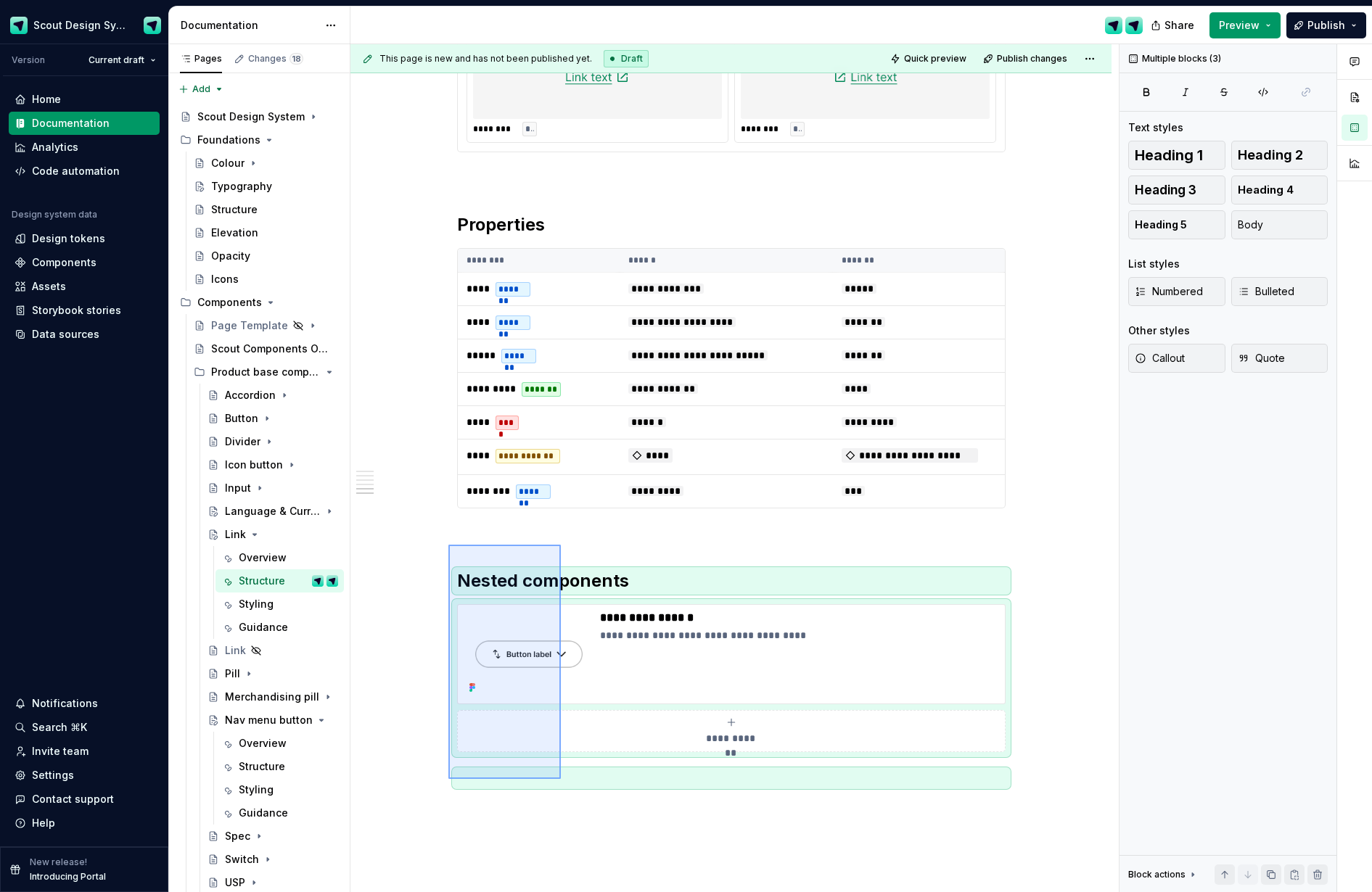
drag, startPoint x: 448, startPoint y: 545, endPoint x: 561, endPoint y: 779, distance: 259.9
click at [561, 779] on div "**********" at bounding box center [735, 468] width 769 height 848
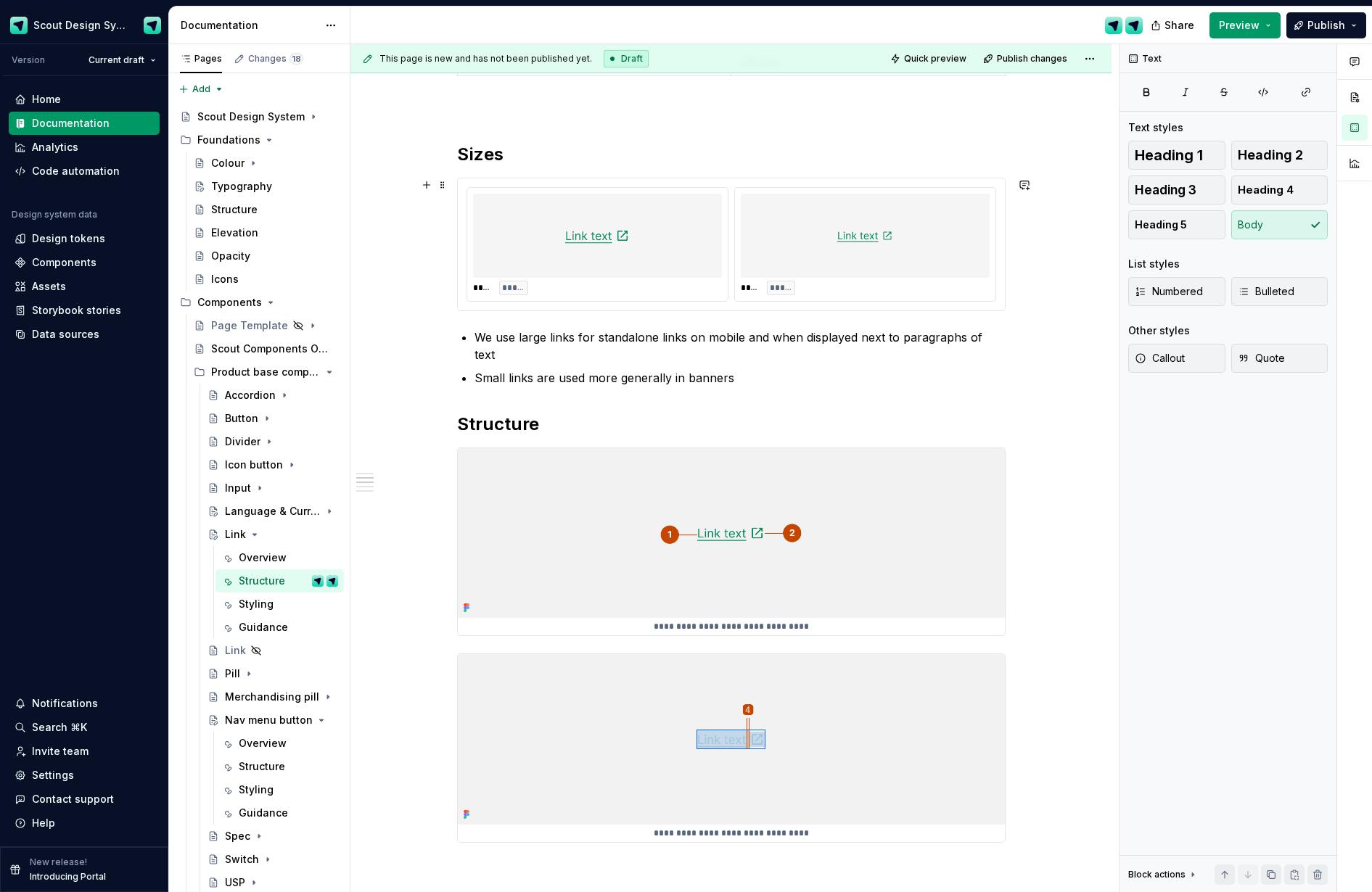
scroll to position [0, 0]
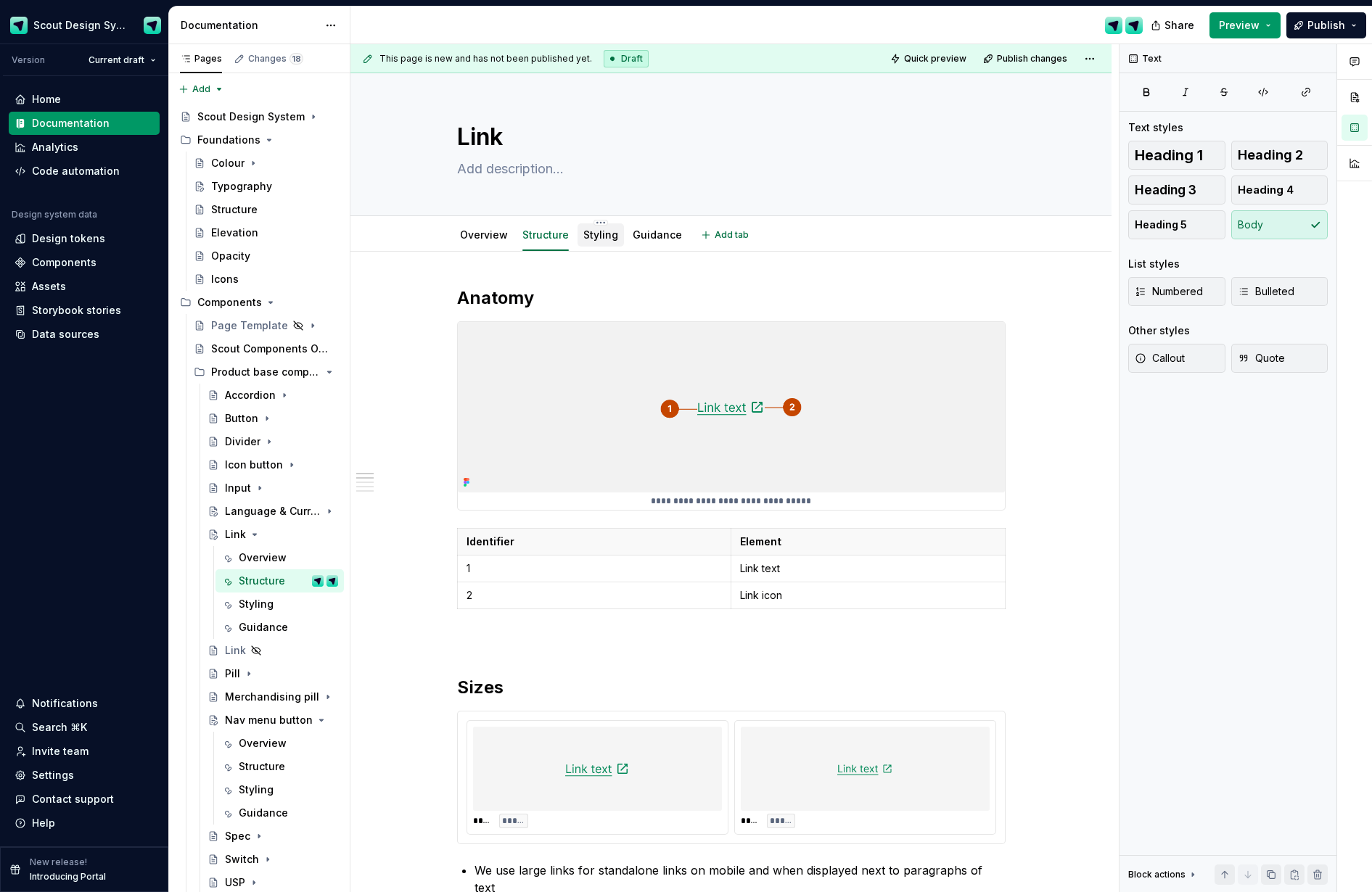
click at [598, 238] on link "Styling" at bounding box center [600, 234] width 35 height 12
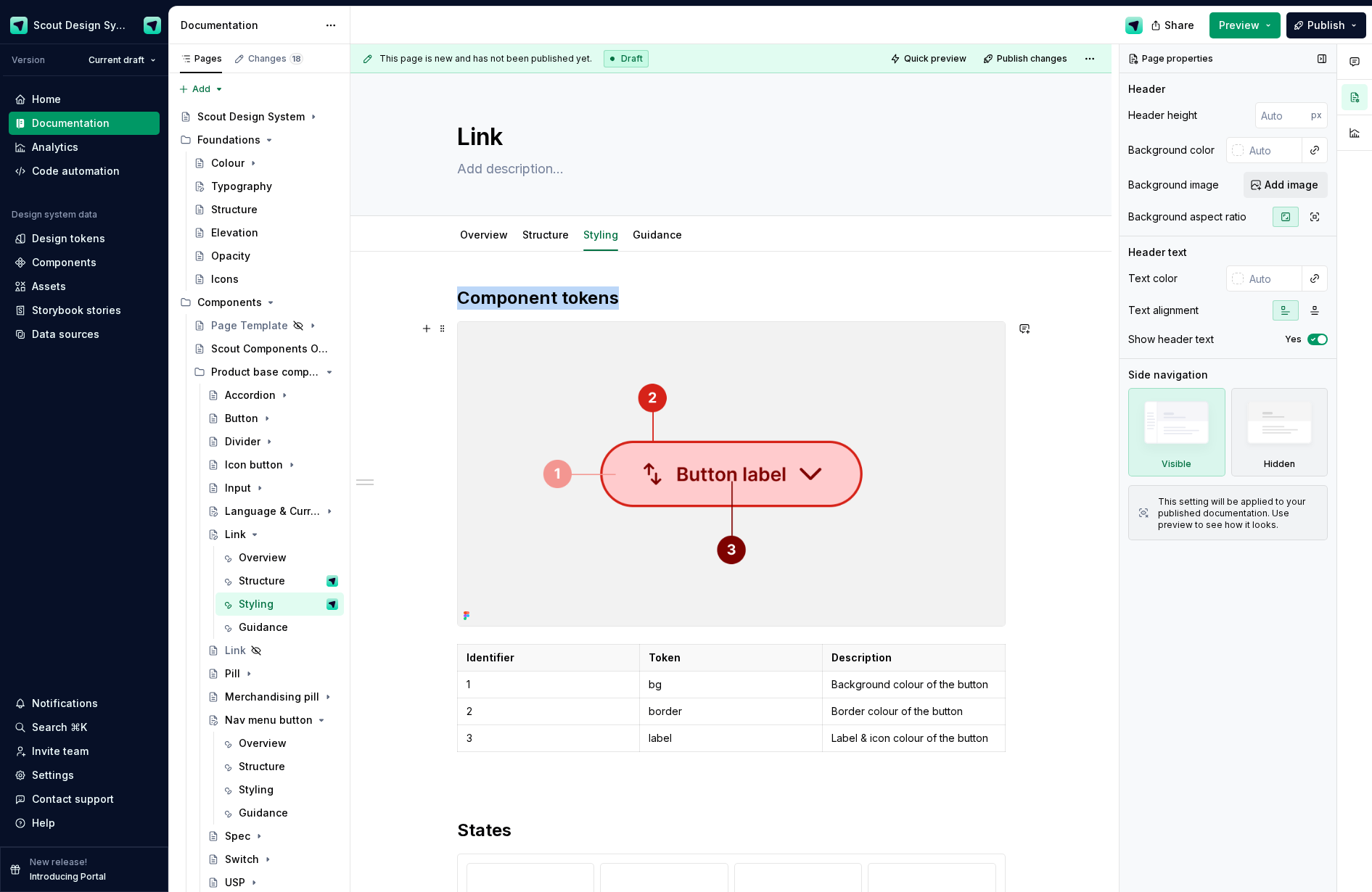
drag, startPoint x: 800, startPoint y: 490, endPoint x: 1294, endPoint y: 725, distance: 547.0
click at [800, 490] on img at bounding box center [731, 474] width 547 height 304
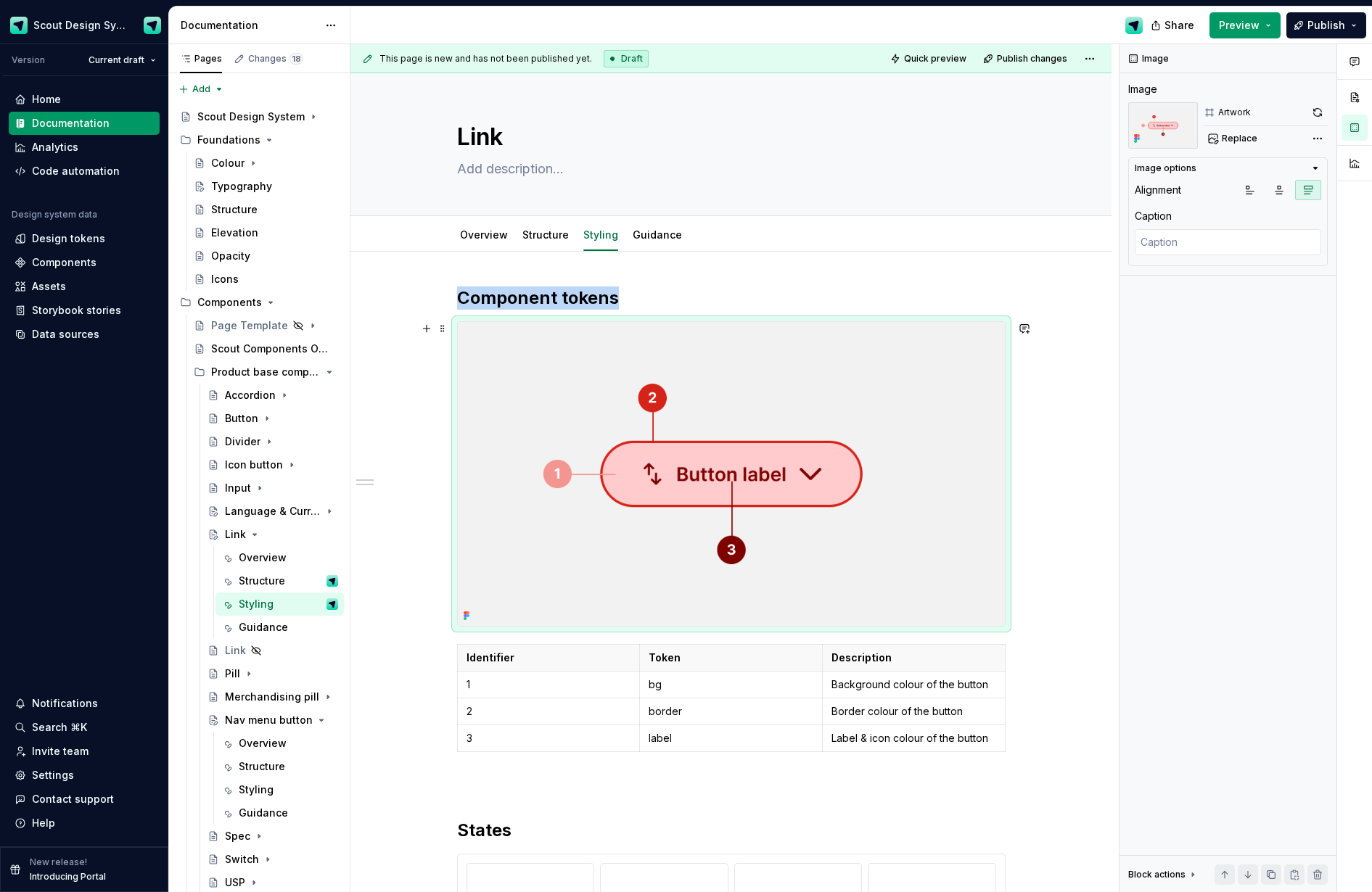
click at [614, 502] on img at bounding box center [731, 474] width 547 height 304
click at [1122, 139] on button "Replace" at bounding box center [1235, 137] width 61 height 20
type textarea "*"
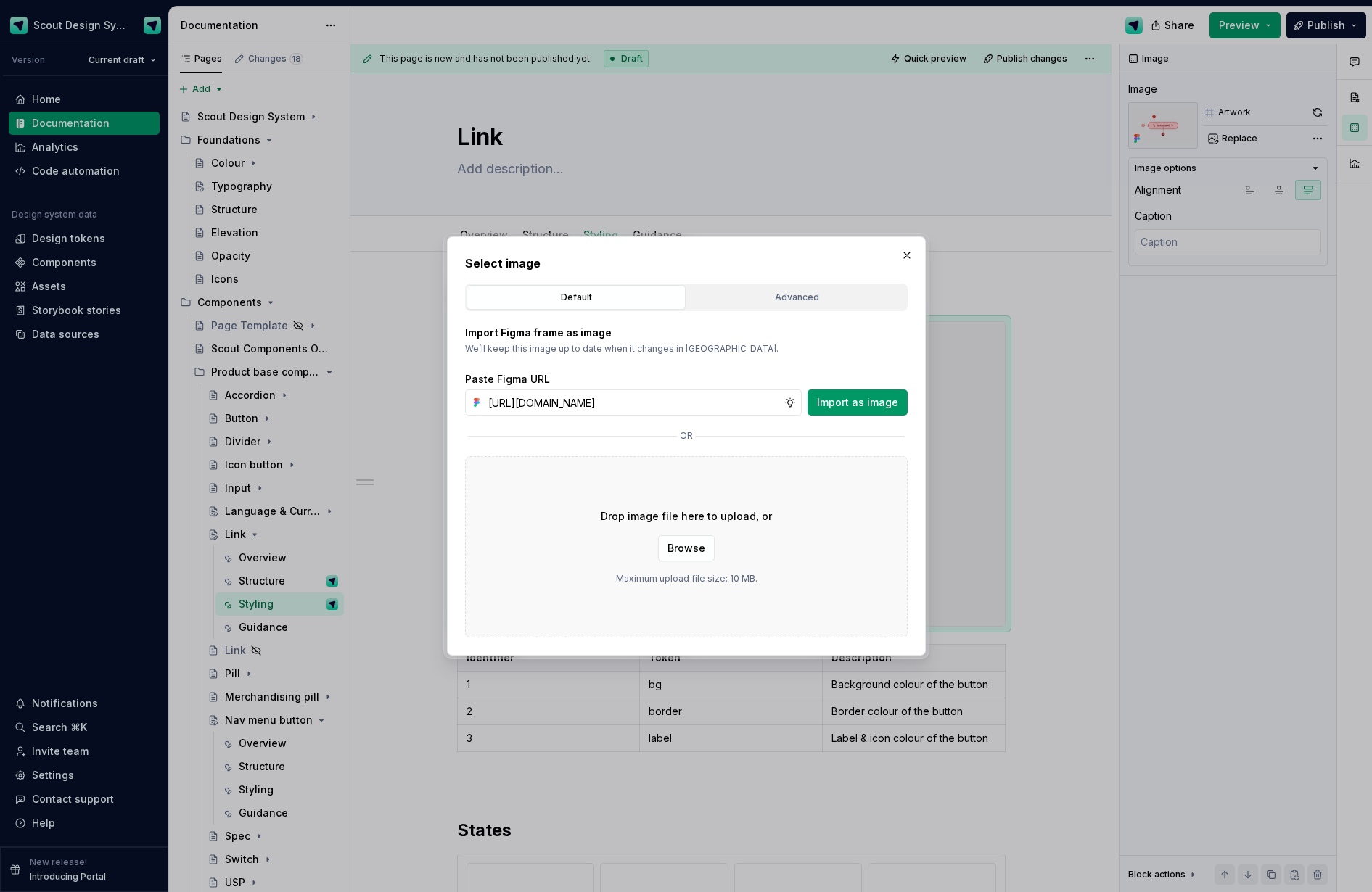
scroll to position [0, 419]
type input "https://www.figma.com/design/Ma4o8aUoC29DAP2Z0RSzwm/Scout-Design-System-Compone…"
click at [892, 395] on span "Import as image" at bounding box center [858, 402] width 82 height 14
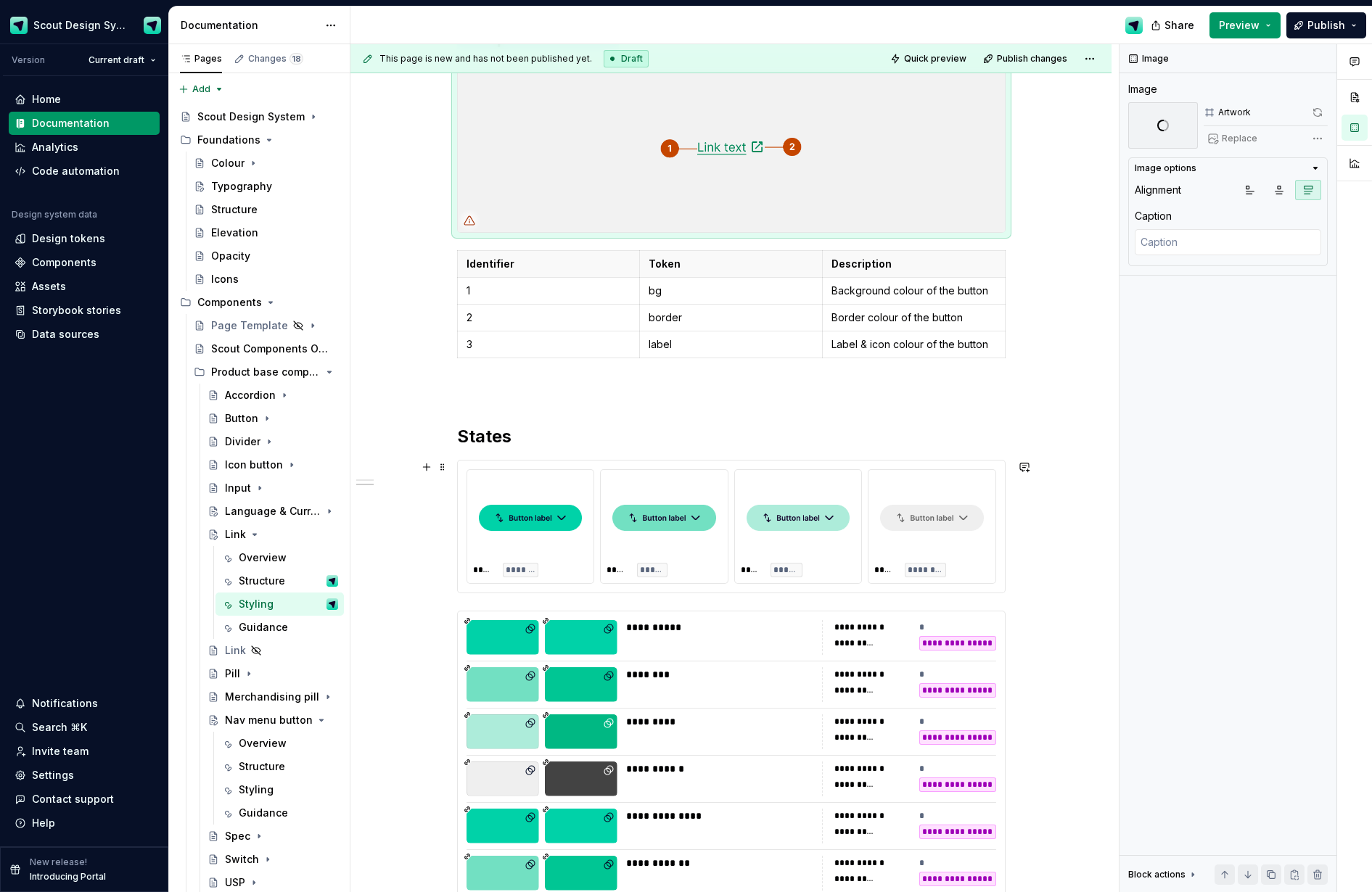
scroll to position [300, 0]
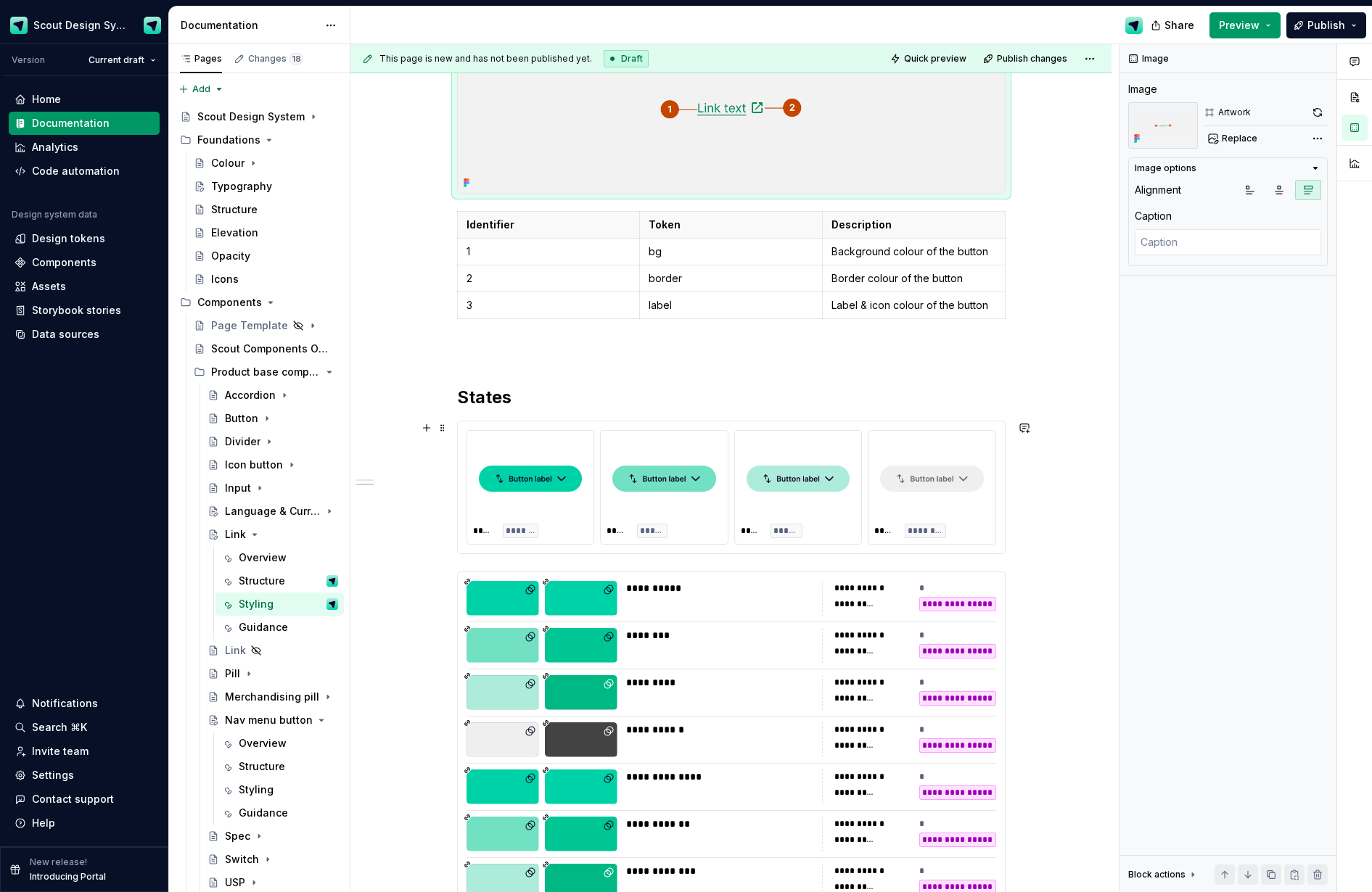
type textarea "*"
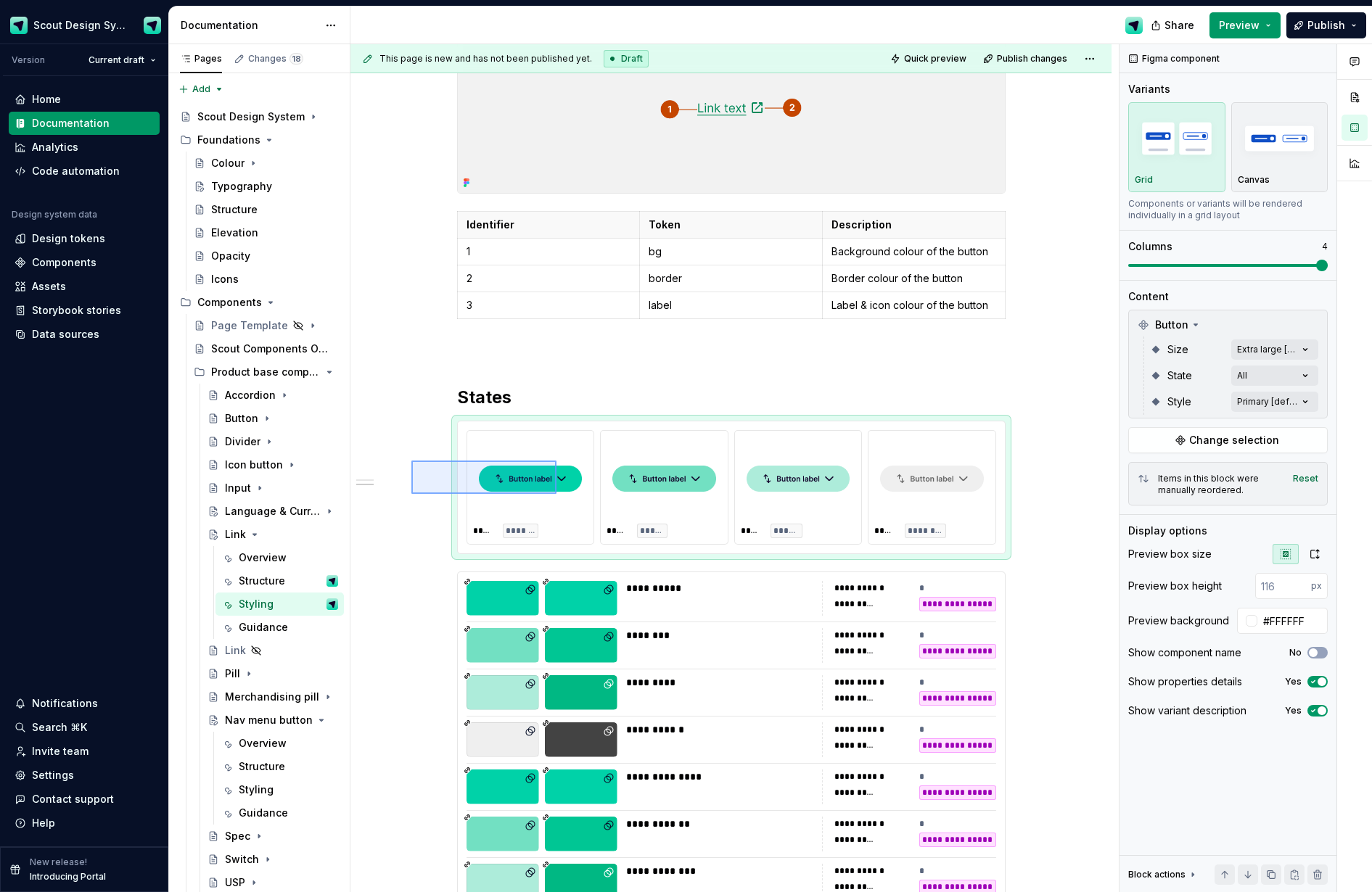
drag, startPoint x: 557, startPoint y: 494, endPoint x: 578, endPoint y: 500, distance: 21.8
click at [578, 500] on div "**********" at bounding box center [735, 468] width 769 height 848
click at [1122, 441] on span "Change selection" at bounding box center [1234, 440] width 90 height 14
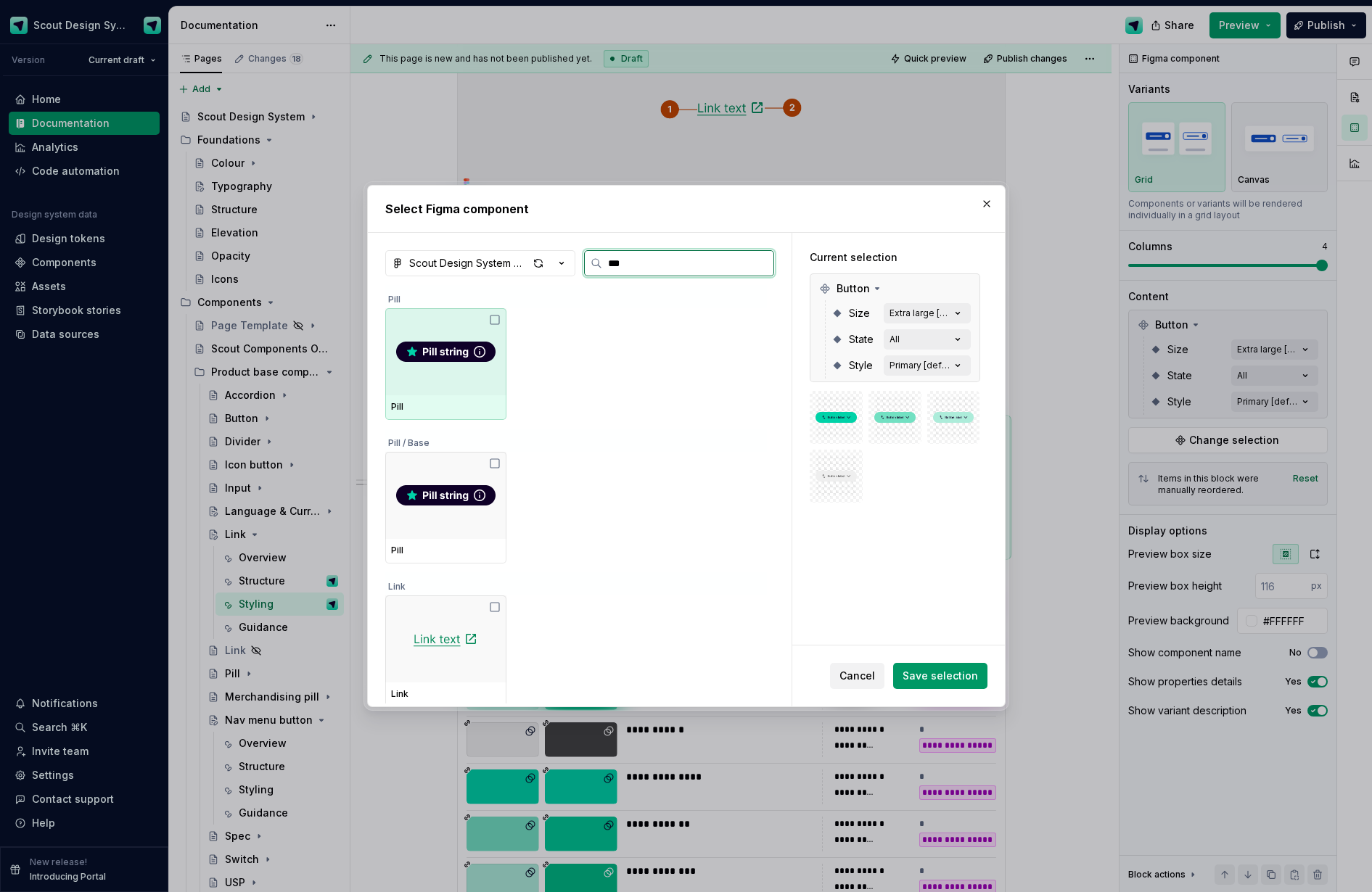
type input "****"
click at [459, 372] on div at bounding box center [446, 352] width 121 height 87
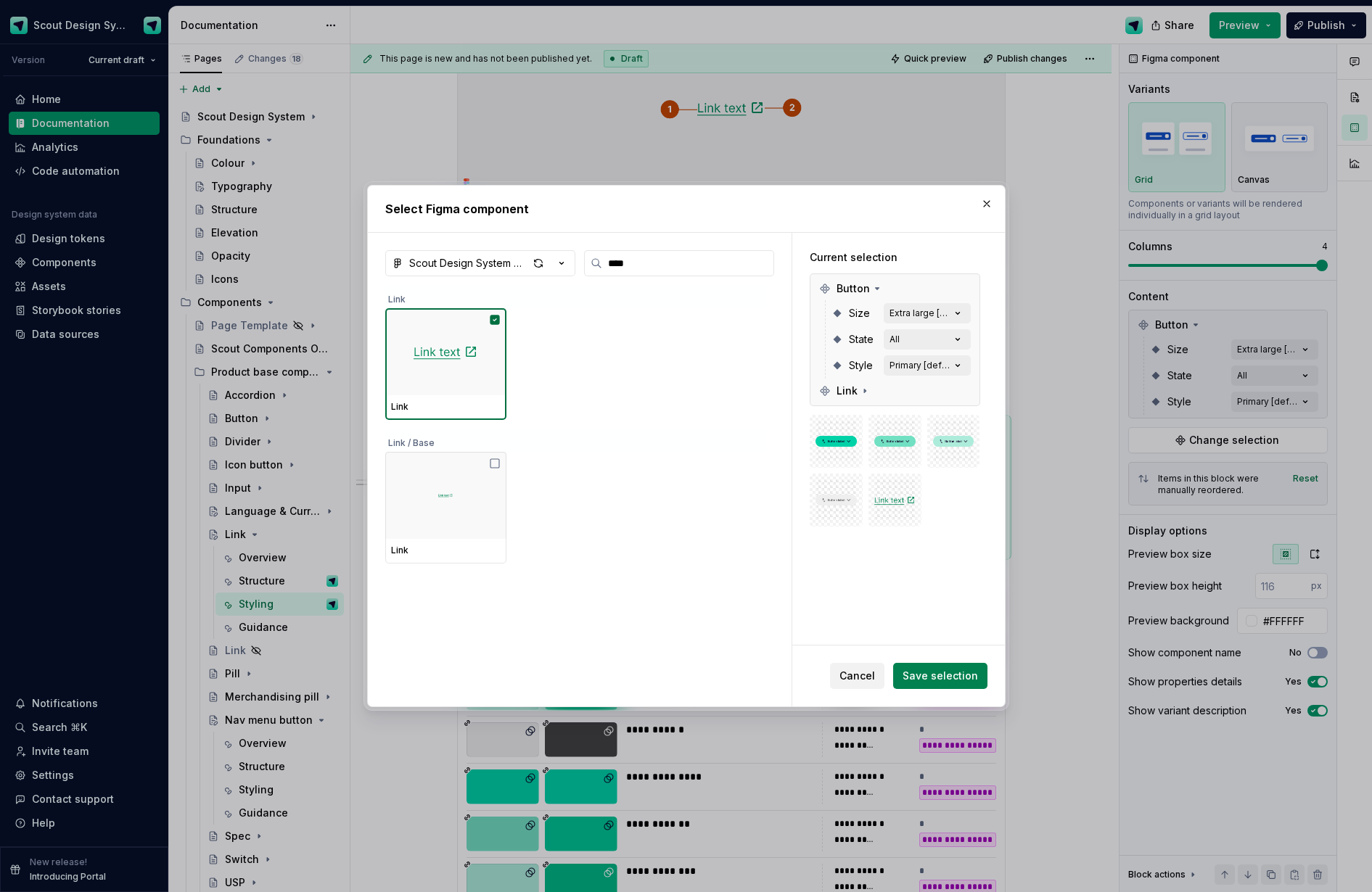
click at [960, 676] on span "Save selection" at bounding box center [941, 676] width 76 height 14
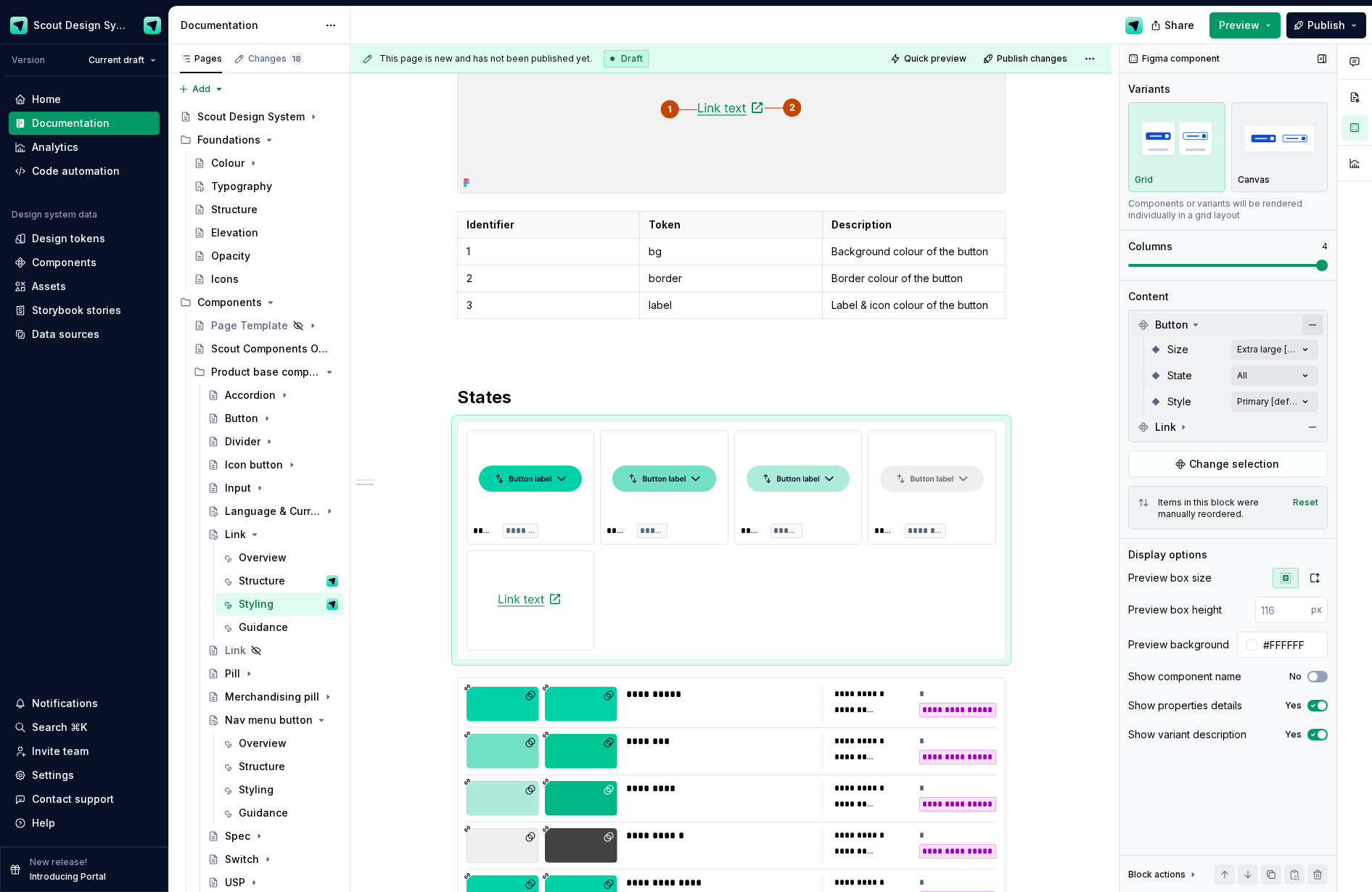
click at [1122, 326] on button "button" at bounding box center [1312, 324] width 20 height 20
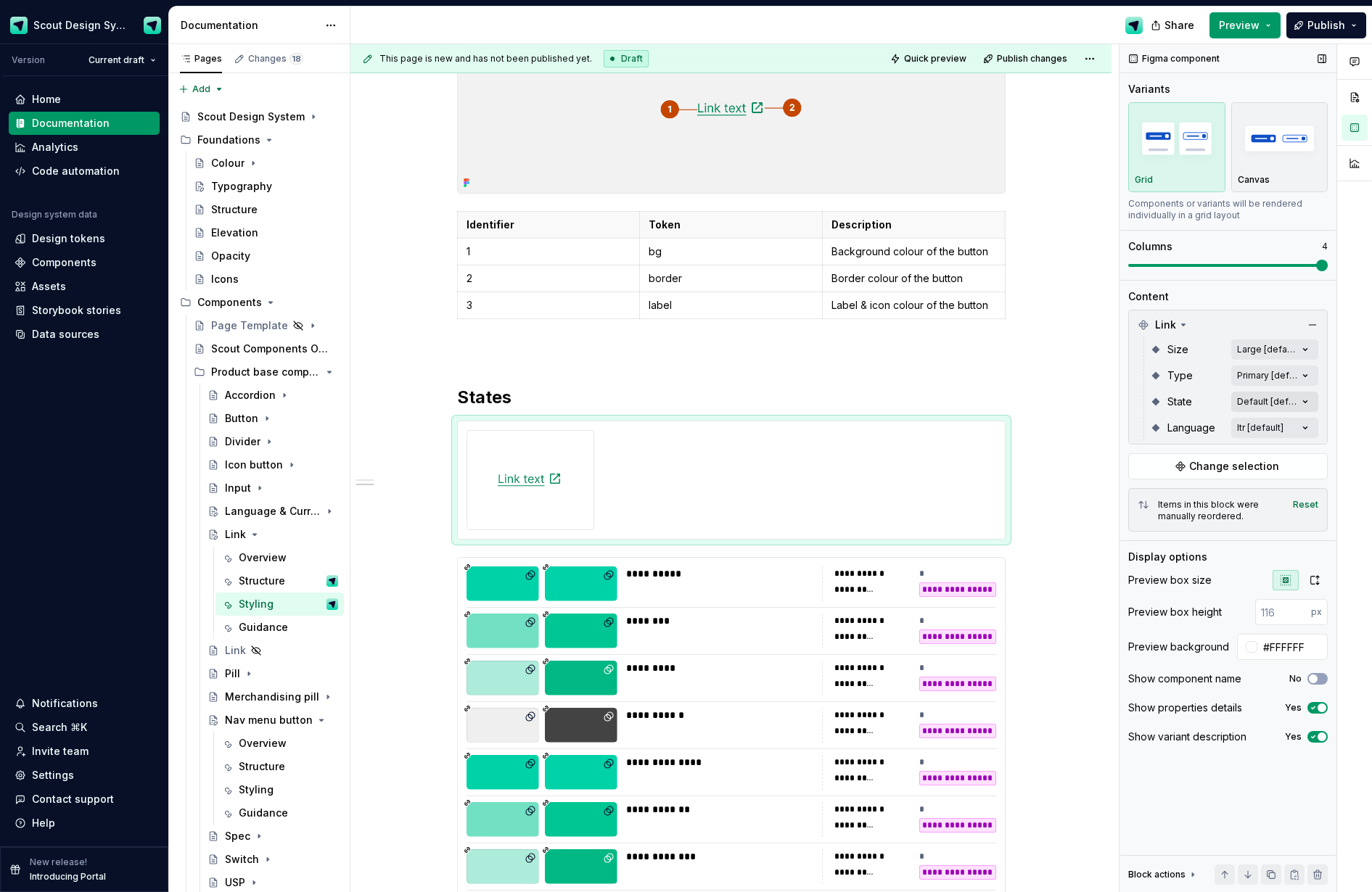
click at [1122, 401] on div "Comments Open comments No comments yet Select ‘Comment’ from the block context …" at bounding box center [1246, 468] width 252 height 848
click at [1122, 426] on span "button" at bounding box center [1294, 427] width 9 height 9
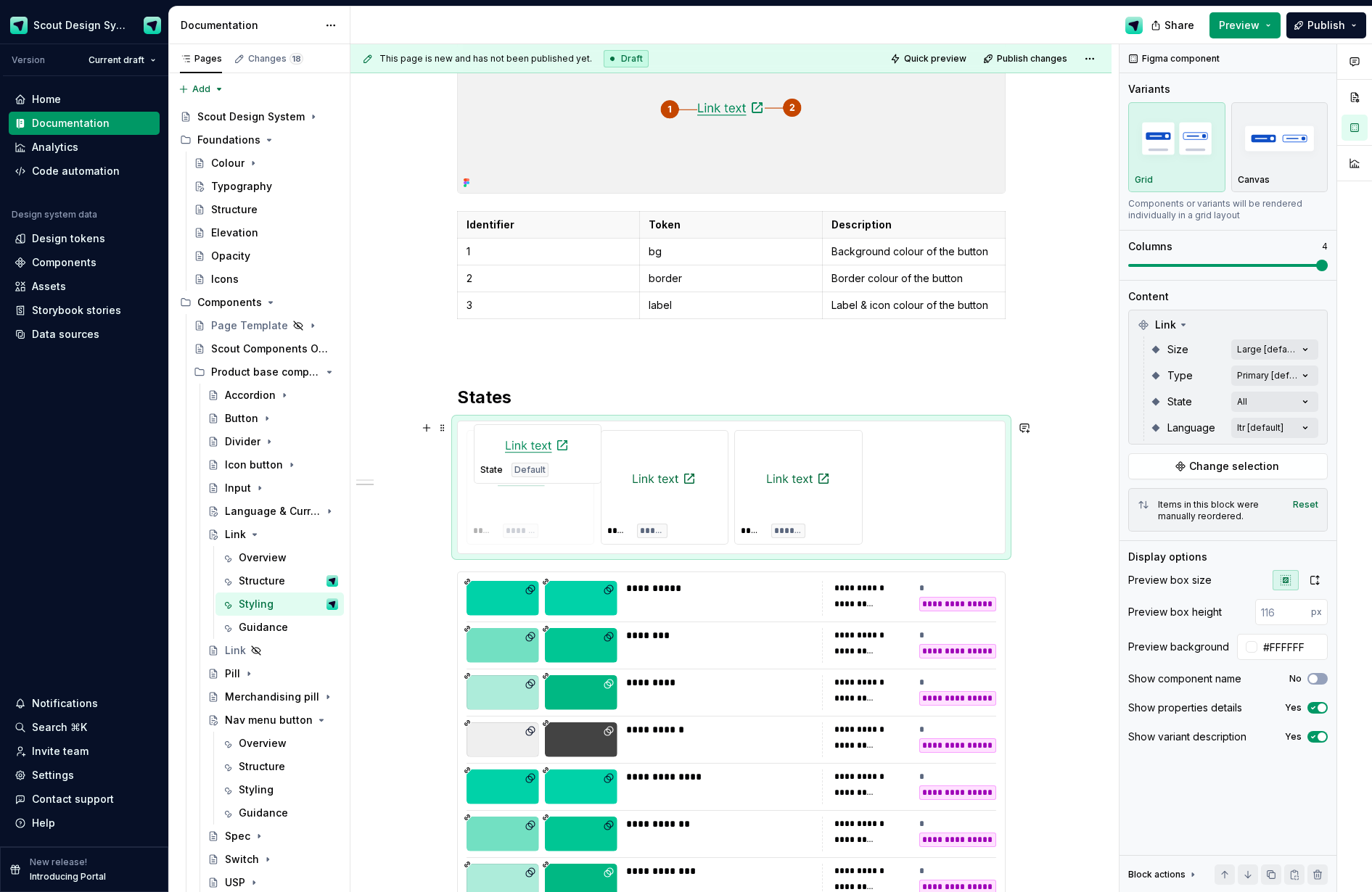
drag, startPoint x: 765, startPoint y: 452, endPoint x: 914, endPoint y: 301, distance: 212.1
click at [503, 446] on body "Scout Design System Version Current draft Home Documentation Analytics Code aut…" at bounding box center [686, 446] width 1372 height 892
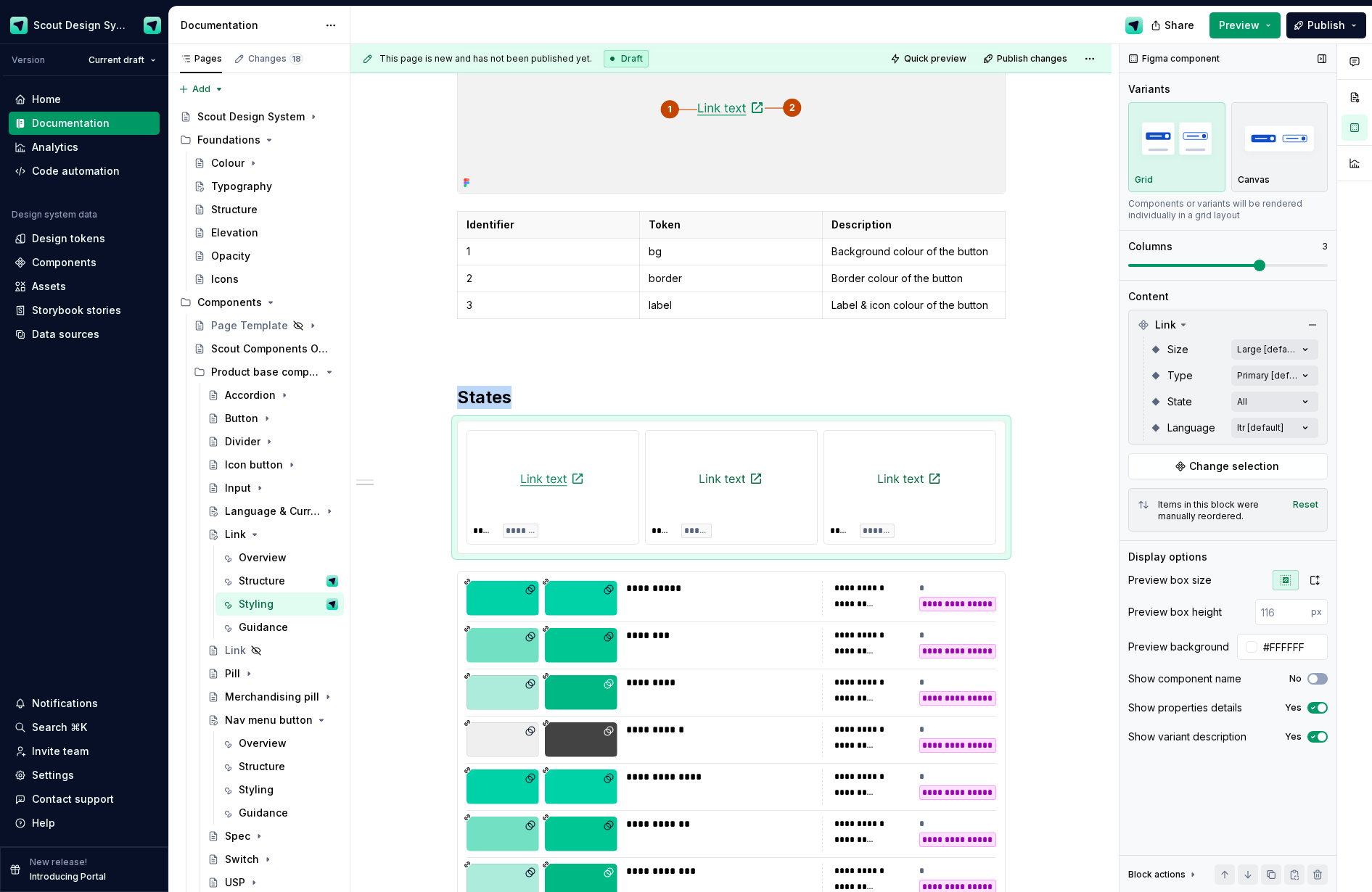
click at [1122, 270] on span at bounding box center [1260, 265] width 11 height 11
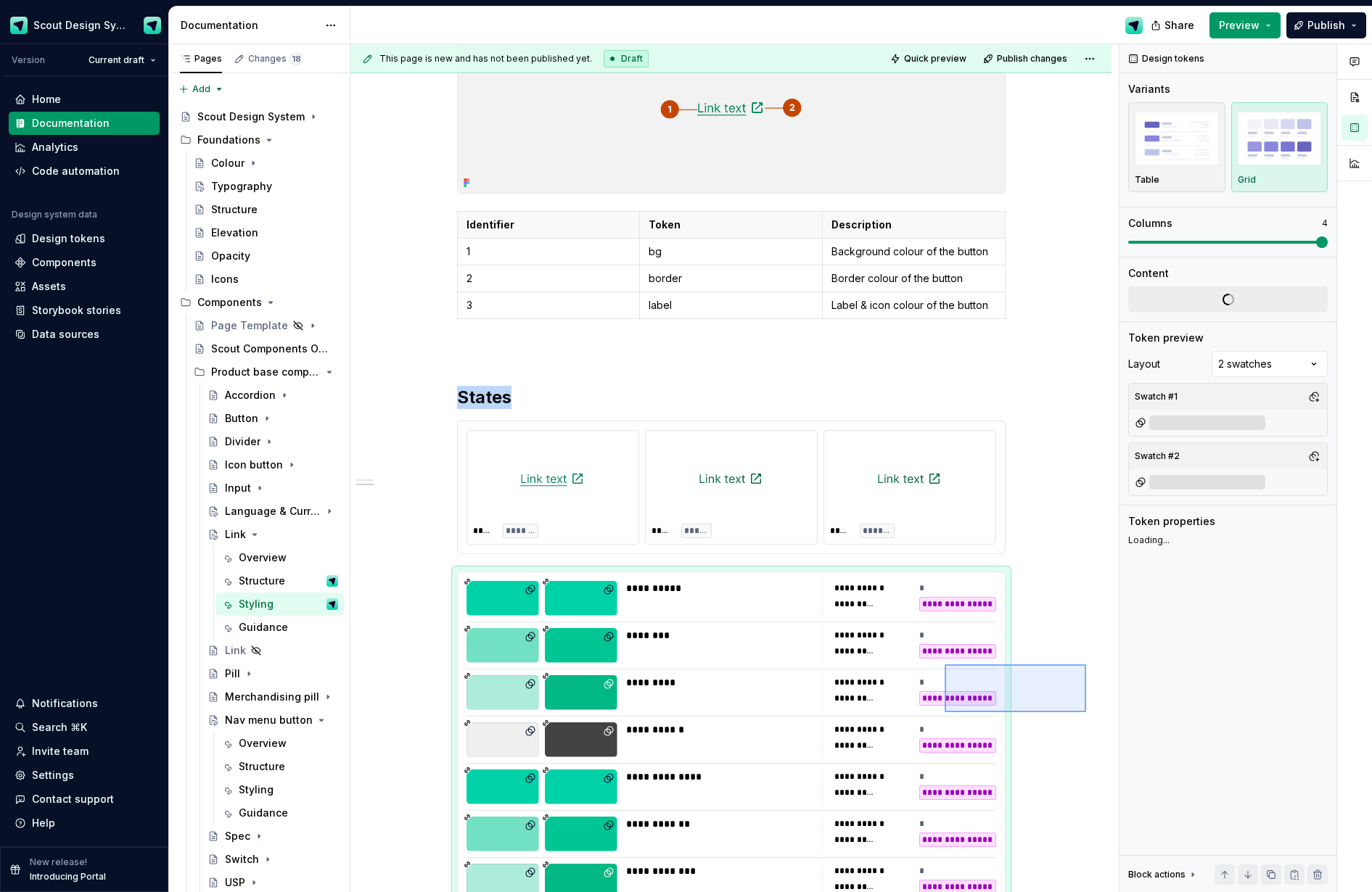
click at [945, 713] on div "**********" at bounding box center [735, 468] width 769 height 848
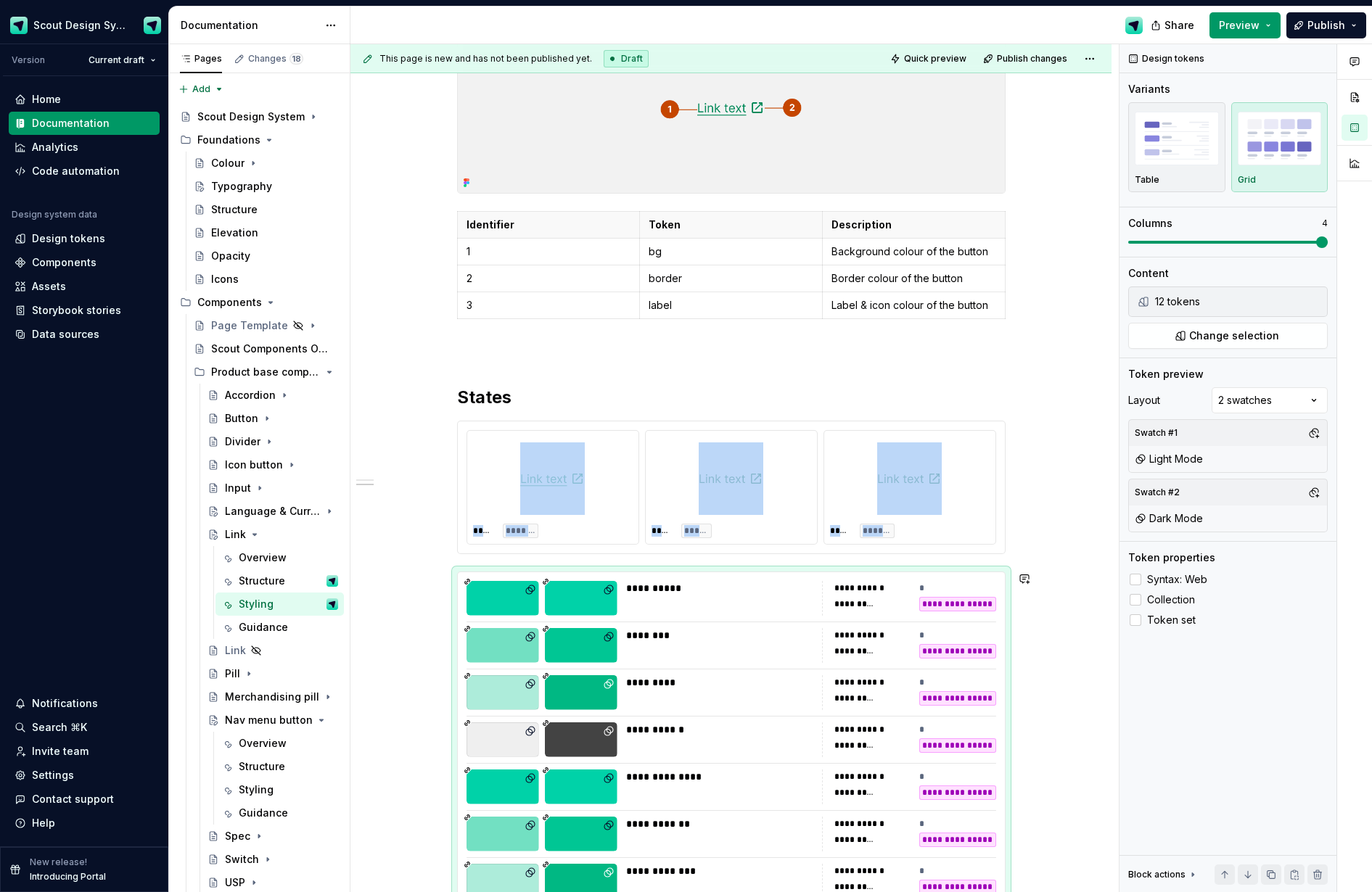
scroll to position [551, 0]
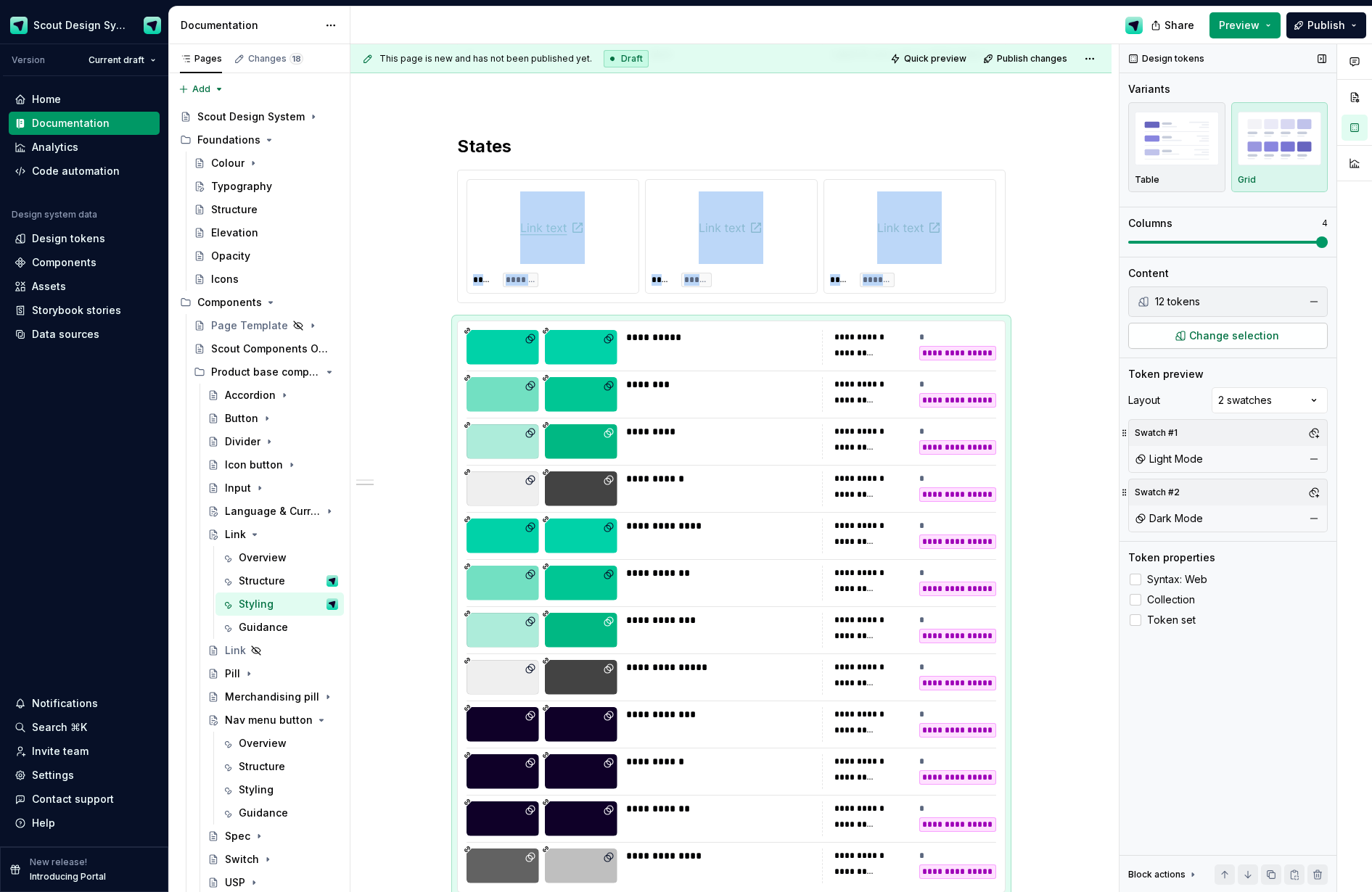
click at [1122, 339] on span "Change selection" at bounding box center [1234, 336] width 90 height 14
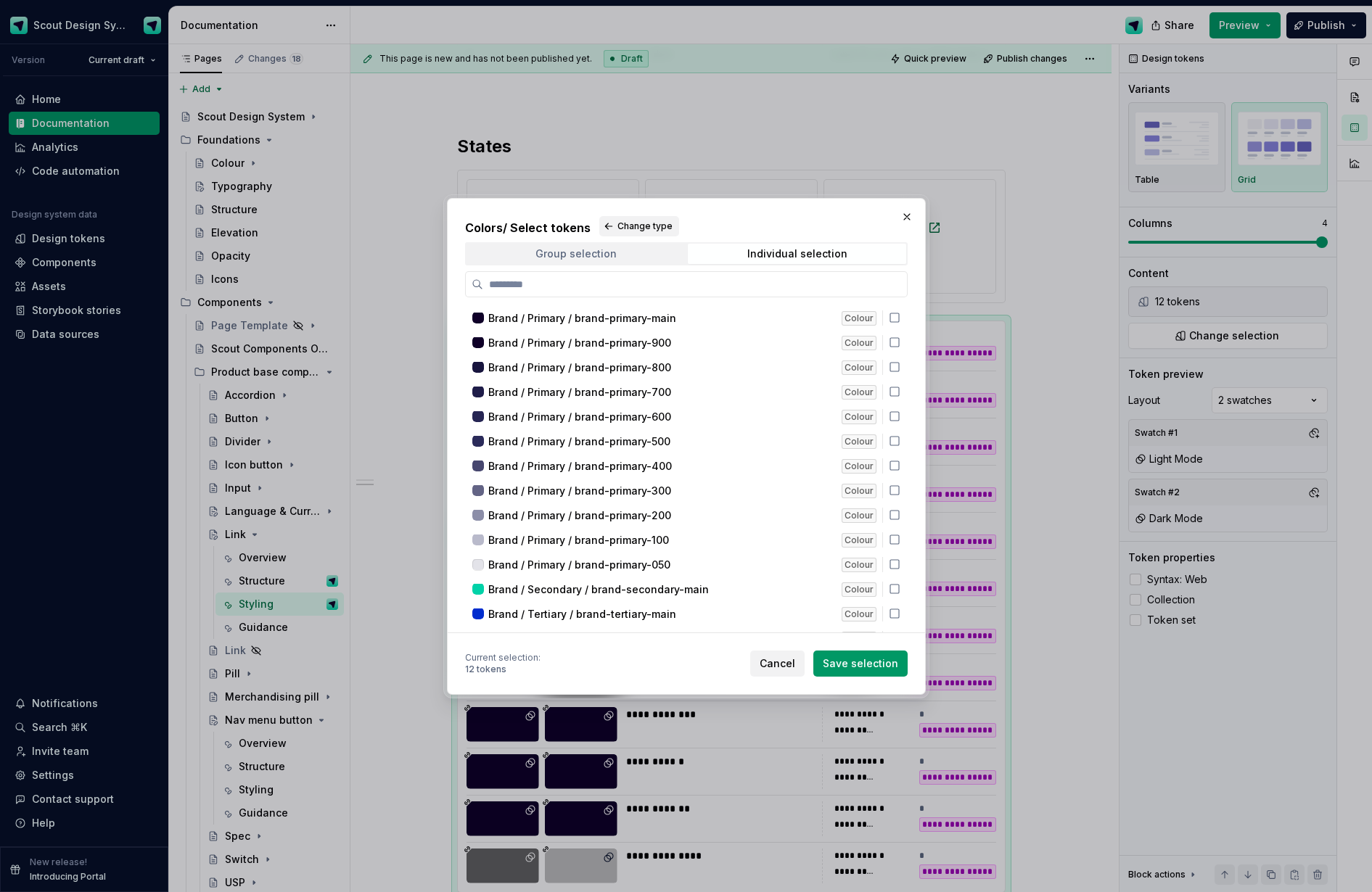
click at [635, 257] on span "Group selection" at bounding box center [576, 253] width 218 height 20
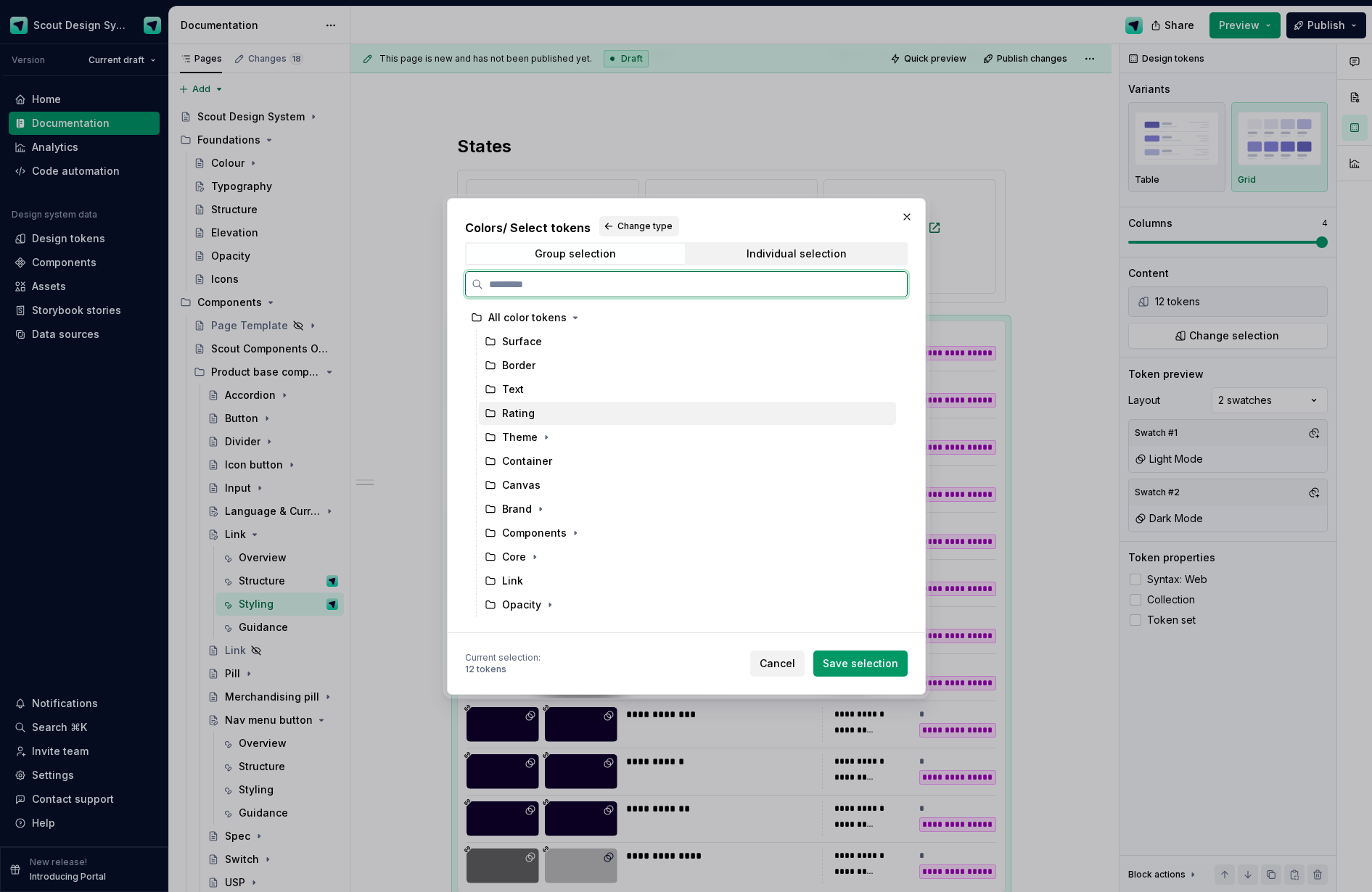
drag, startPoint x: 521, startPoint y: 412, endPoint x: 523, endPoint y: 394, distance: 18.1
click at [521, 404] on div "Rating" at bounding box center [687, 413] width 417 height 23
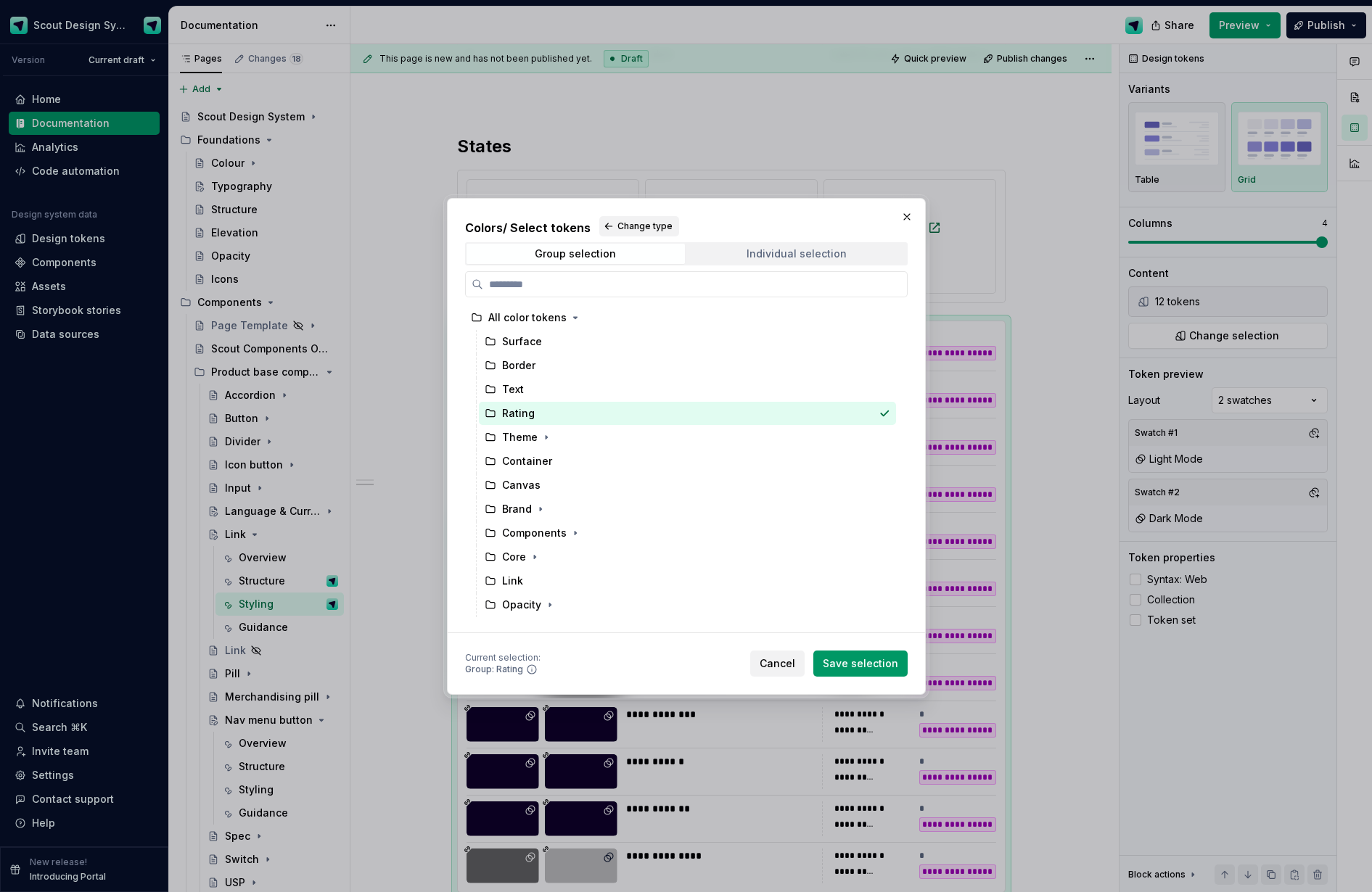
click at [772, 251] on div "Individual selection" at bounding box center [797, 254] width 101 height 11
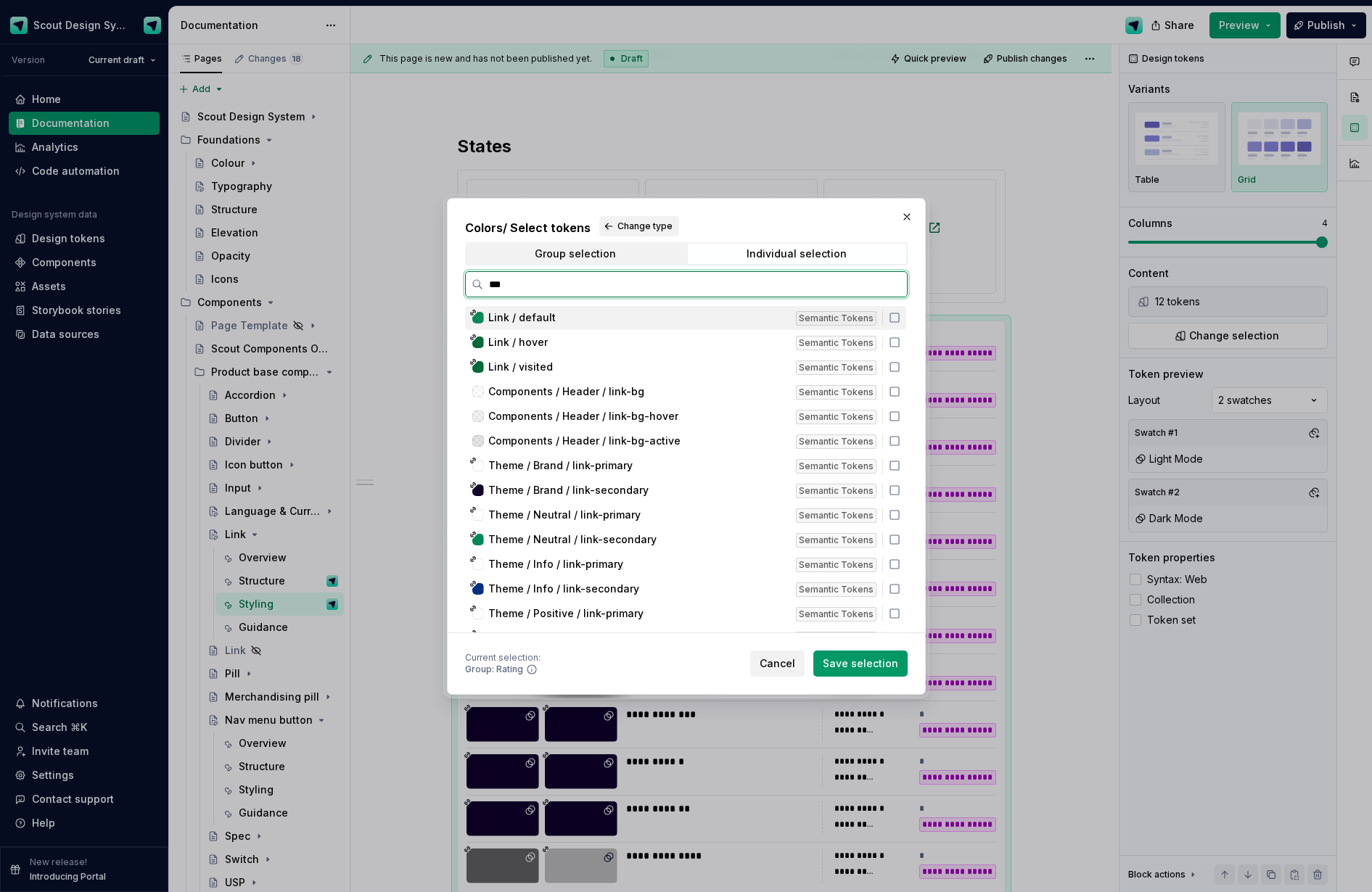
type input "****"
drag, startPoint x: 546, startPoint y: 317, endPoint x: 543, endPoint y: 324, distance: 7.6
click at [545, 319] on span "Link / default" at bounding box center [521, 318] width 67 height 14
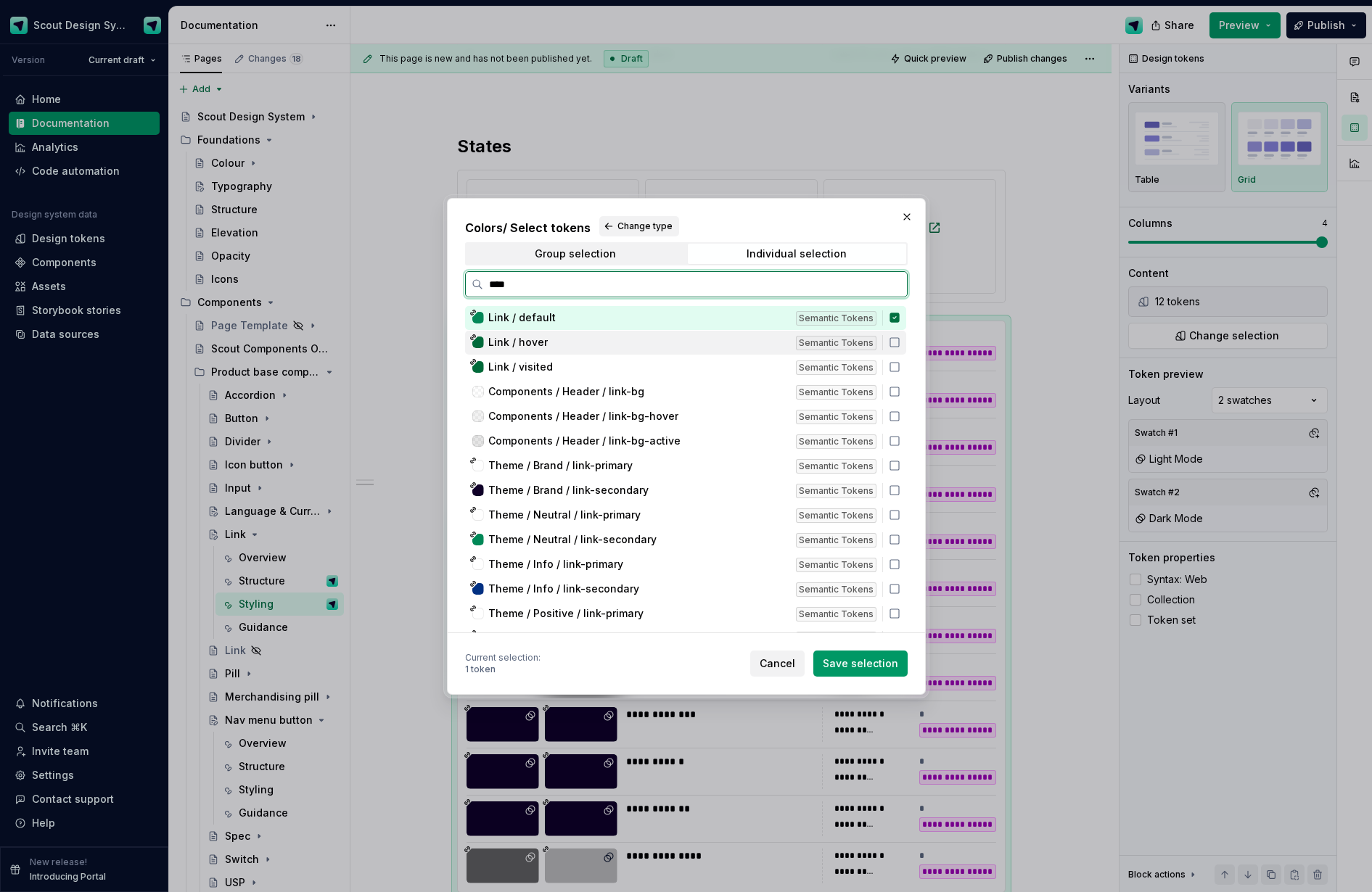
drag, startPoint x: 540, startPoint y: 339, endPoint x: 540, endPoint y: 355, distance: 16.0
click at [540, 341] on span "Link / hover" at bounding box center [518, 342] width 60 height 14
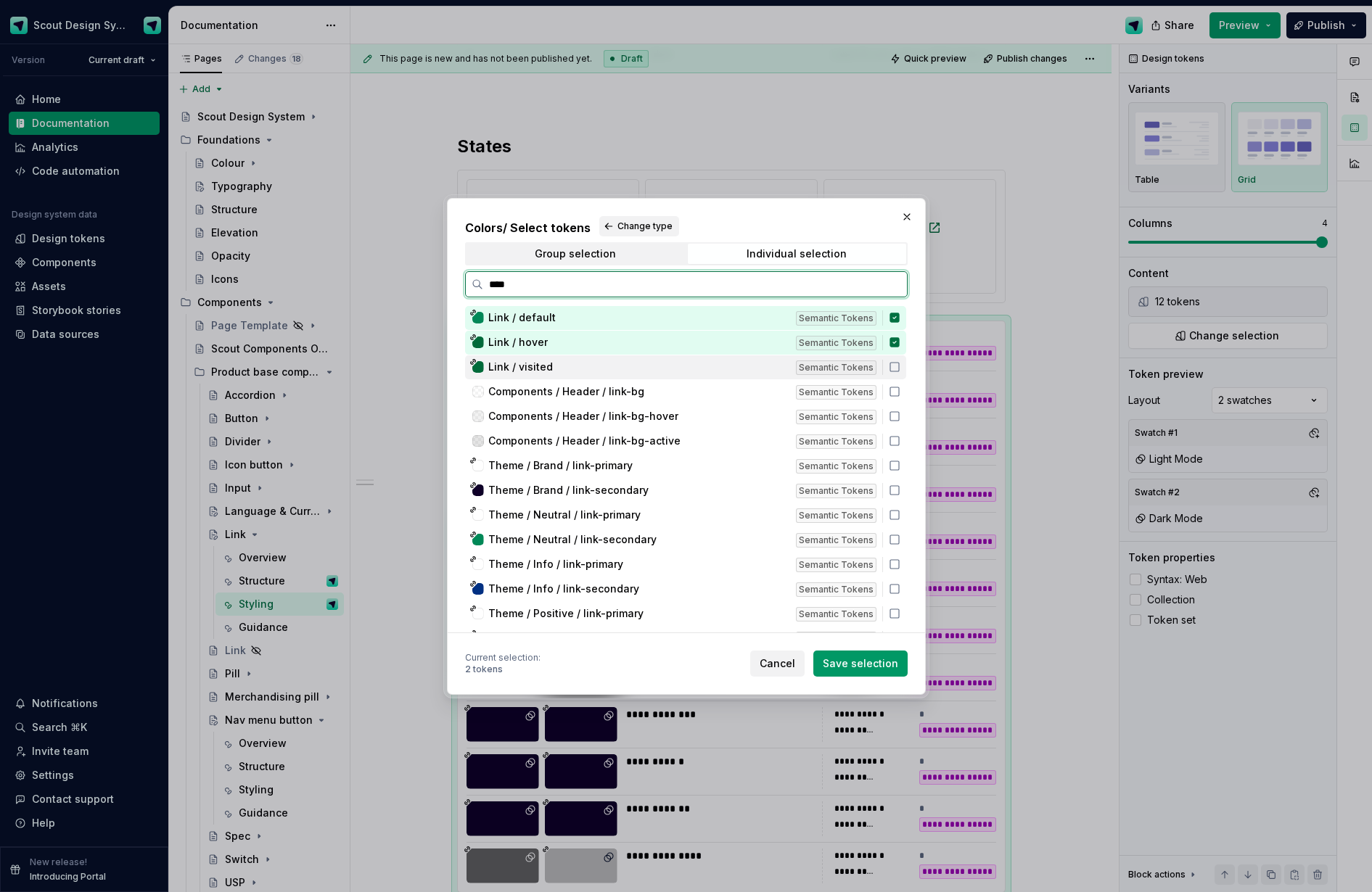
drag, startPoint x: 540, startPoint y: 361, endPoint x: 548, endPoint y: 370, distance: 12.0
click at [540, 361] on span "Link / visited" at bounding box center [521, 367] width 64 height 14
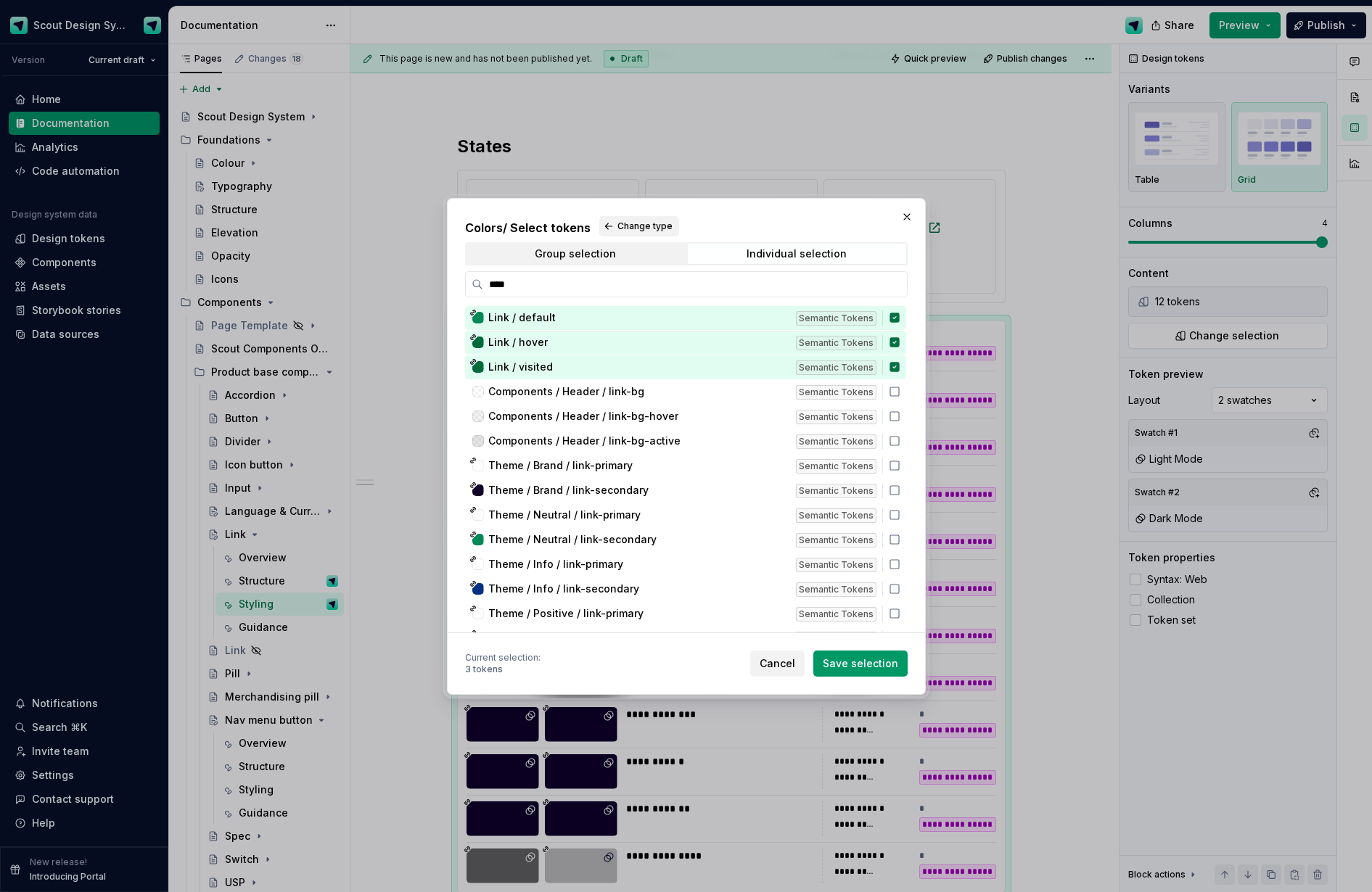
drag, startPoint x: 871, startPoint y: 668, endPoint x: 887, endPoint y: 664, distance: 16.5
click at [871, 668] on span "Save selection" at bounding box center [861, 664] width 76 height 14
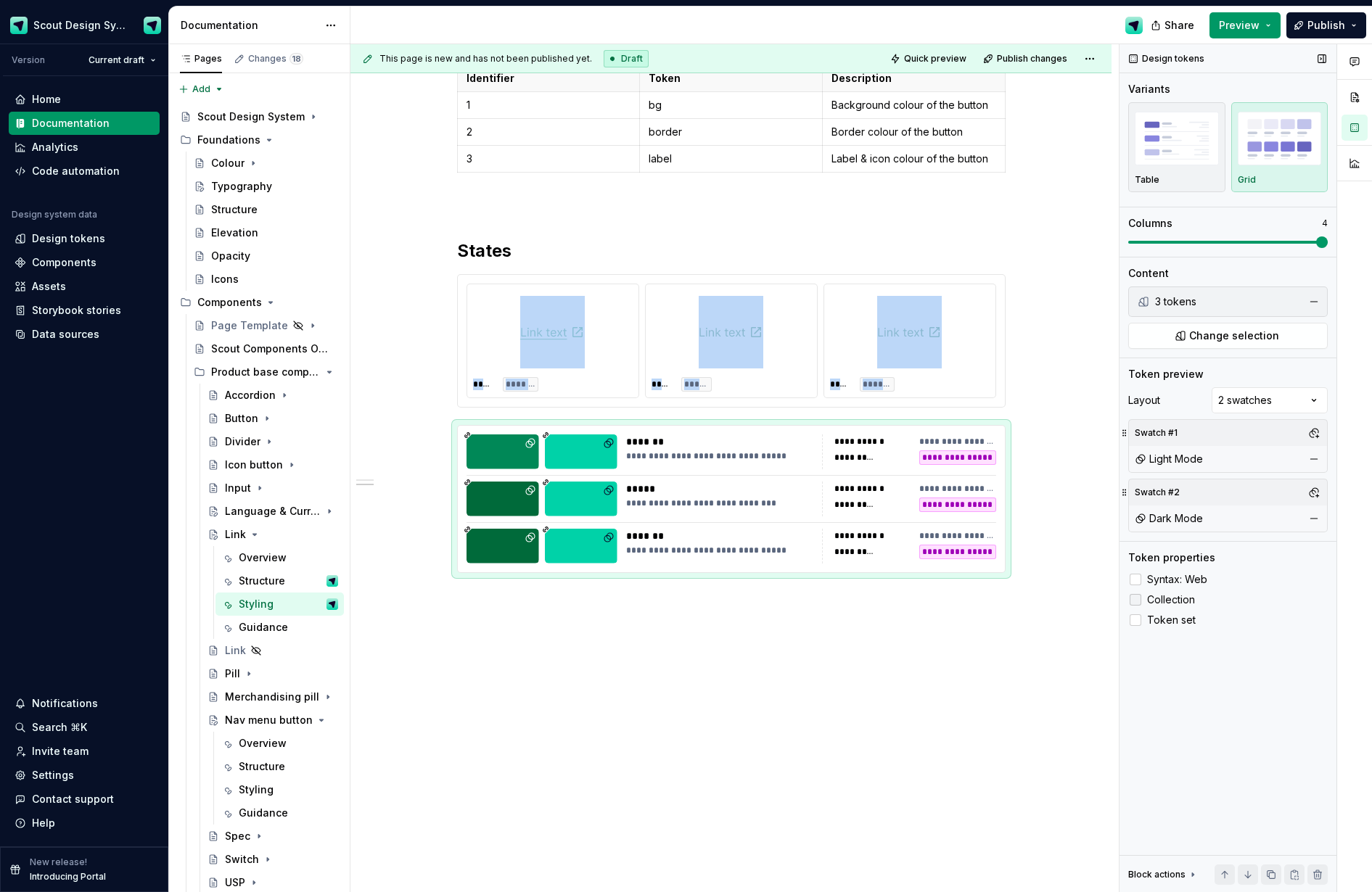
scroll to position [446, 0]
click at [1122, 237] on span at bounding box center [1260, 243] width 11 height 11
type textarea "*"
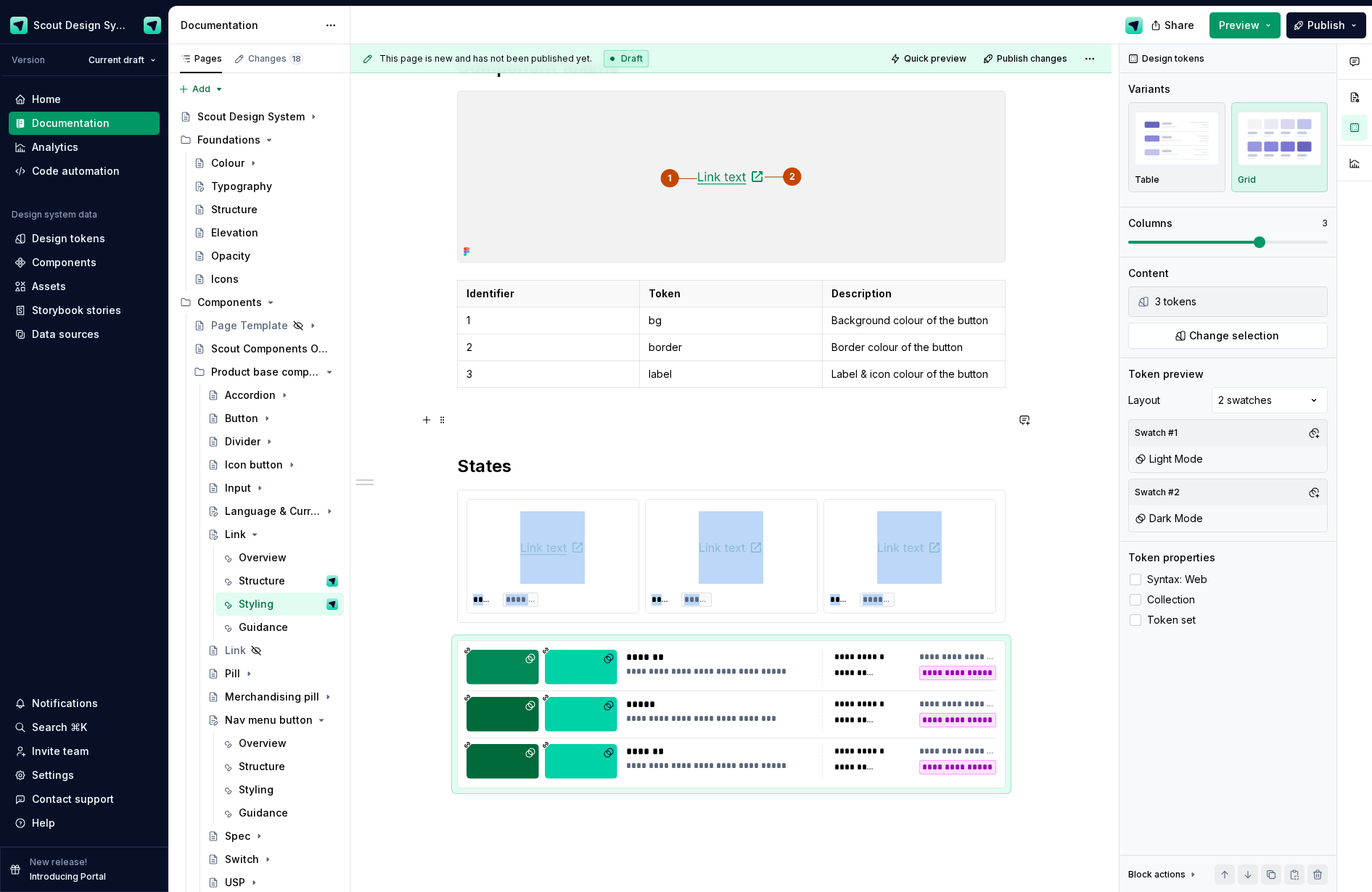
scroll to position [150, 0]
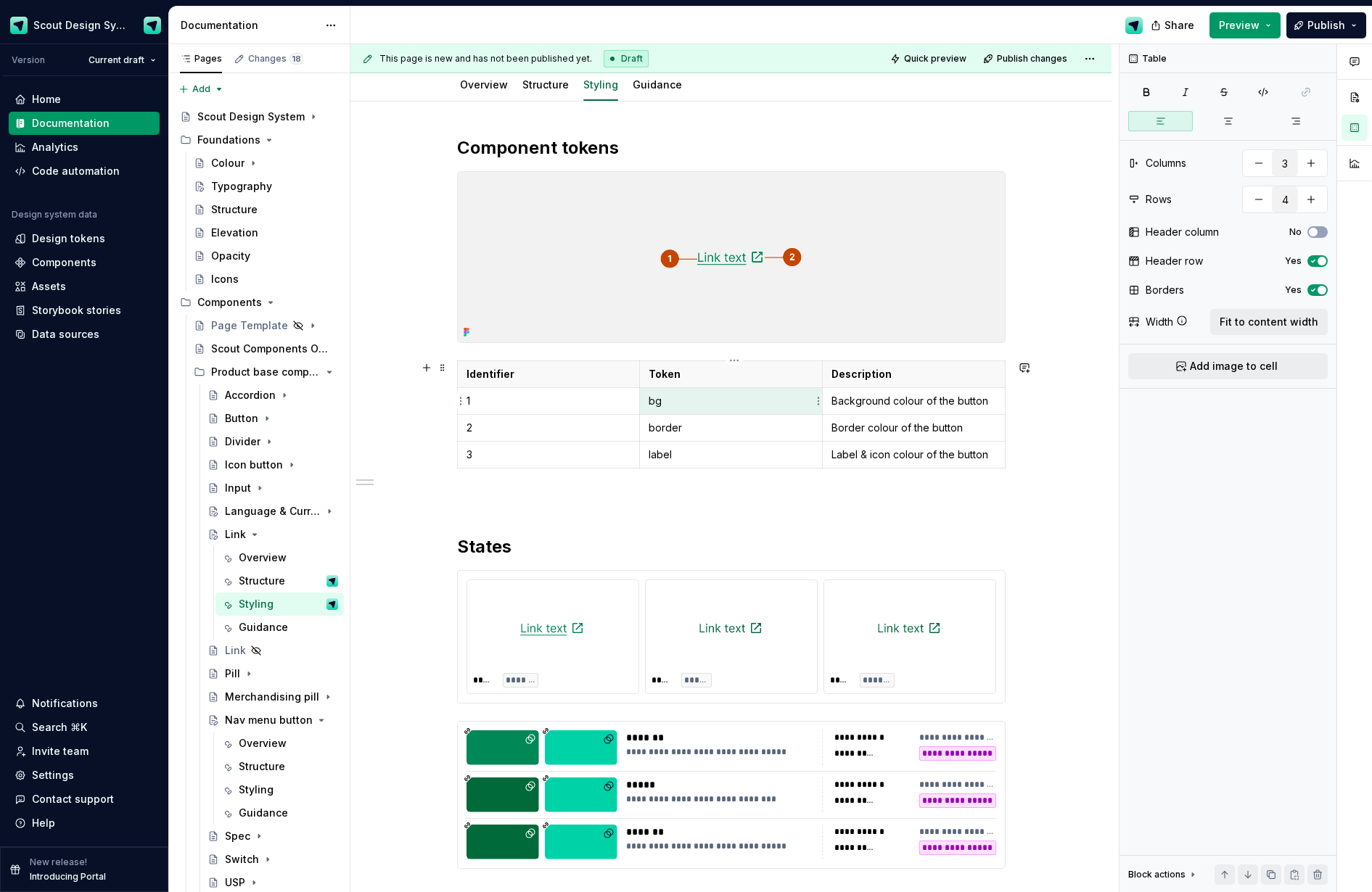
drag, startPoint x: 698, startPoint y: 400, endPoint x: 657, endPoint y: 400, distance: 41.0
click at [657, 400] on p "bg" at bounding box center [731, 401] width 165 height 14
click at [657, 399] on p "bg" at bounding box center [731, 401] width 165 height 14
click at [863, 379] on p "Description" at bounding box center [914, 373] width 165 height 14
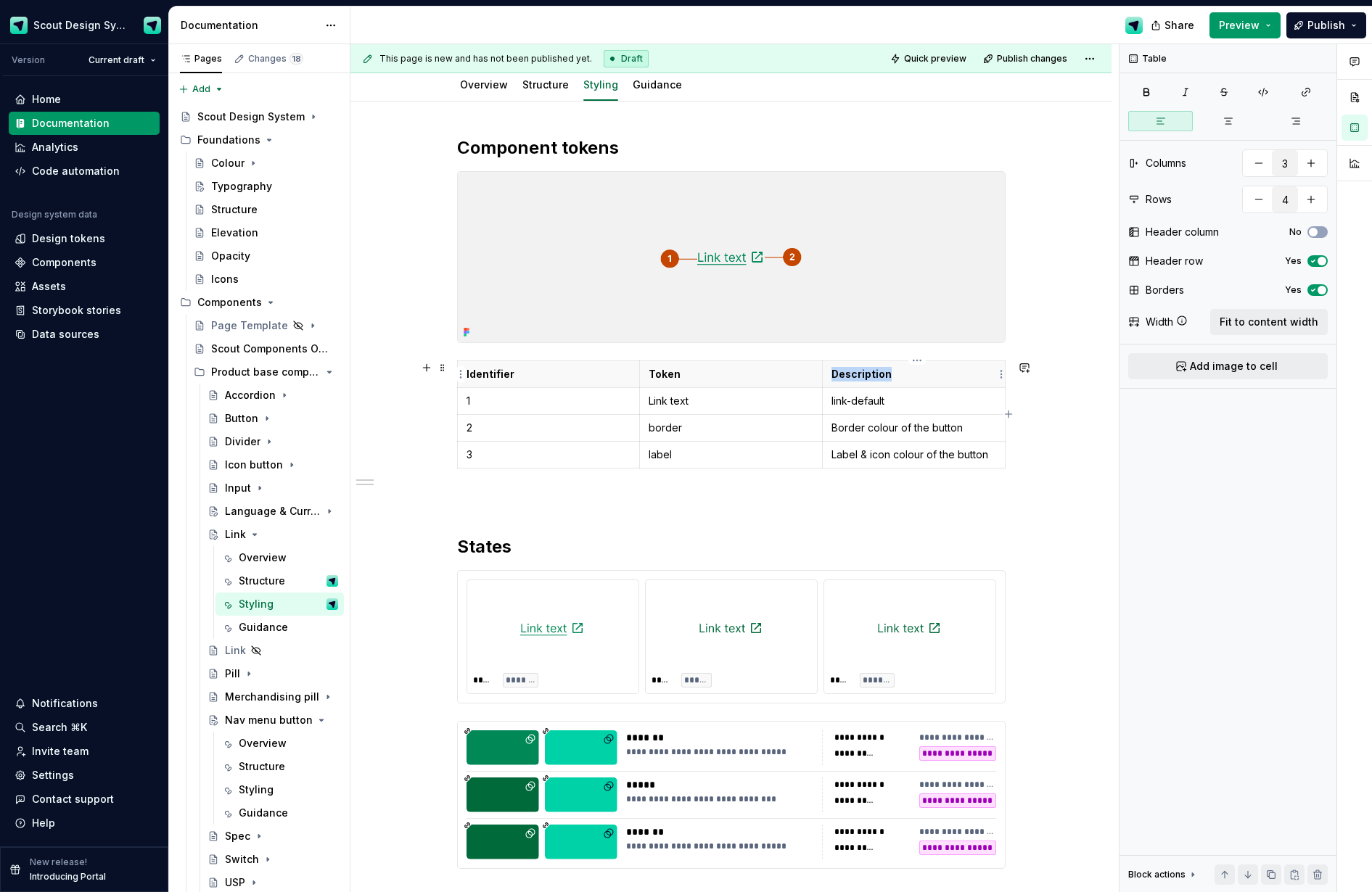
click at [863, 380] on p "Description" at bounding box center [914, 373] width 165 height 14
click at [674, 376] on p "Token" at bounding box center [731, 373] width 165 height 14
click at [667, 432] on p "border" at bounding box center [731, 428] width 165 height 14
click at [459, 453] on html "Scout Design System Version Current draft Home Documentation Analytics Code aut…" at bounding box center [686, 446] width 1372 height 892
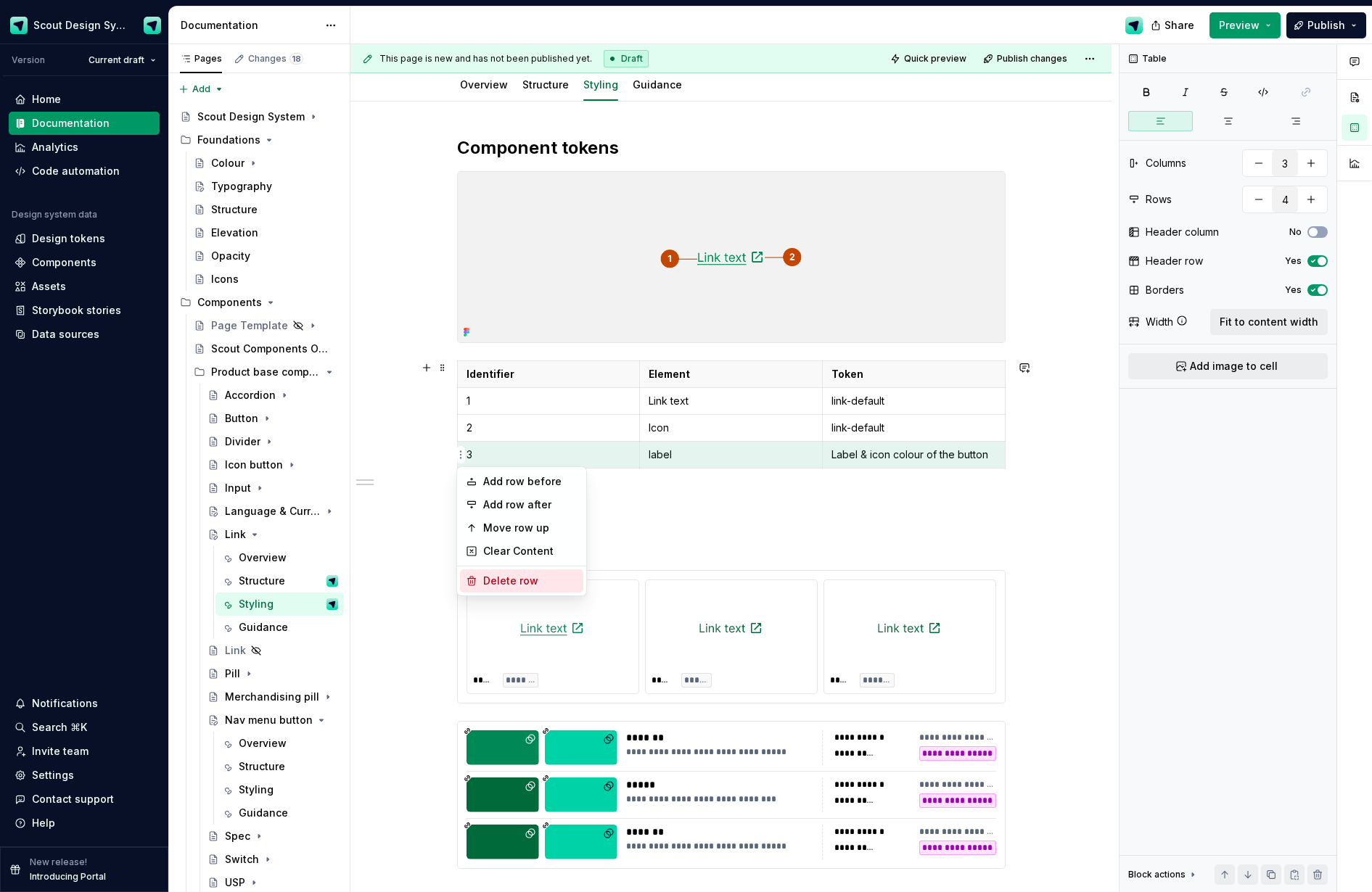
click at [514, 579] on div "Delete row" at bounding box center [530, 580] width 94 height 14
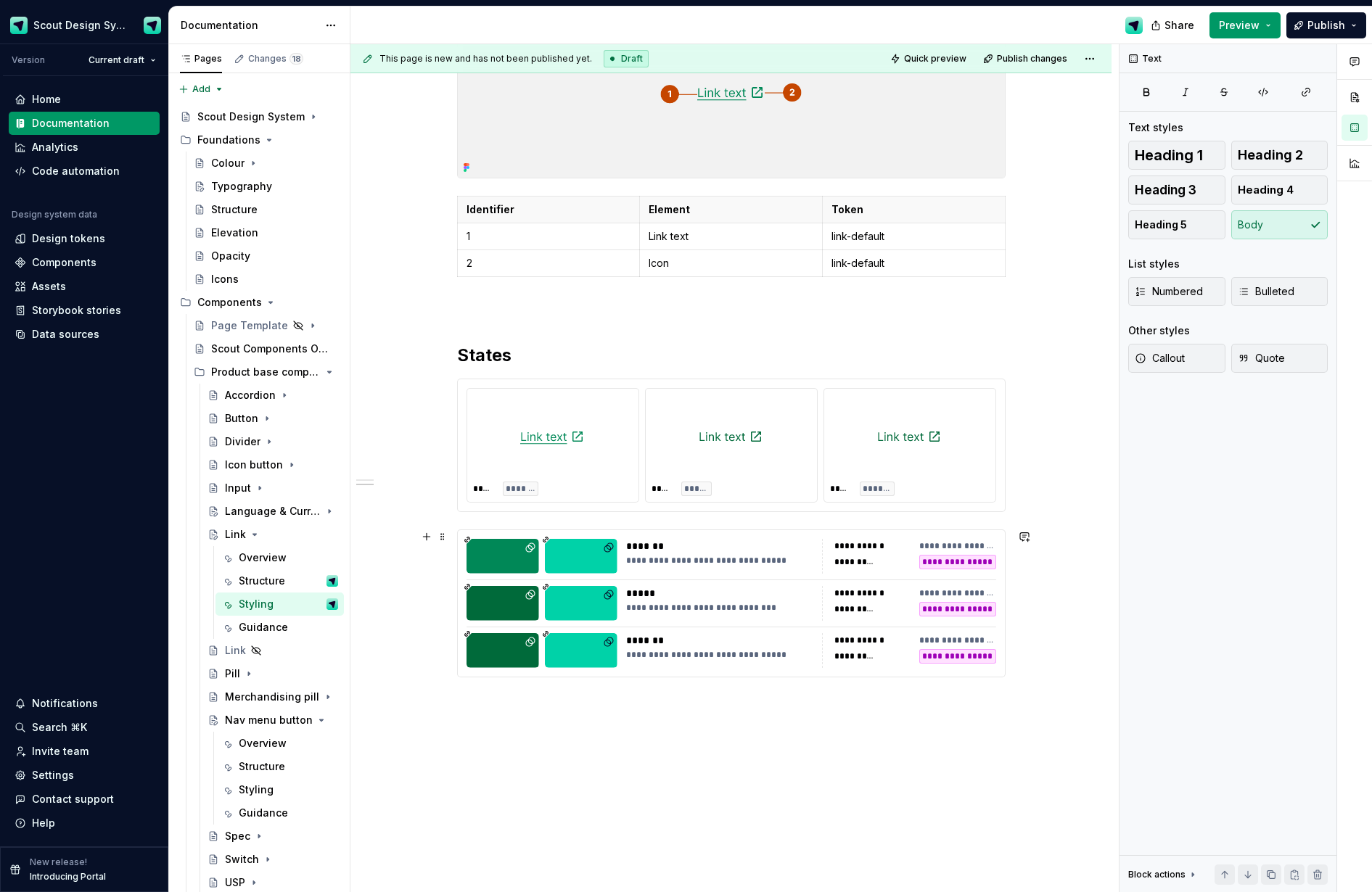
scroll to position [359, 0]
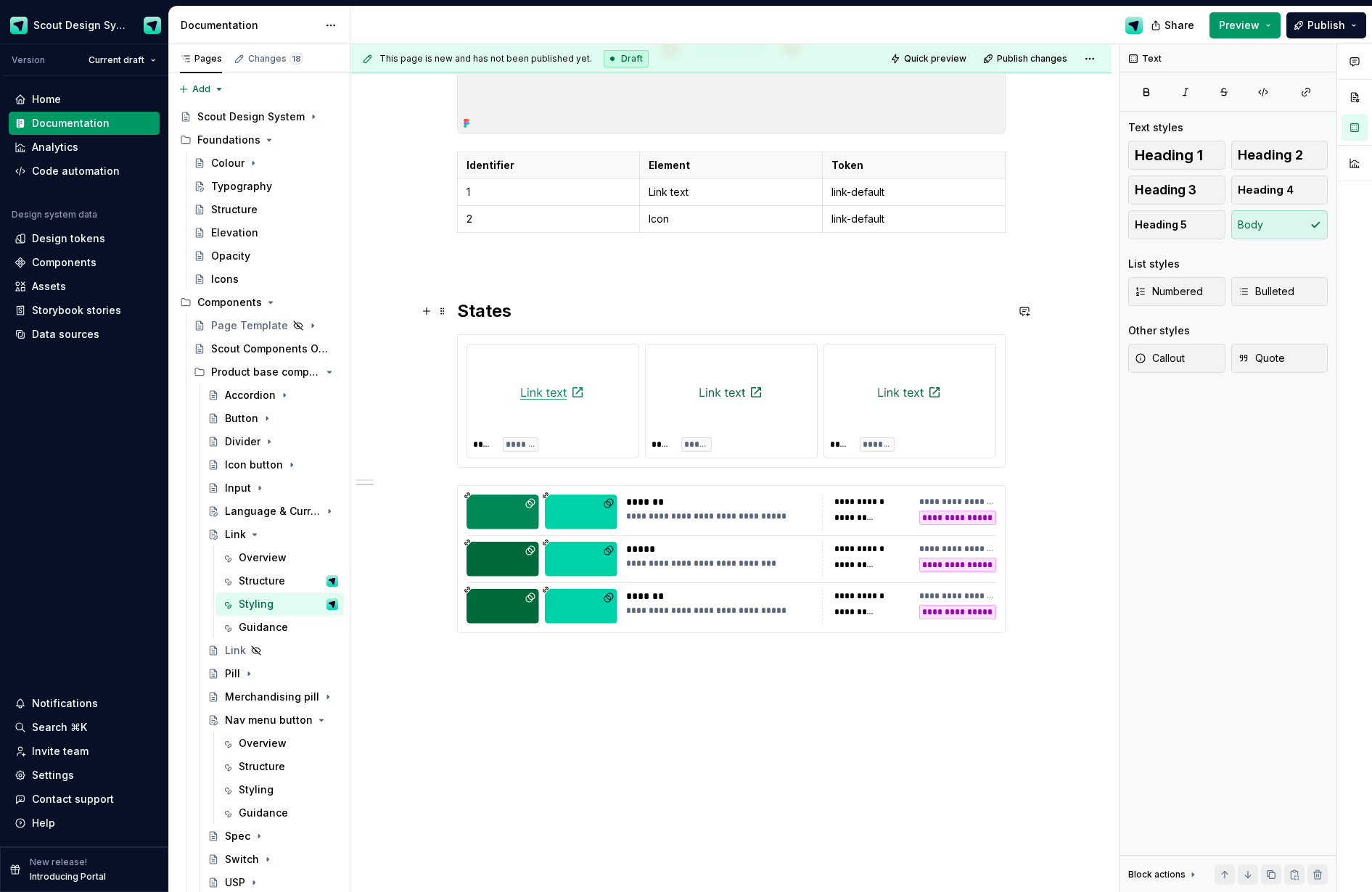
drag, startPoint x: 439, startPoint y: 300, endPoint x: 453, endPoint y: 314, distance: 19.8
click at [453, 314] on div "**********" at bounding box center [731, 423] width 761 height 1061
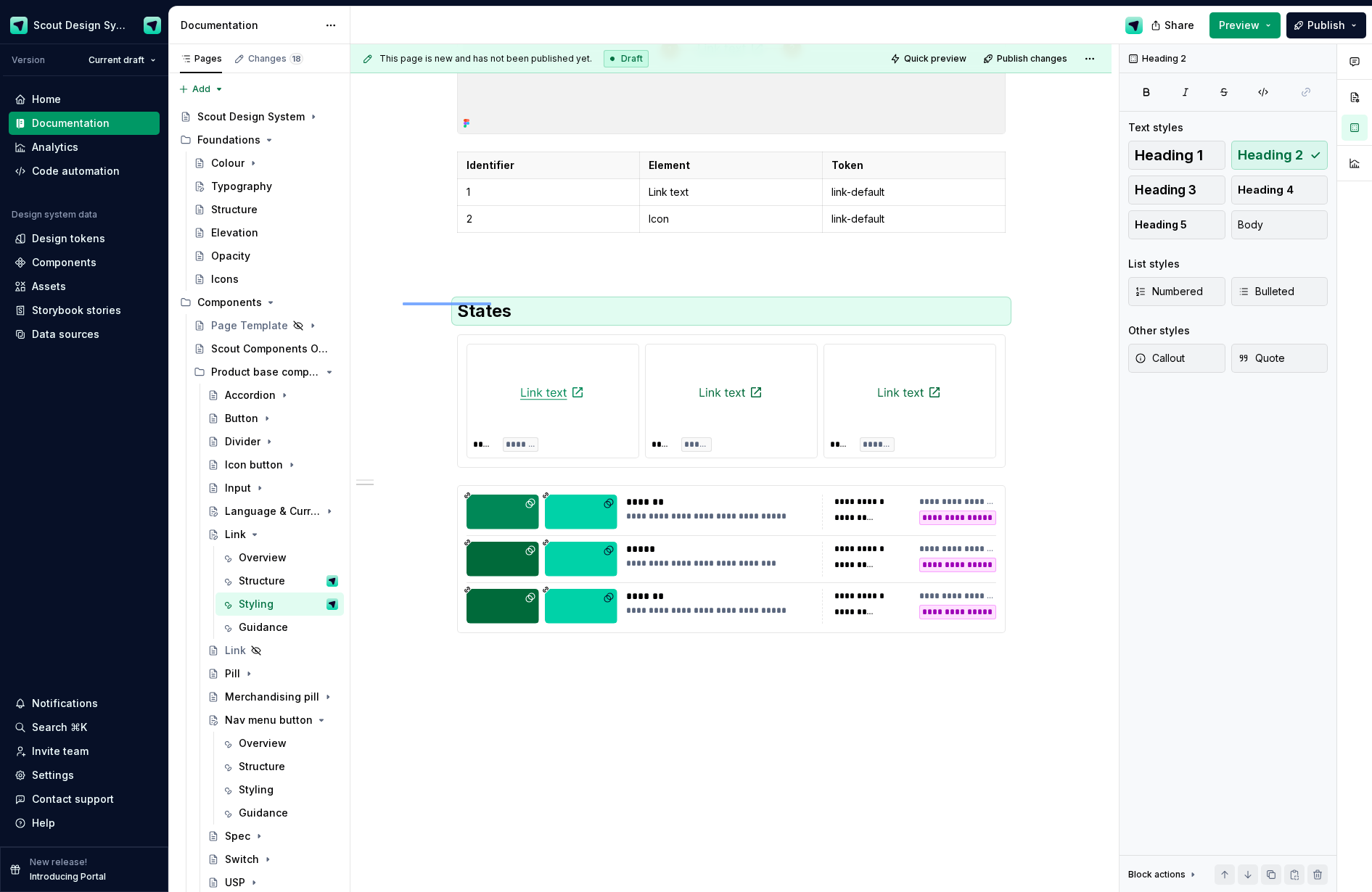
drag, startPoint x: 403, startPoint y: 303, endPoint x: 491, endPoint y: 302, distance: 88.0
click at [491, 302] on div "**********" at bounding box center [735, 468] width 769 height 848
copy br
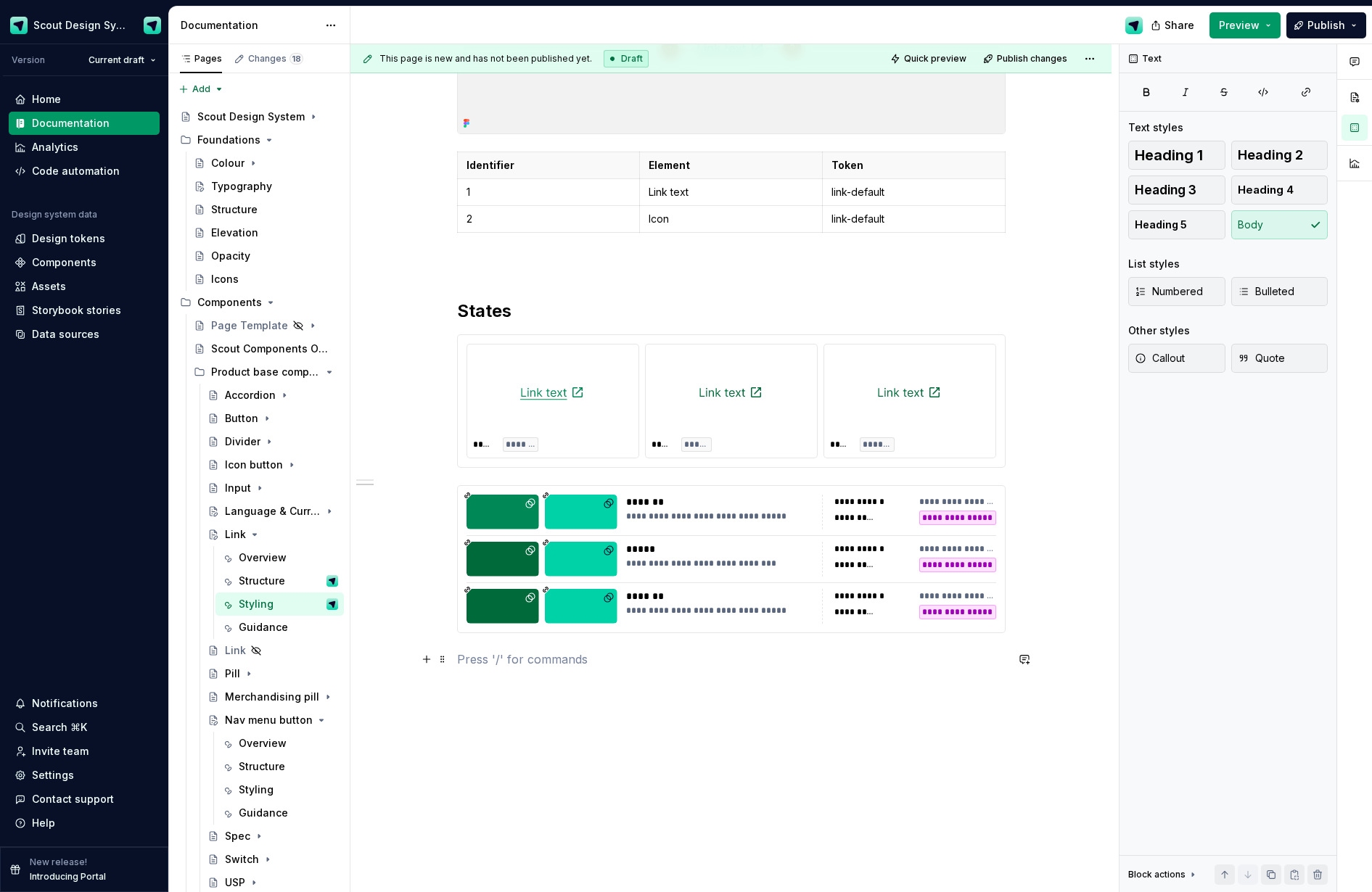
click at [564, 652] on p at bounding box center [731, 660] width 549 height 17
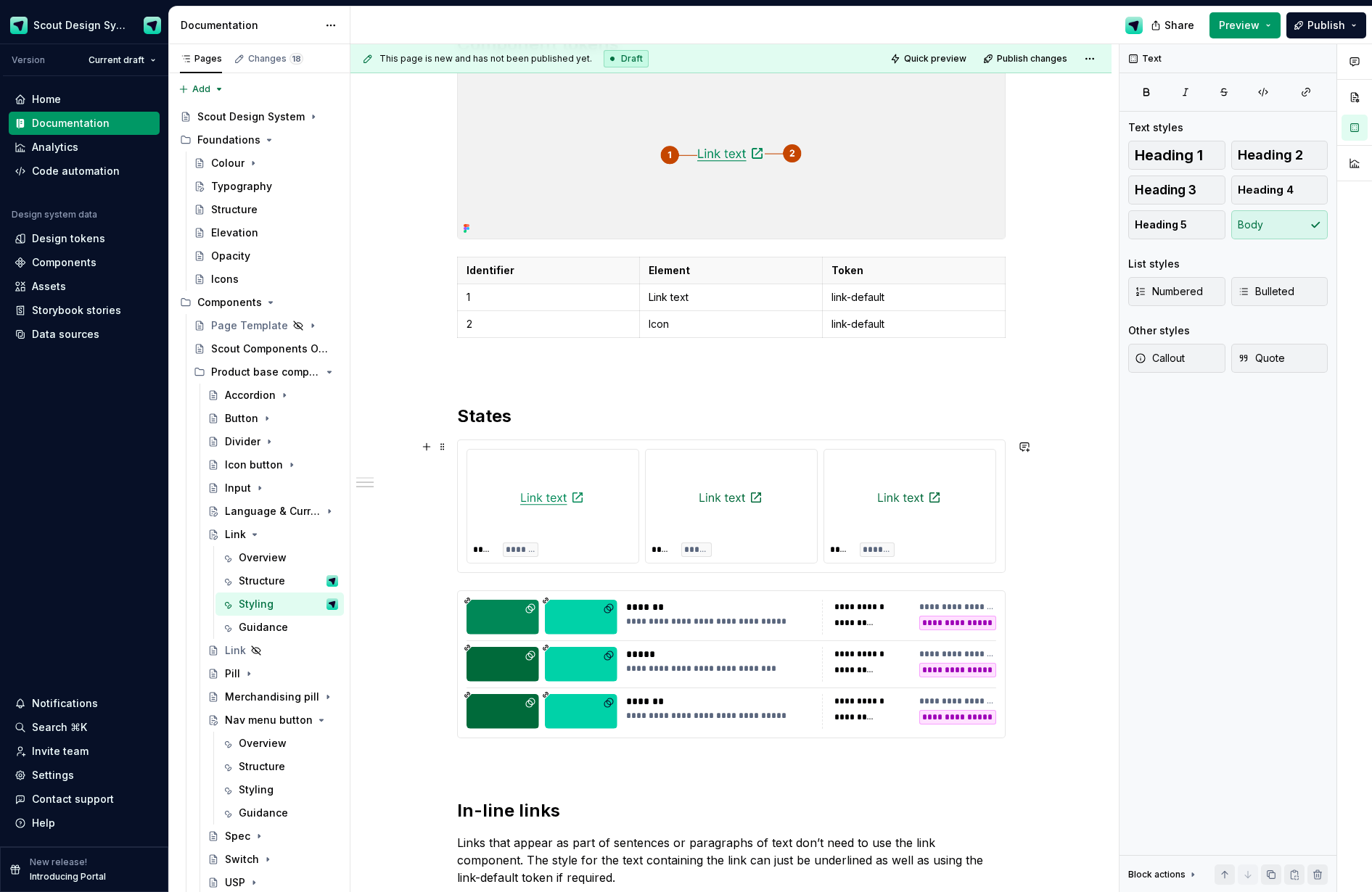
scroll to position [144, 0]
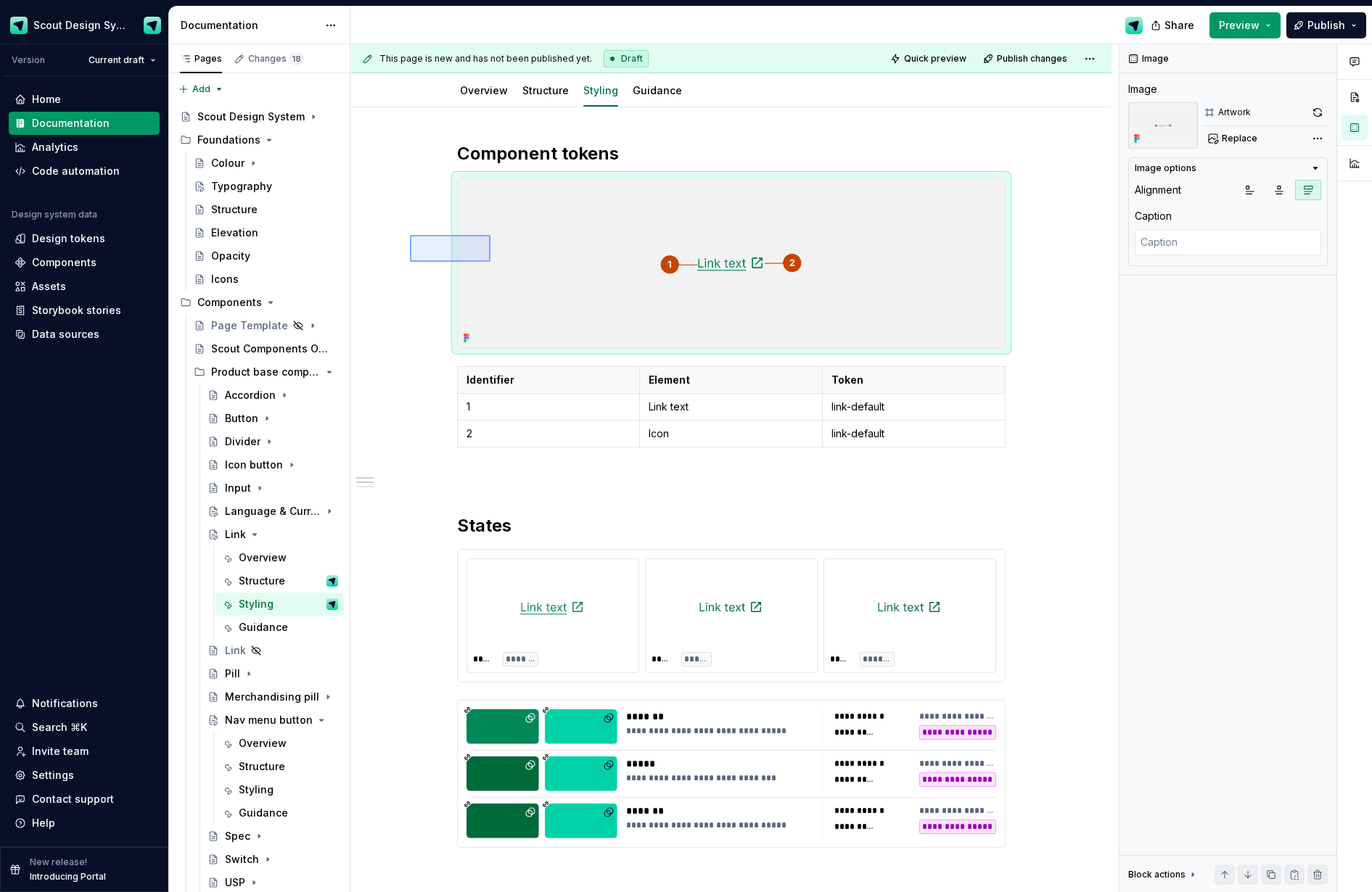
click at [490, 262] on div "**********" at bounding box center [735, 468] width 769 height 848
copy h2 "Component tokens"
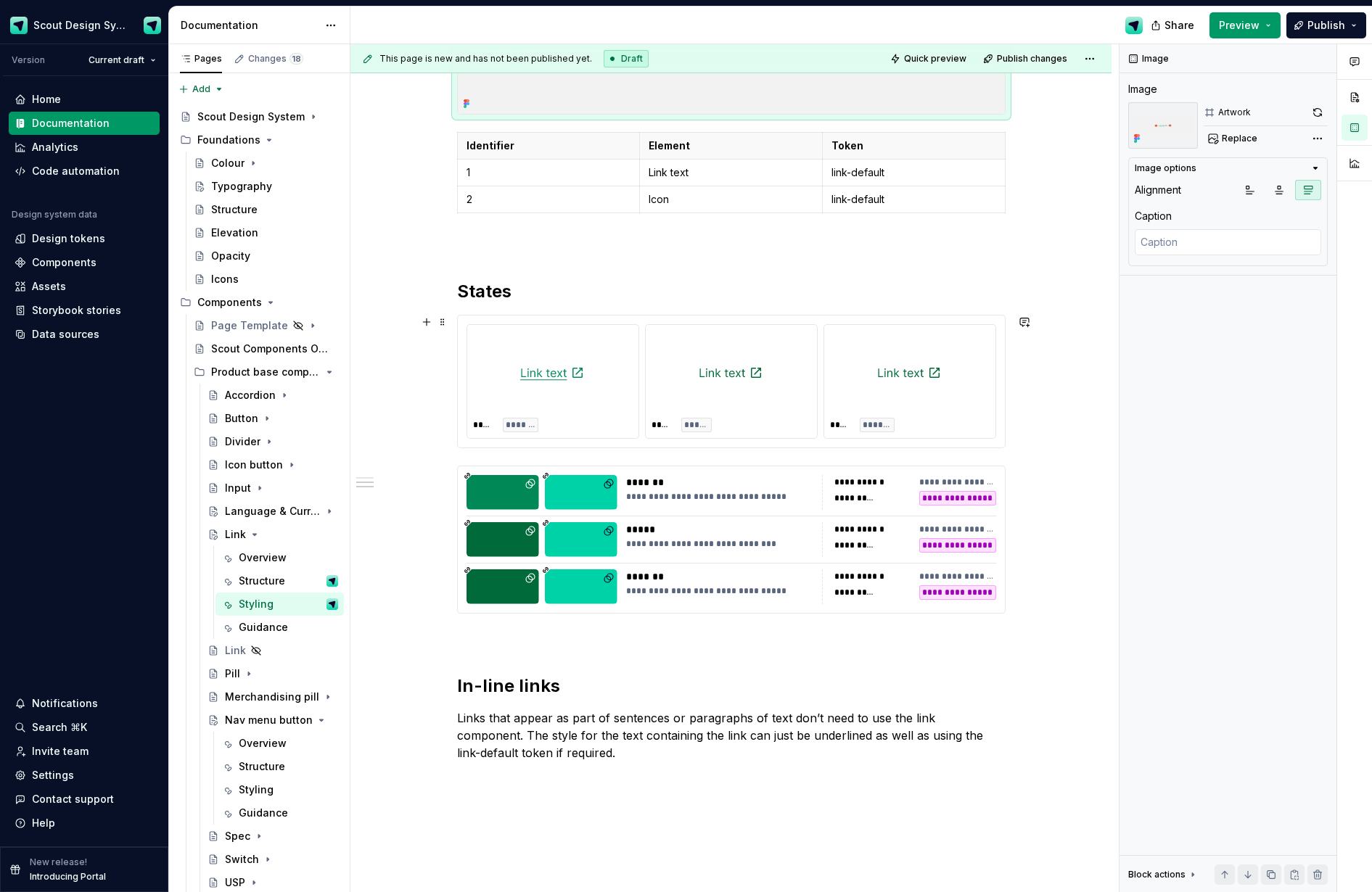
scroll to position [497, 0]
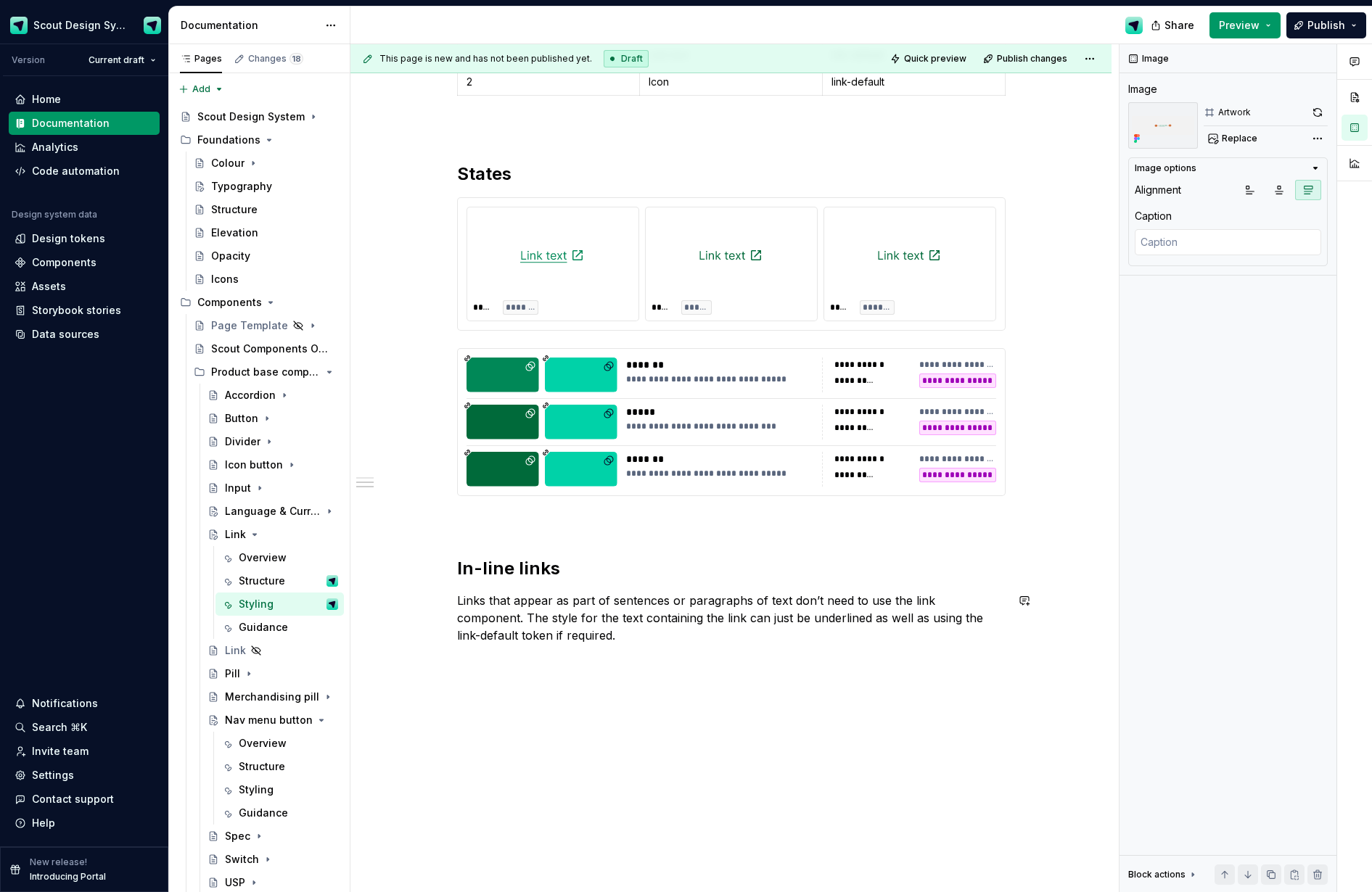
click at [527, 654] on p at bounding box center [731, 662] width 549 height 17
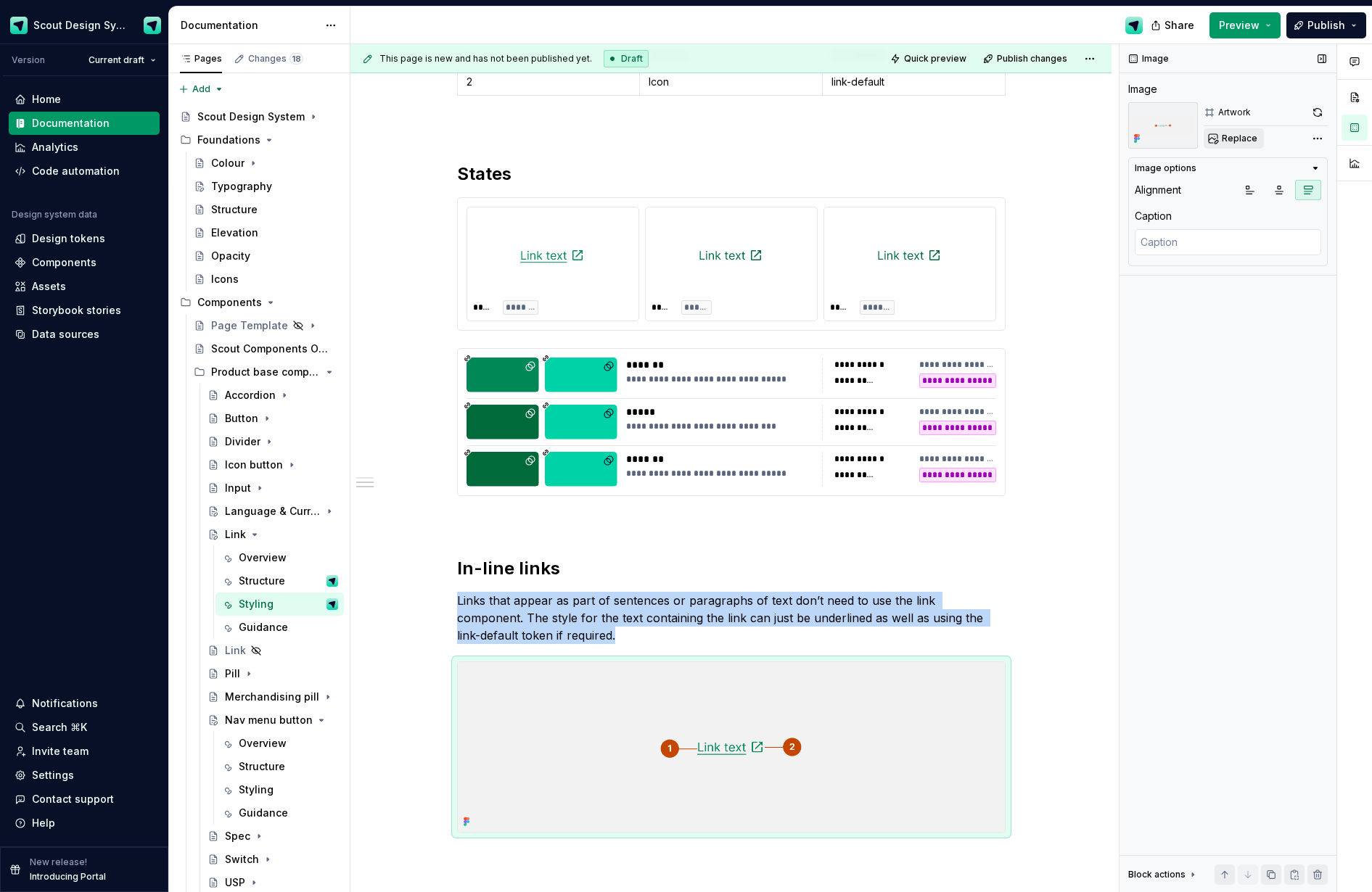
click at [1122, 142] on span "Replace" at bounding box center [1240, 138] width 36 height 11
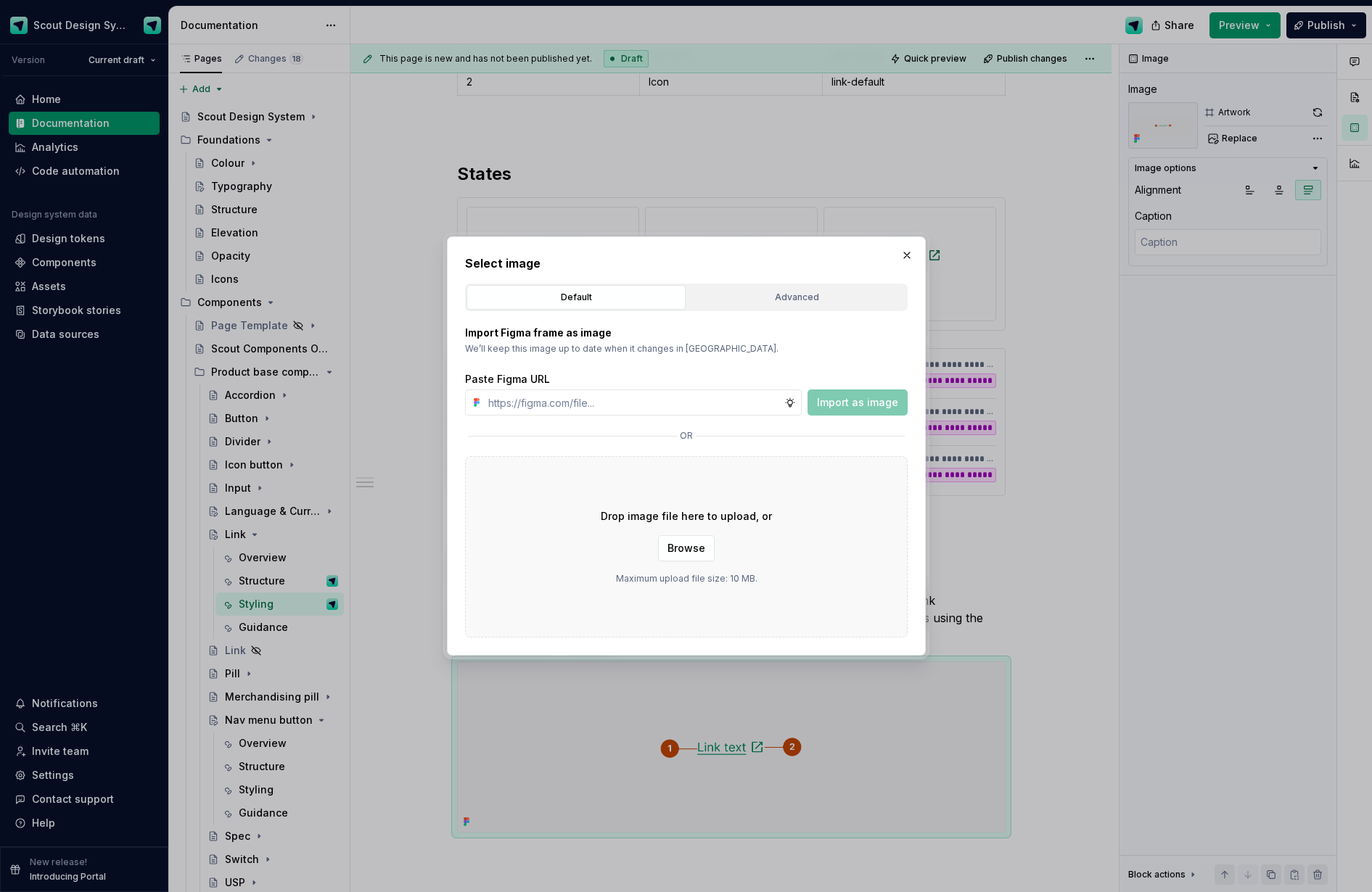
type textarea "*"
type input "https://www.figma.com/design/Ma4o8aUoC29DAP2Z0RSzwm/Scout-Design-System-Compone…"
type textarea "*"
type input "https://www.figma.com/design/Ma4o8aUoC29DAP2Z0RSzwm/Scout-Design-System-Compone…"
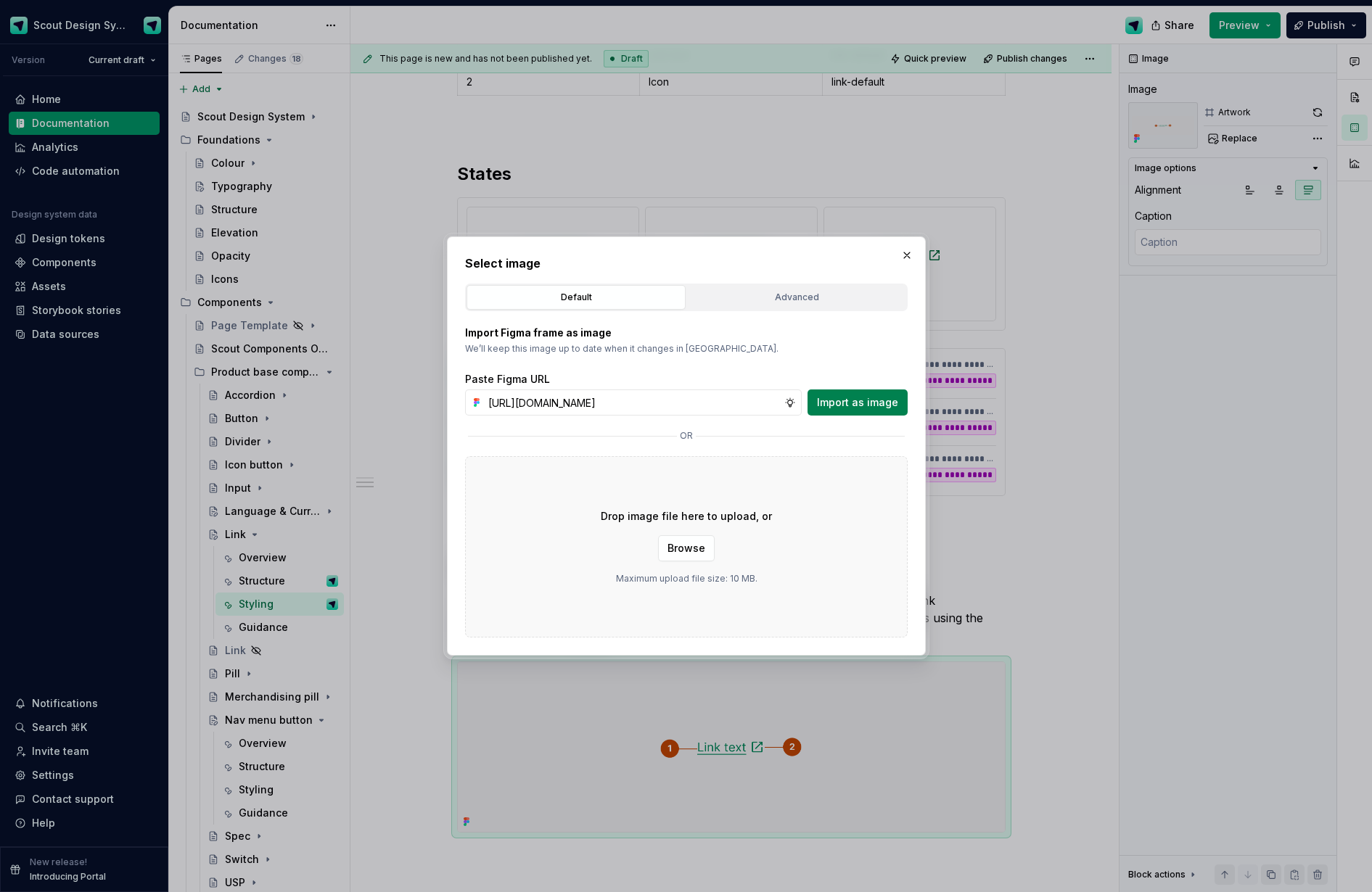
click at [875, 401] on span "Import as image" at bounding box center [858, 402] width 82 height 14
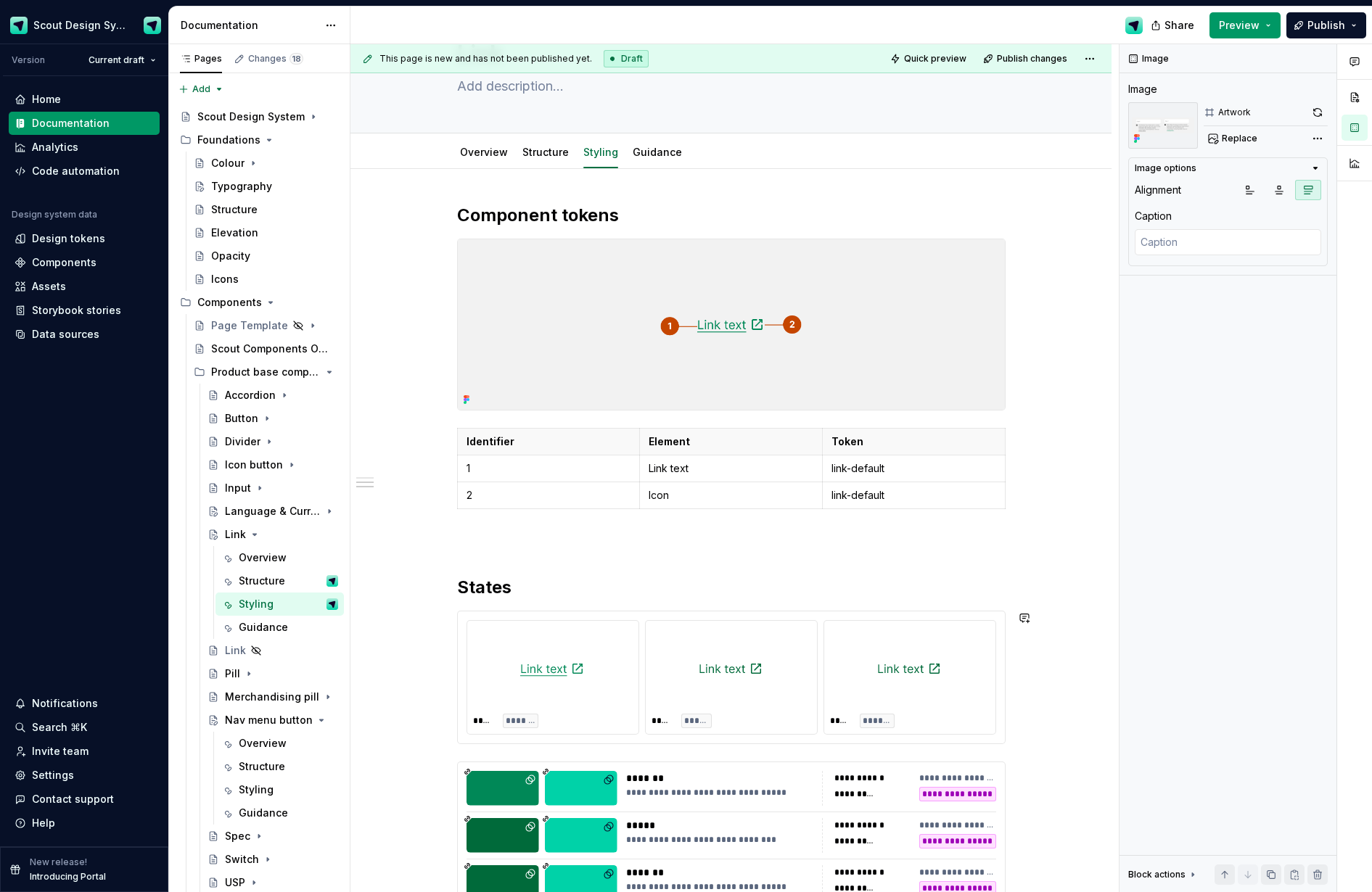
scroll to position [46, 0]
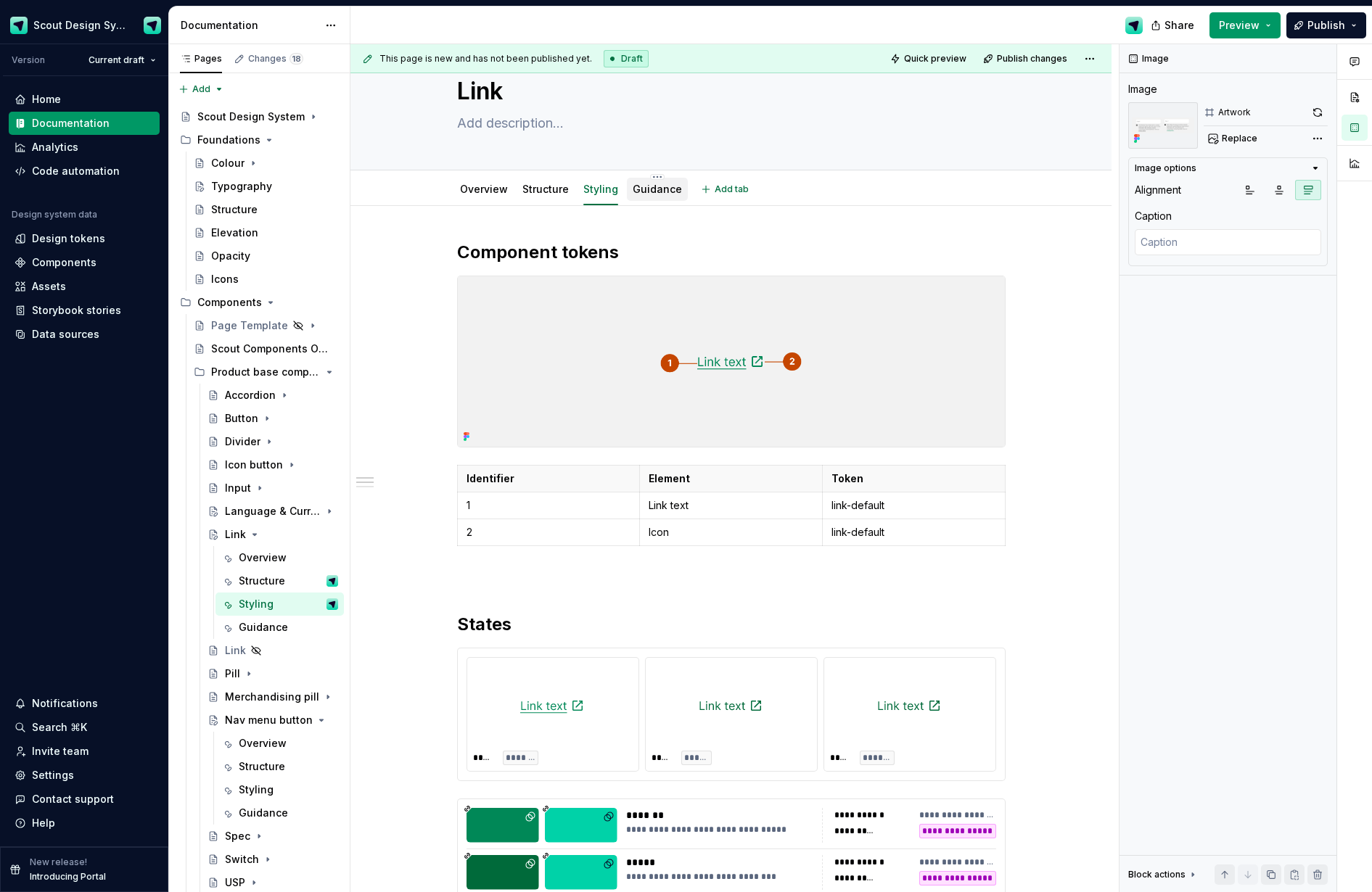
click at [658, 191] on link "Guidance" at bounding box center [657, 189] width 49 height 12
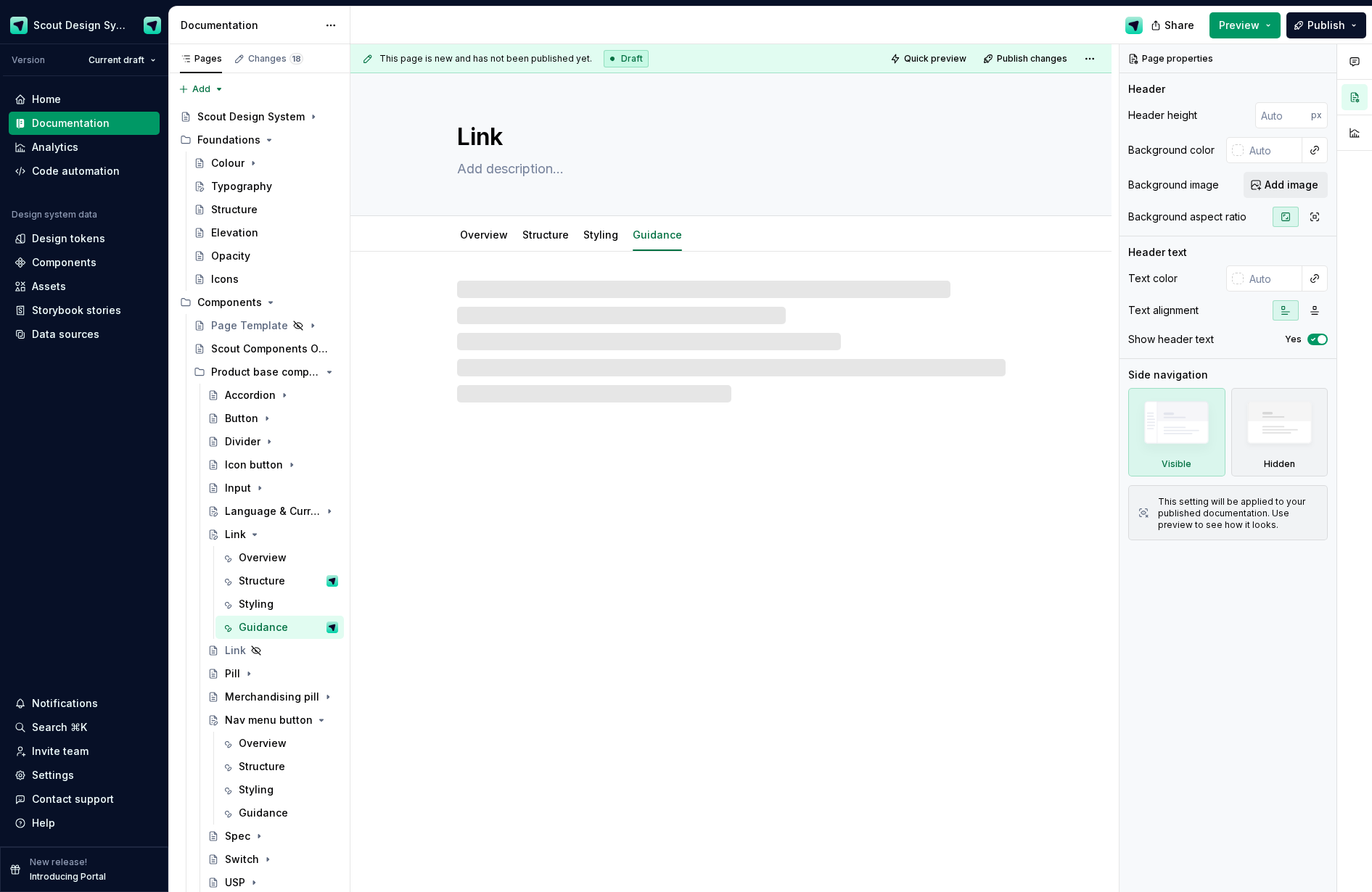
type textarea "*"
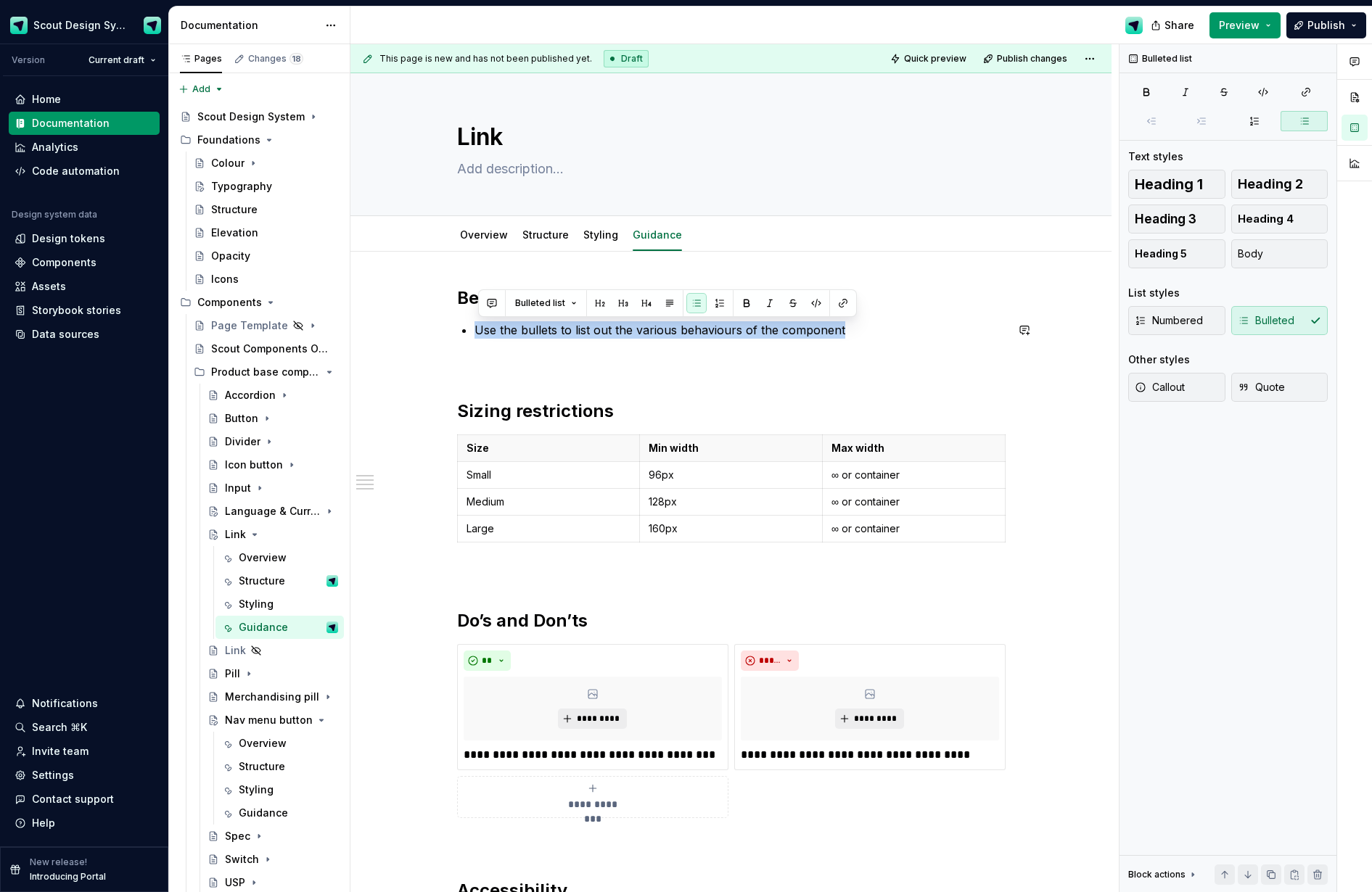
drag, startPoint x: 823, startPoint y: 333, endPoint x: 539, endPoint y: 341, distance: 284.1
click at [478, 337] on p "Use the bullets to list out the various behaviours of the component" at bounding box center [741, 330] width 531 height 17
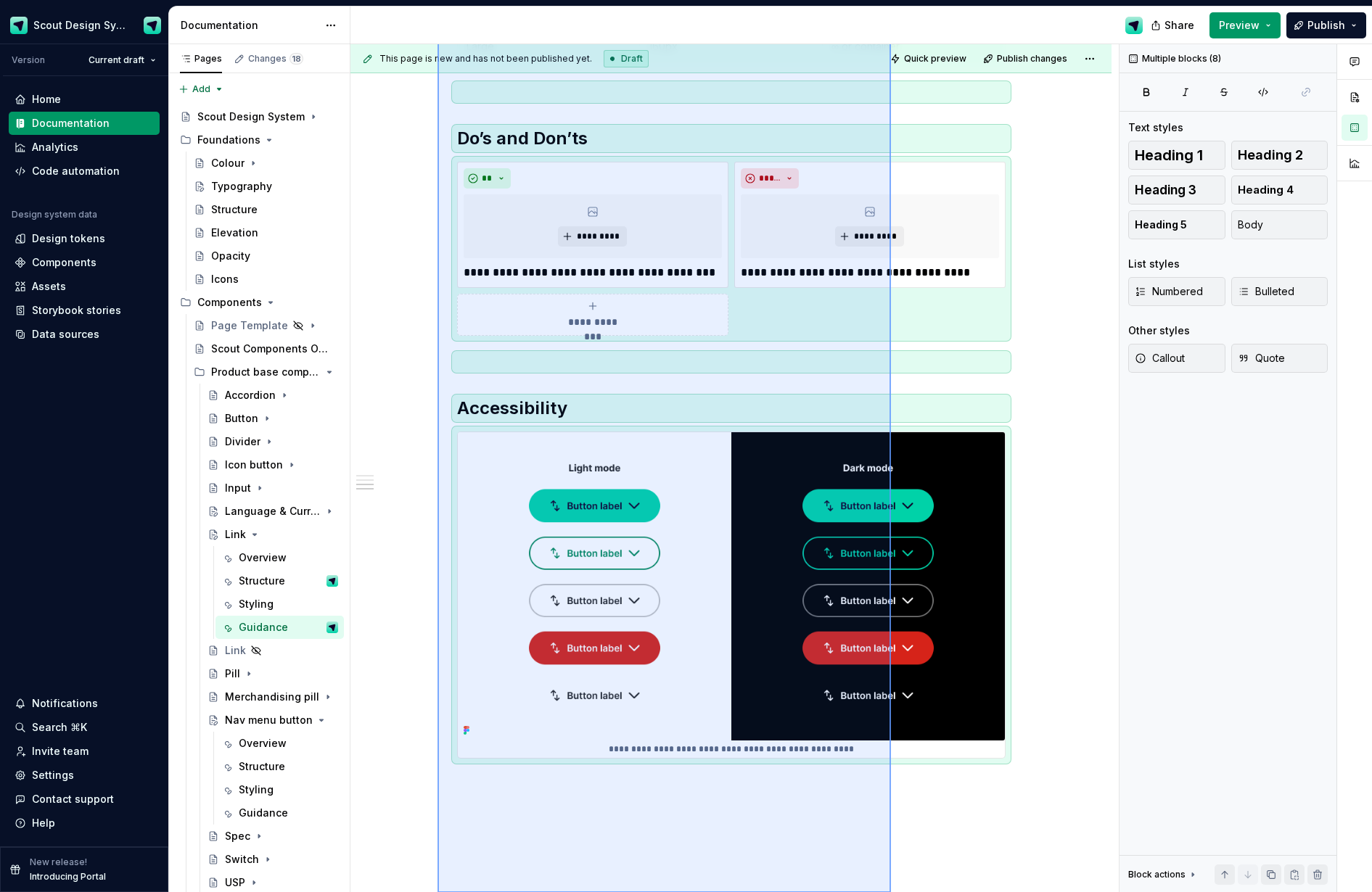
scroll to position [547, 0]
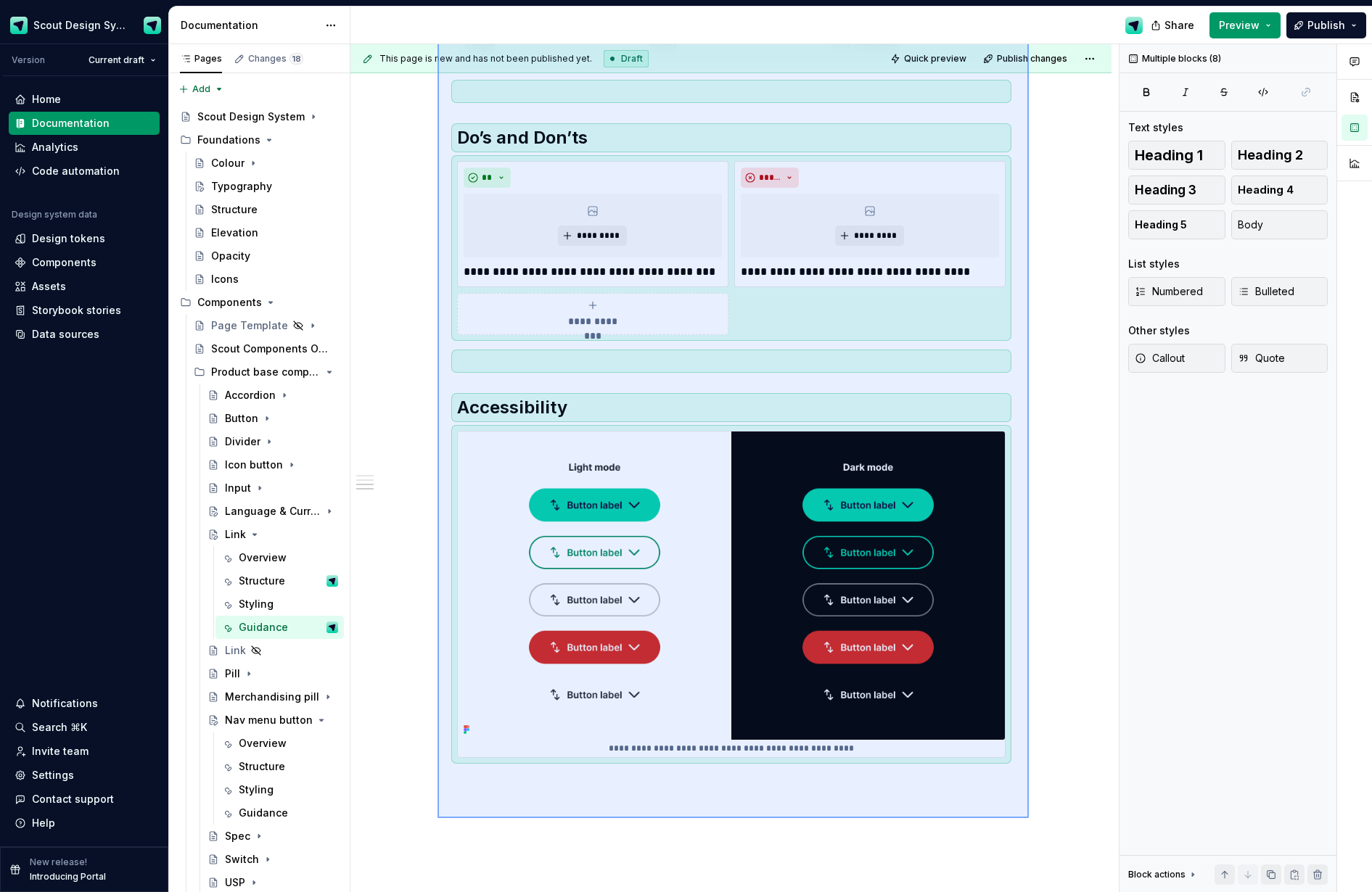
drag, startPoint x: 438, startPoint y: 453, endPoint x: 1027, endPoint y: 818, distance: 692.9
click at [1027, 818] on div "**********" at bounding box center [735, 468] width 769 height 848
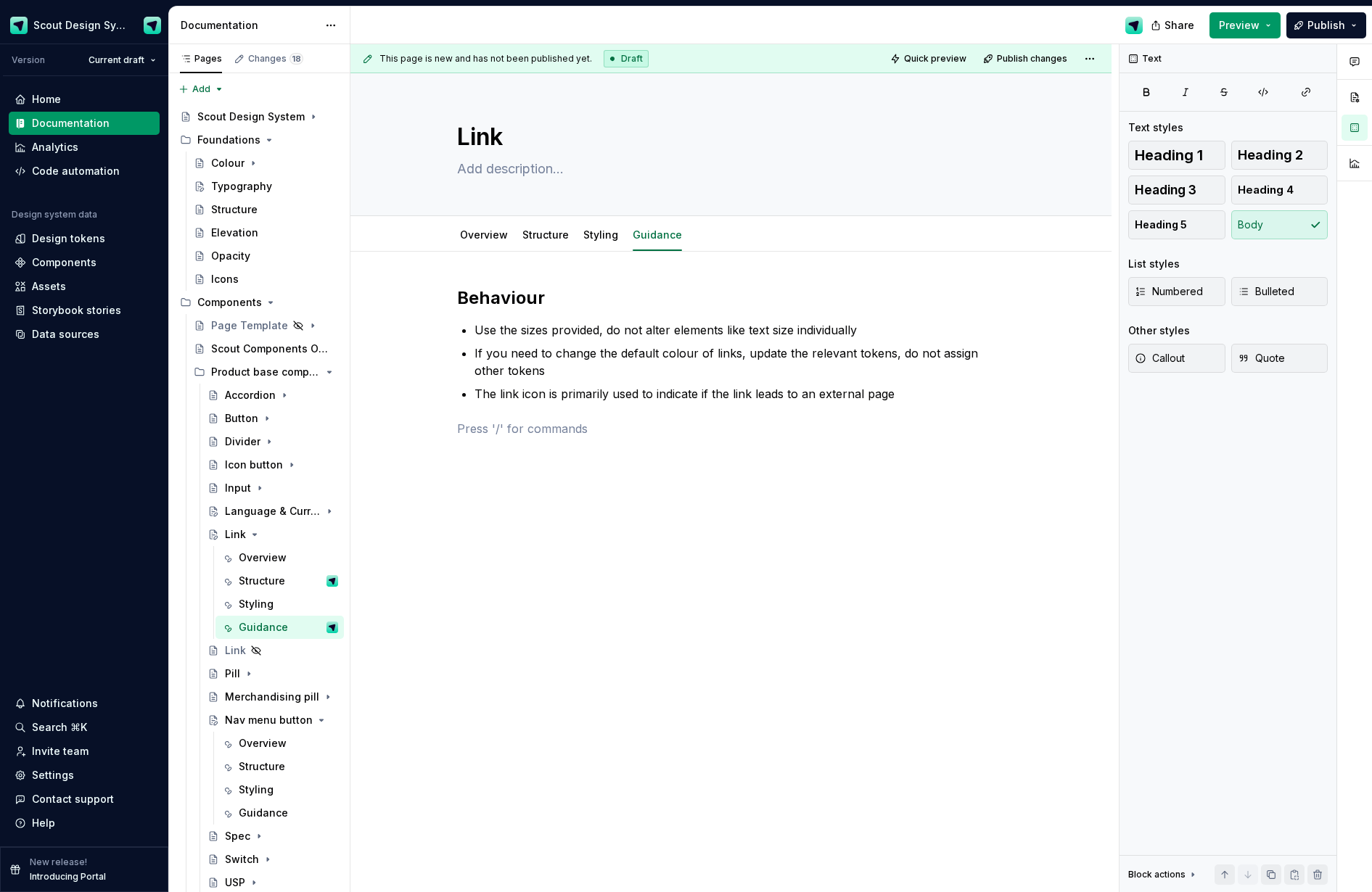
scroll to position [0, 0]
click at [1122, 23] on span "Publish" at bounding box center [1326, 25] width 38 height 14
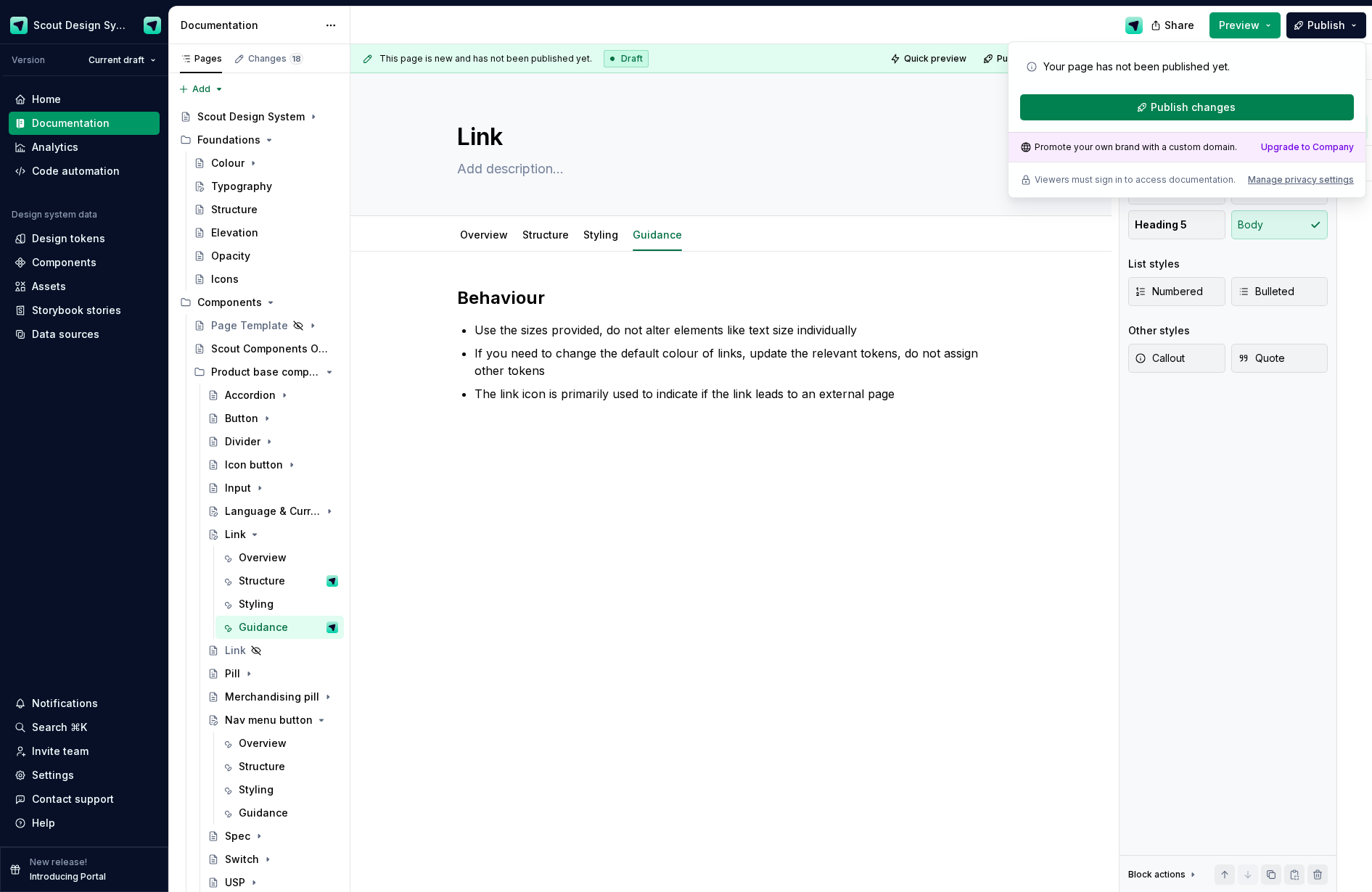
click at [1122, 107] on span "Publish changes" at bounding box center [1194, 107] width 85 height 14
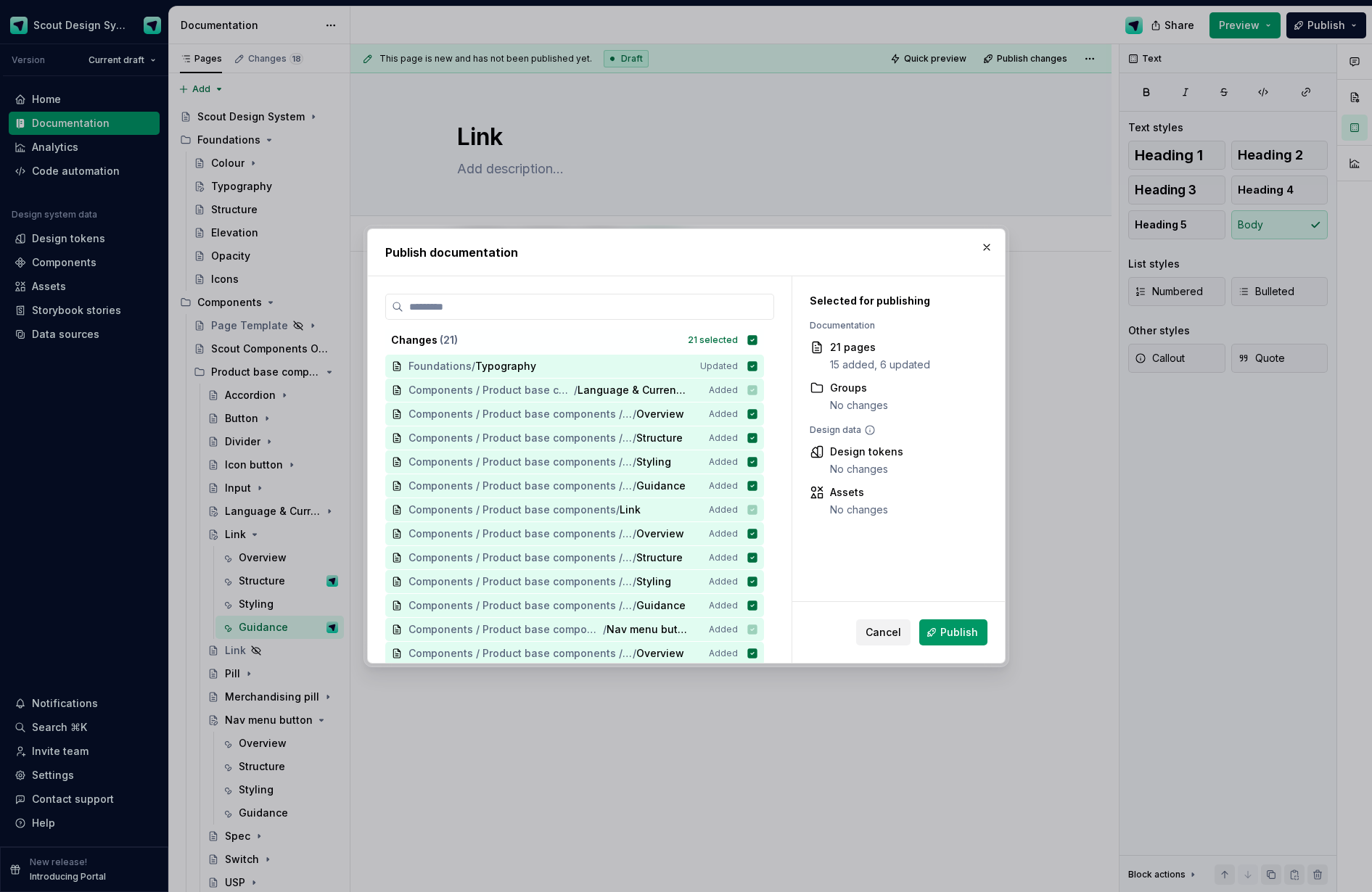
scroll to position [194, 0]
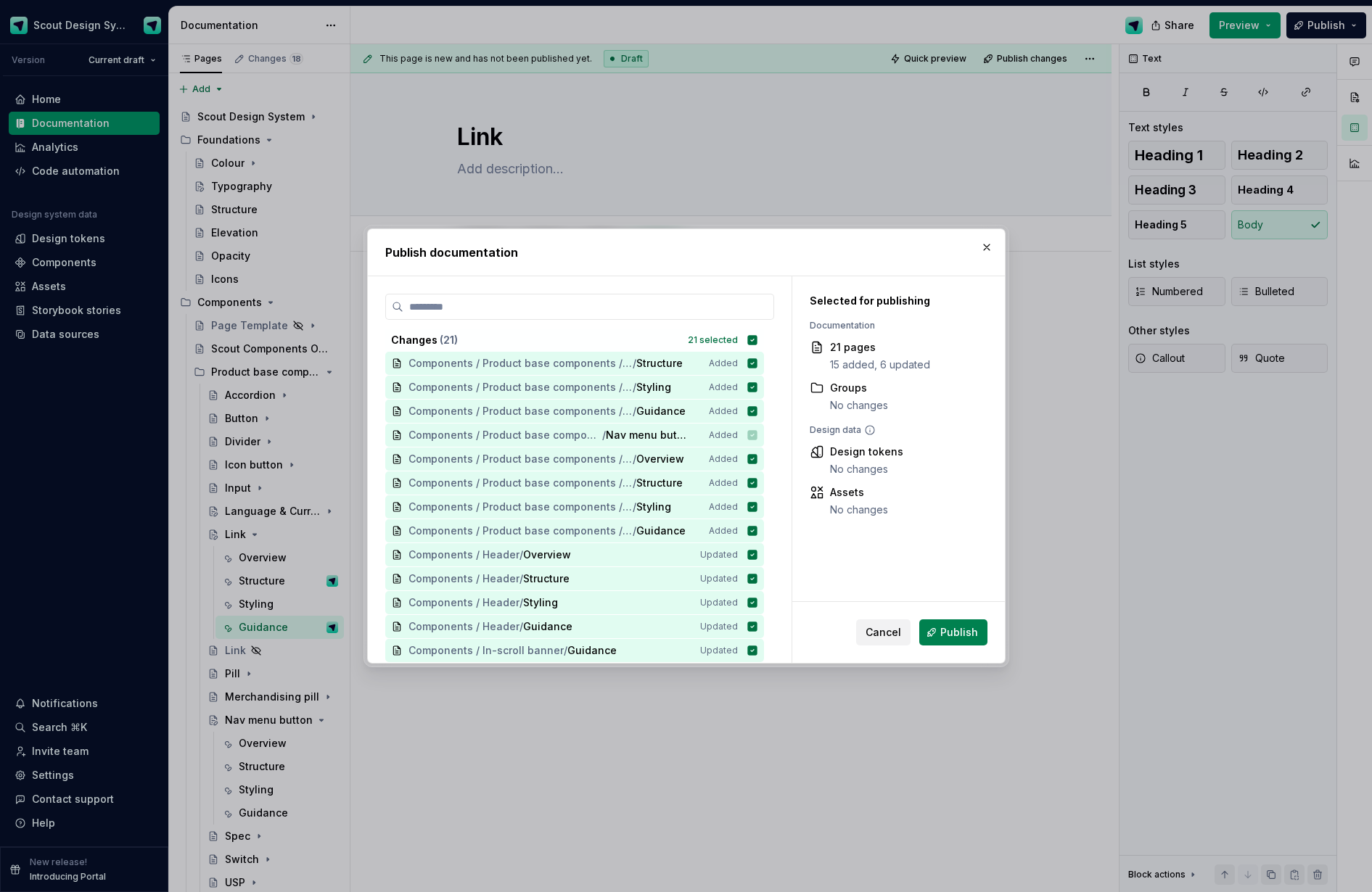
click at [954, 629] on span "Publish" at bounding box center [960, 632] width 38 height 14
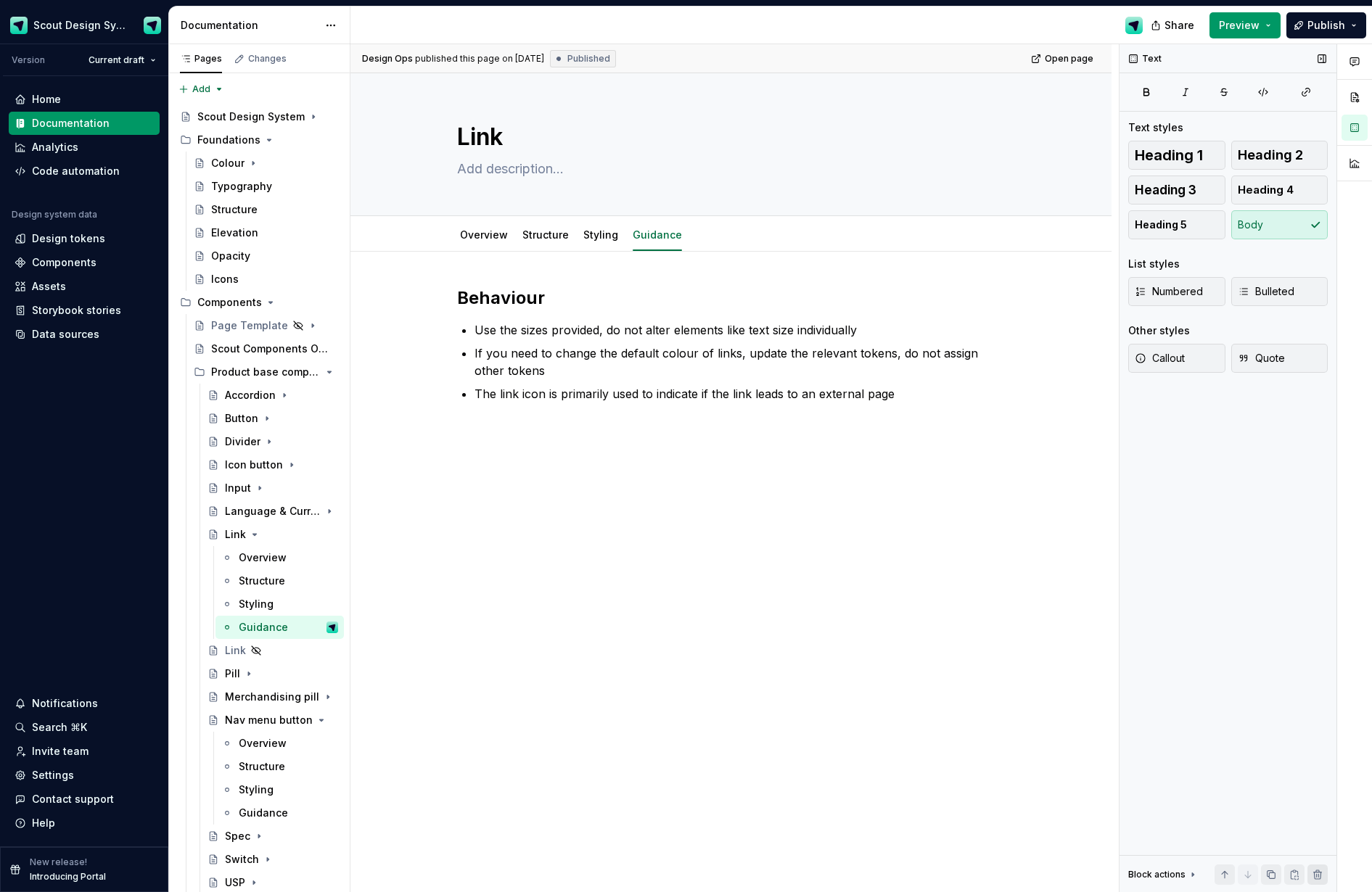
type textarea "*"
drag, startPoint x: 61, startPoint y: 776, endPoint x: 110, endPoint y: 678, distance: 109.6
click at [61, 776] on div "Settings" at bounding box center [53, 775] width 42 height 14
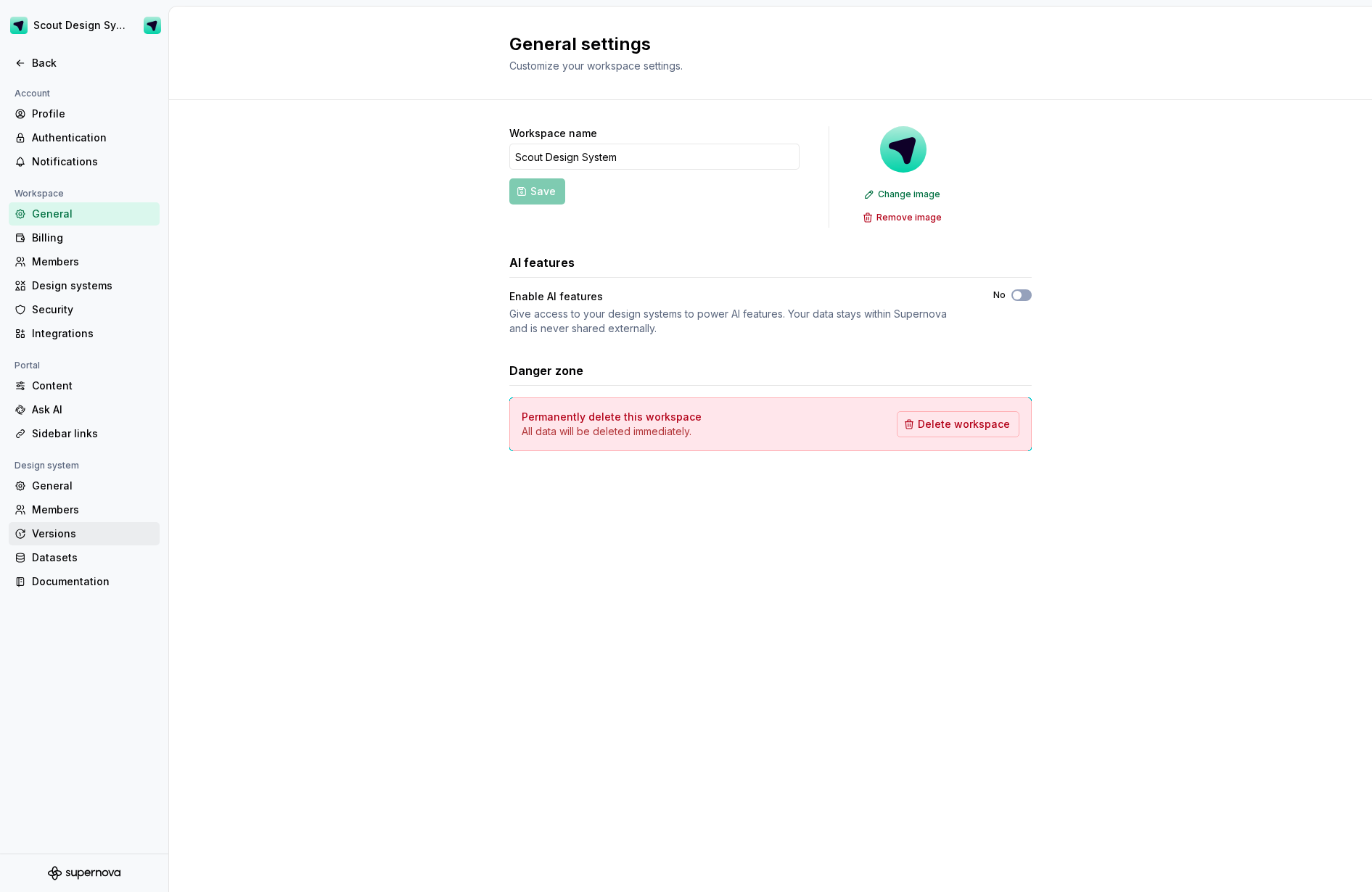
click at [54, 537] on div "Versions" at bounding box center [93, 534] width 122 height 14
